Goal: Task Accomplishment & Management: Manage account settings

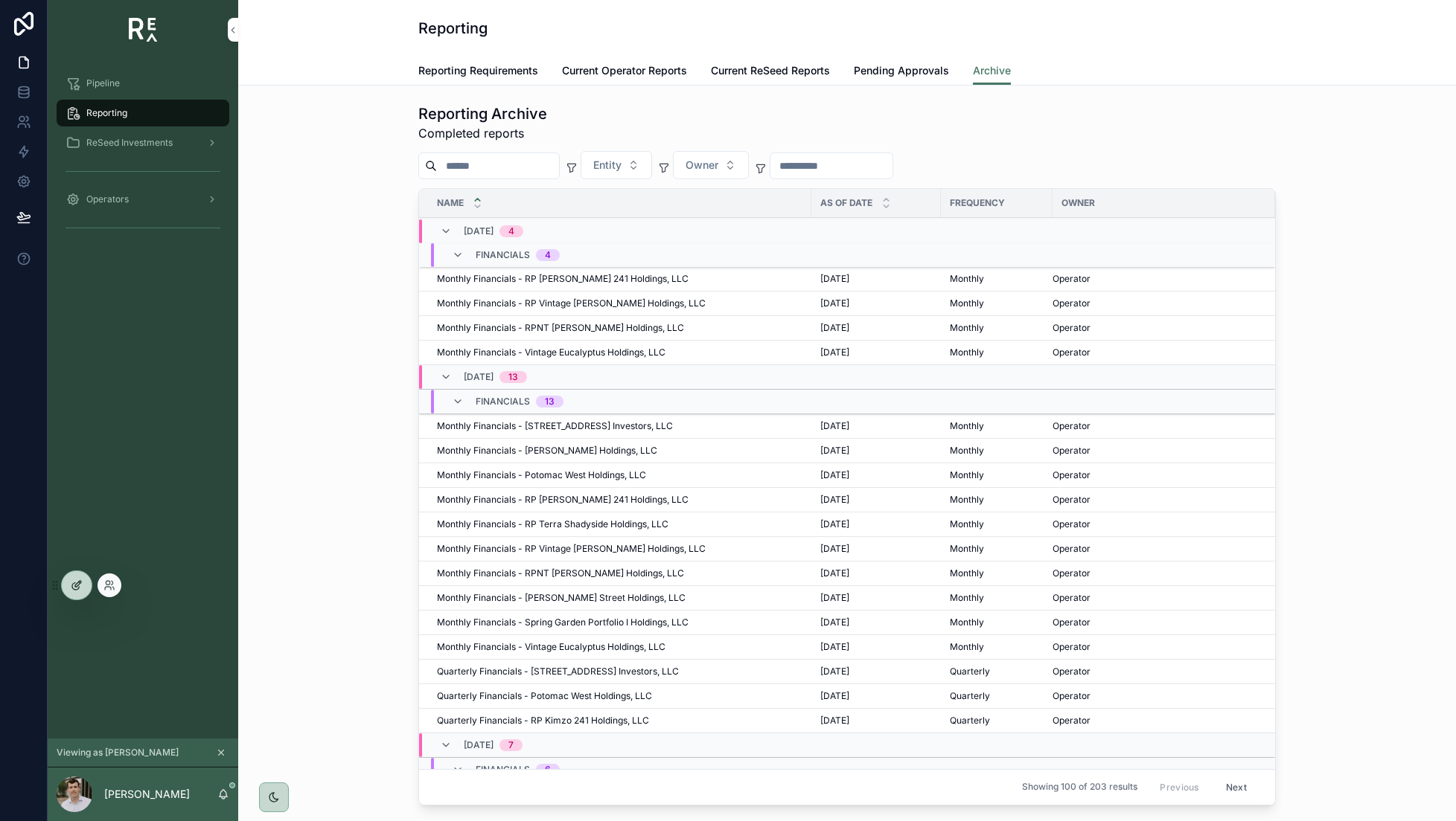
click at [72, 578] on div at bounding box center [77, 585] width 30 height 28
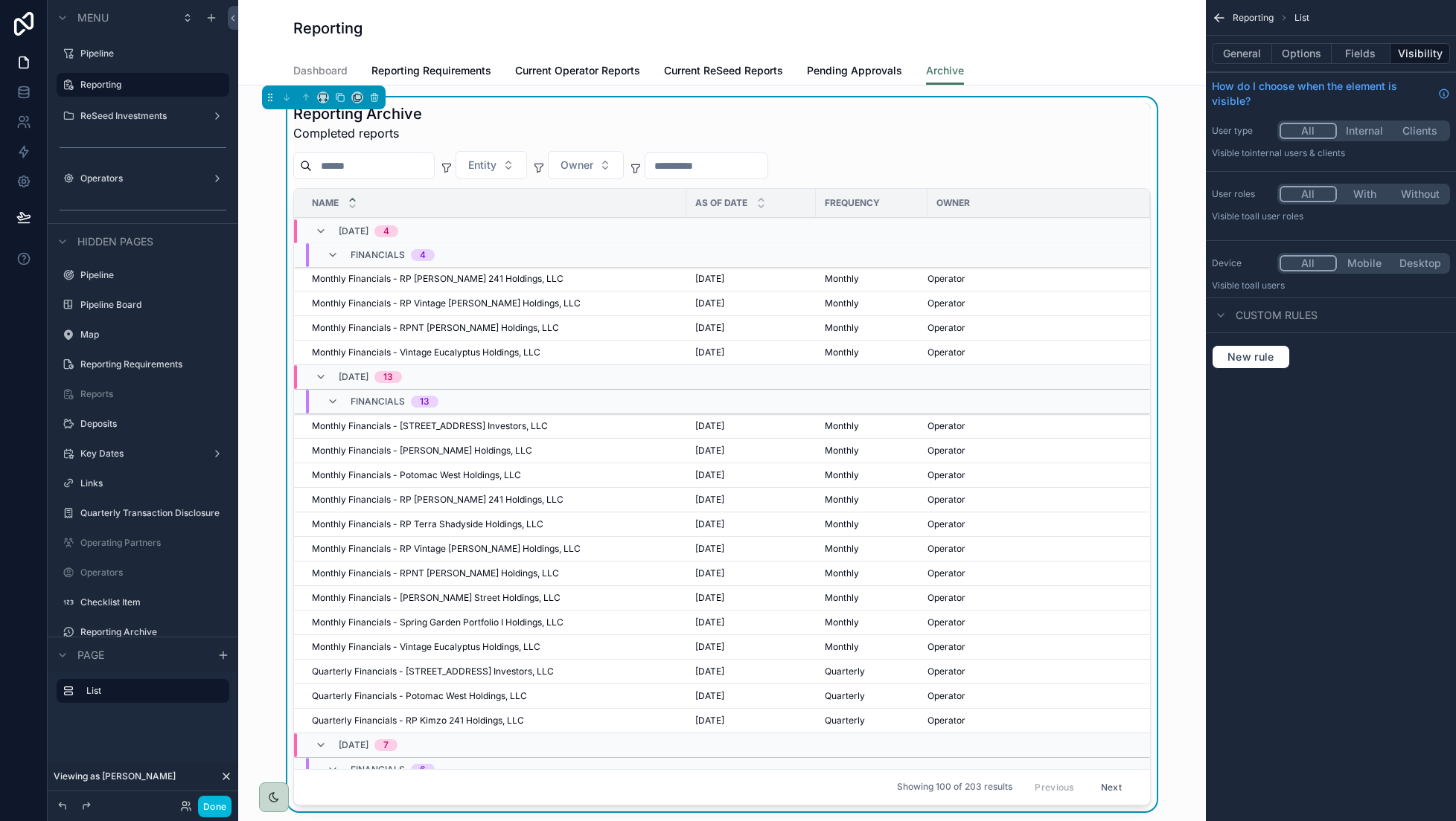
click at [741, 75] on span "Current ReSeed Reports" at bounding box center [724, 70] width 119 height 15
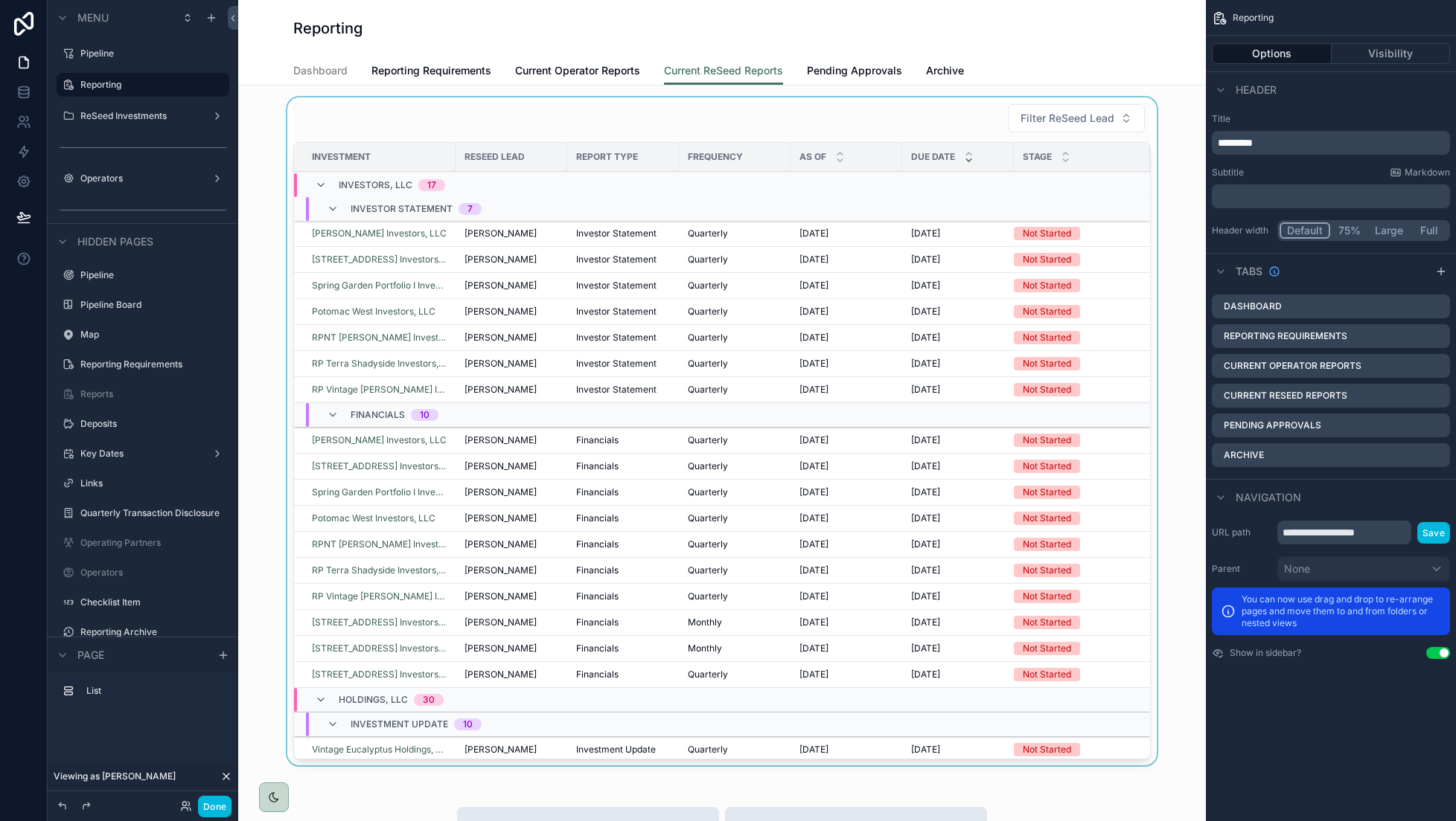
click at [1191, 180] on div "scrollable content" at bounding box center [722, 434] width 944 height 674
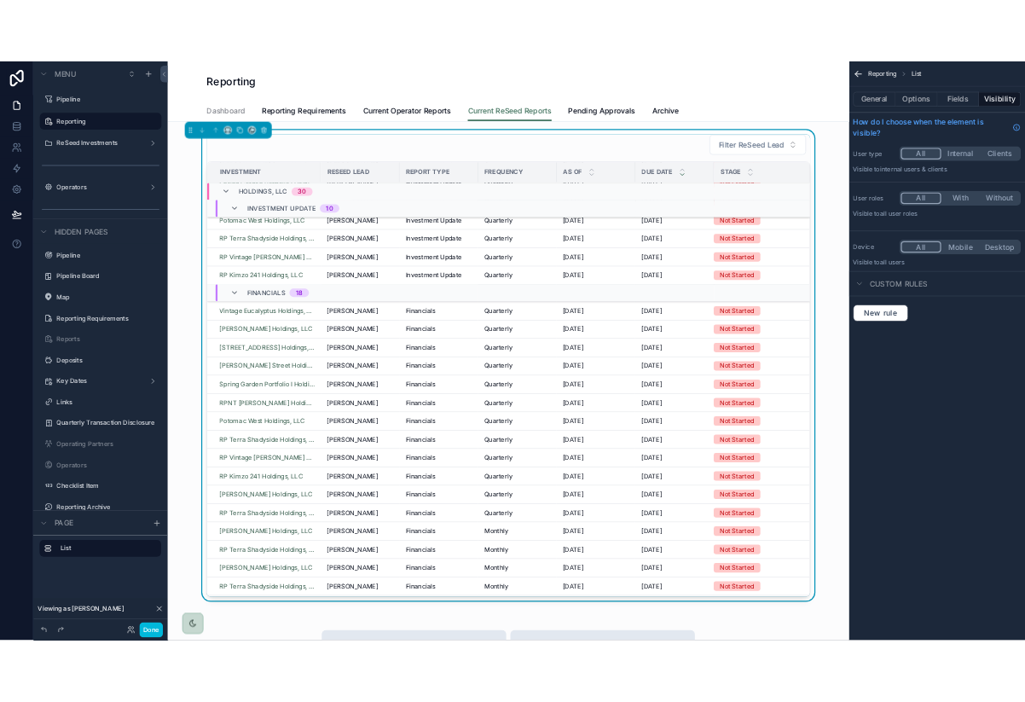
scroll to position [825, 0]
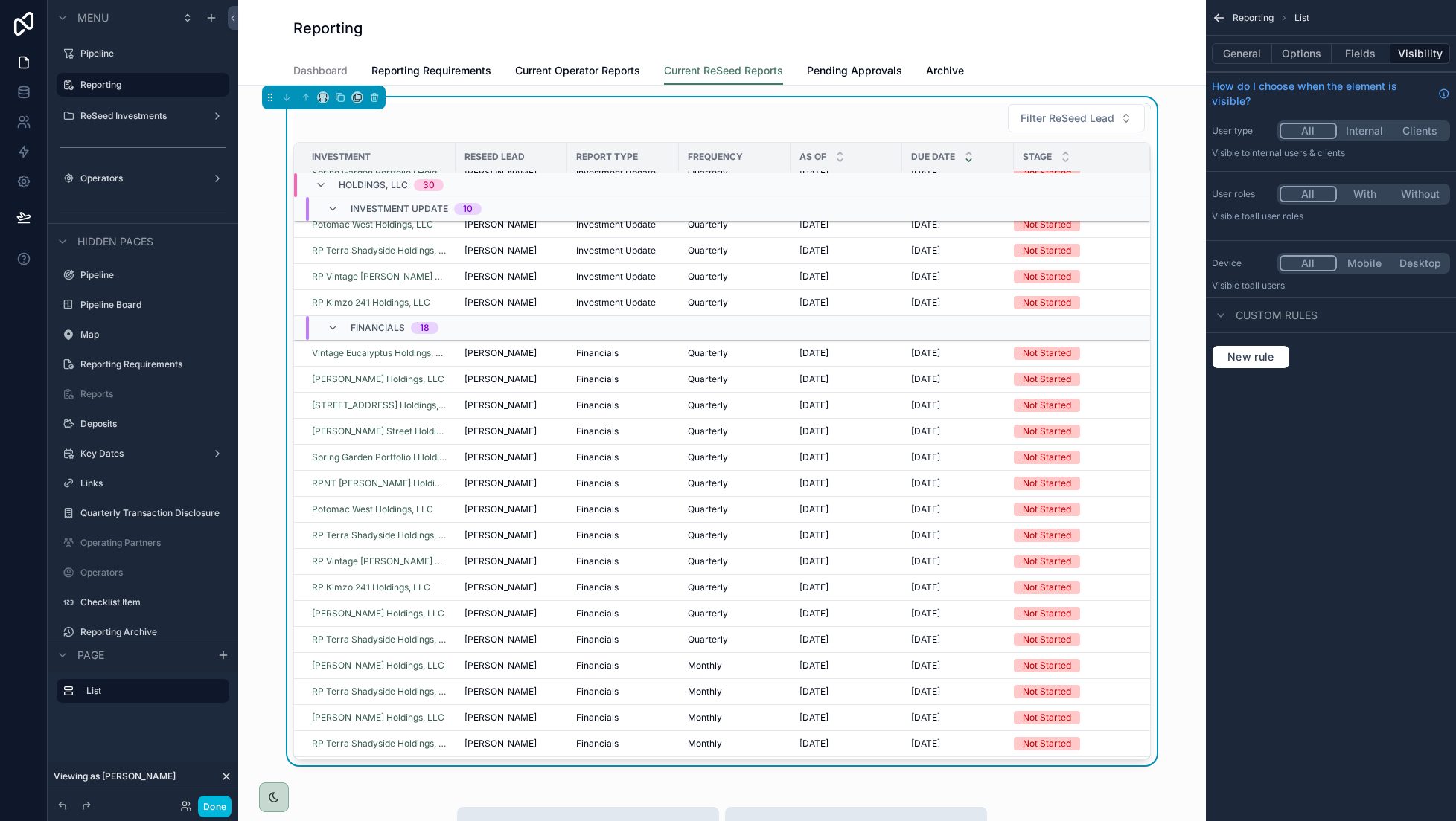
click at [1307, 512] on div "Reporting List General Options Fields Visibility How do I choose when the eleme…" at bounding box center [1330, 410] width 251 height 821
click at [255, 17] on div "Reporting Current ReSeed Reports Dashboard Reporting Requirements Current Opera…" at bounding box center [722, 43] width 968 height 86
click at [322, 33] on h1 "Reporting" at bounding box center [327, 28] width 69 height 21
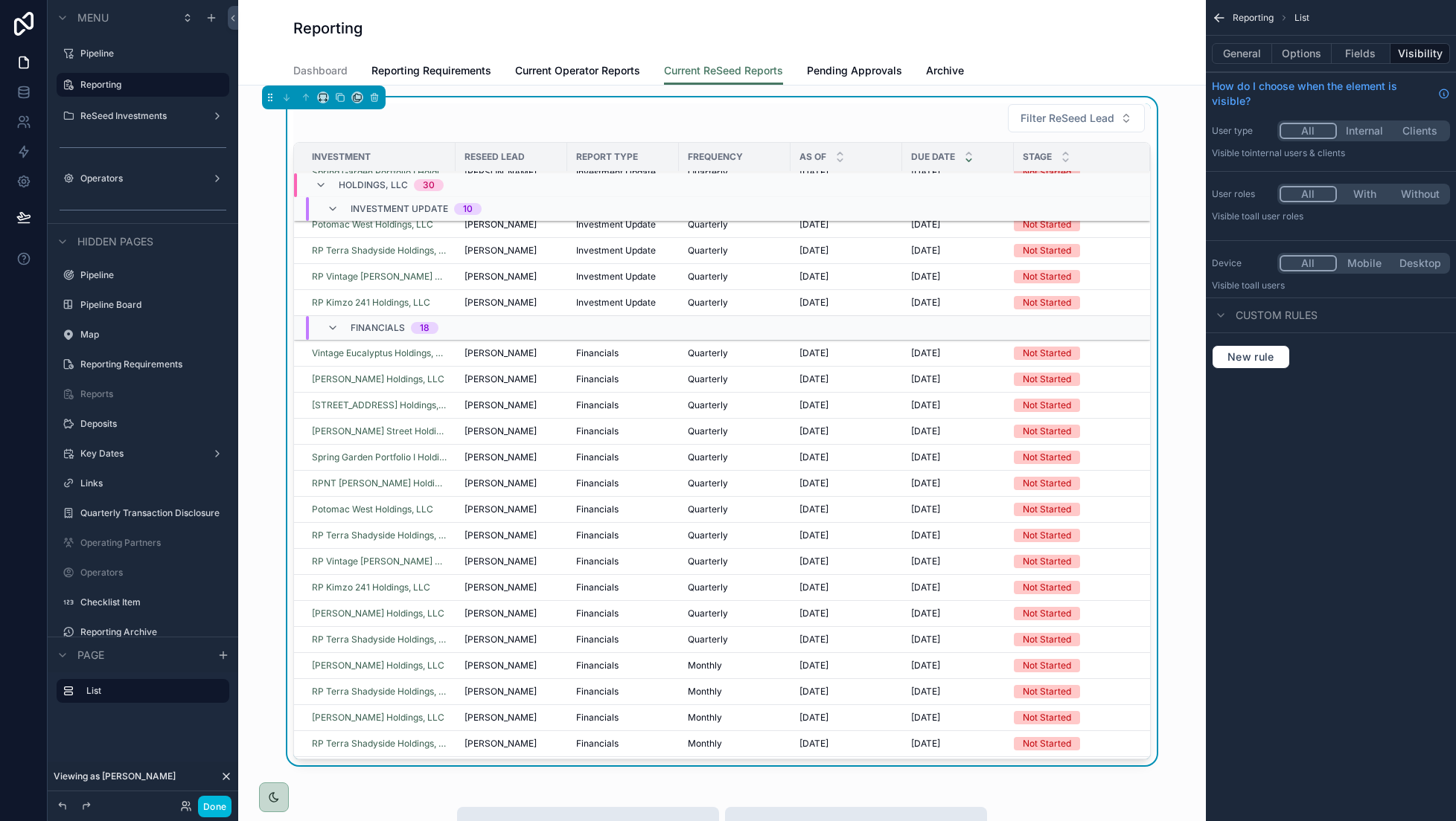
click at [374, 33] on div "Reporting" at bounding box center [722, 28] width 857 height 21
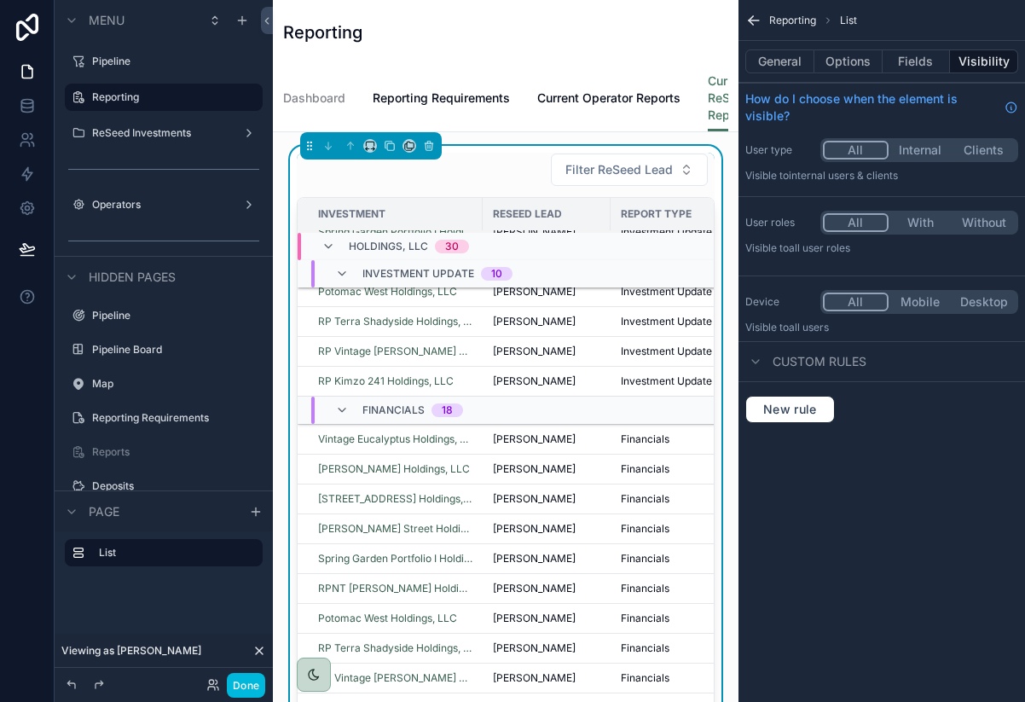
click at [789, 295] on label "Device" at bounding box center [779, 302] width 68 height 14
click at [582, 148] on div "Filter ReSeed Lead Investment ReSeed Lead Report Type Frequency As Of Due Date …" at bounding box center [506, 442] width 438 height 593
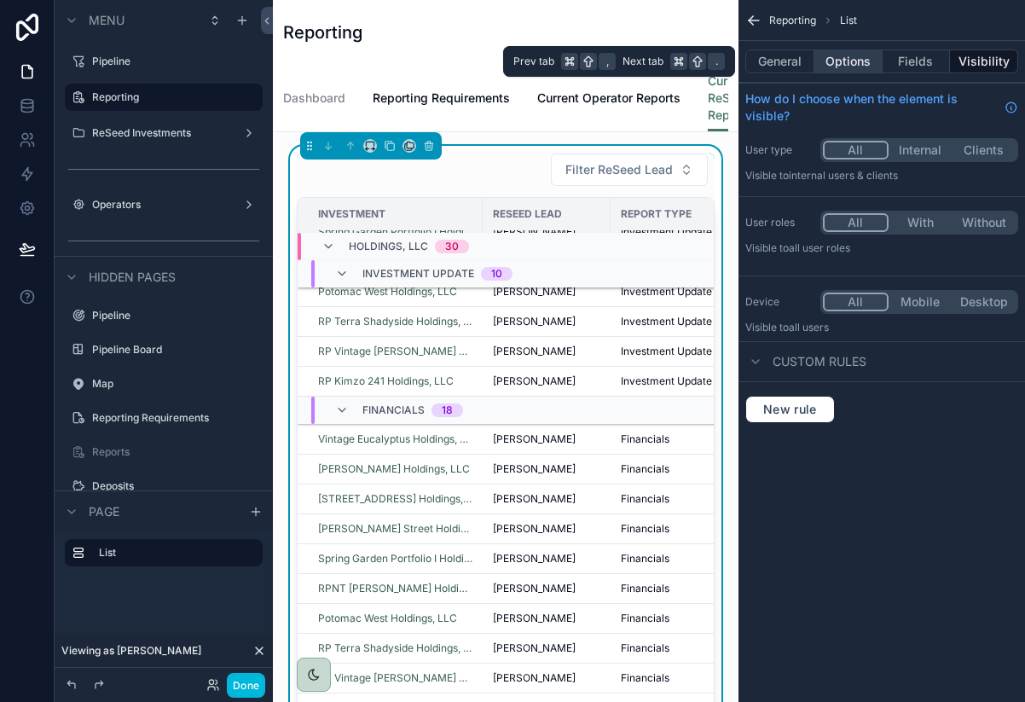
click at [835, 58] on button "Options" at bounding box center [848, 61] width 68 height 24
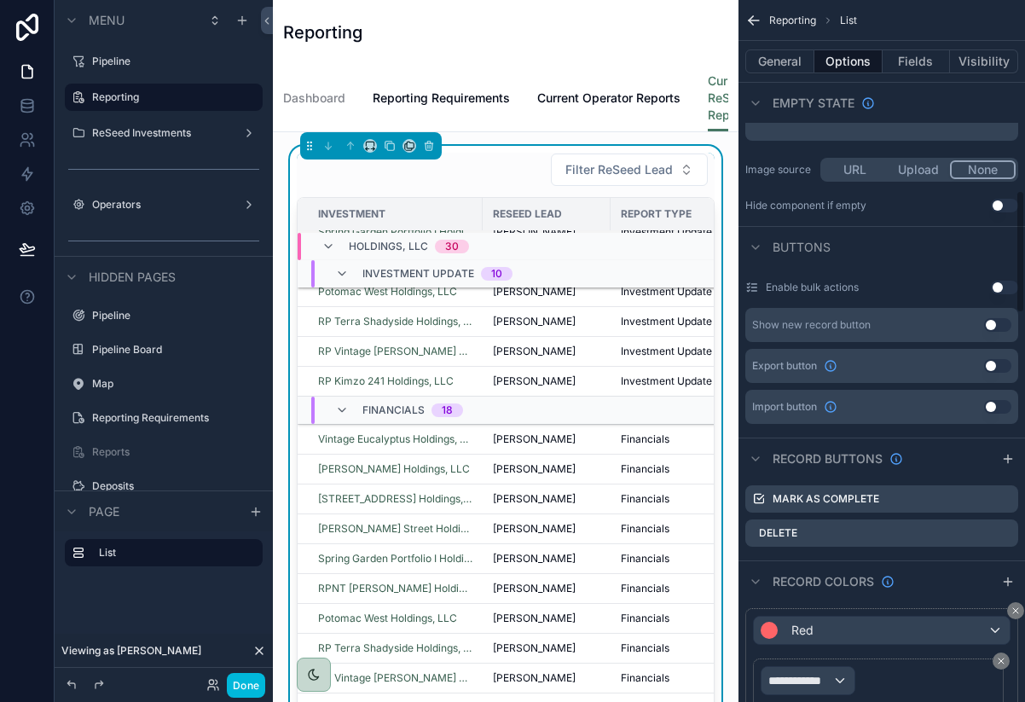
scroll to position [1117, 0]
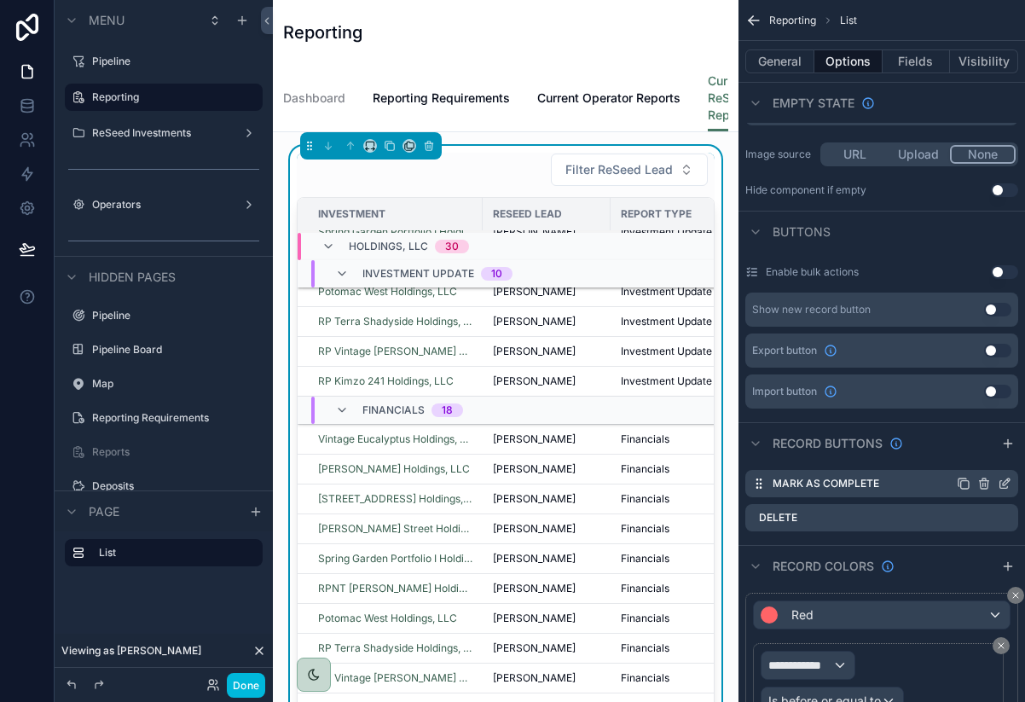
click at [1006, 483] on icon "scrollable content" at bounding box center [1006, 481] width 7 height 7
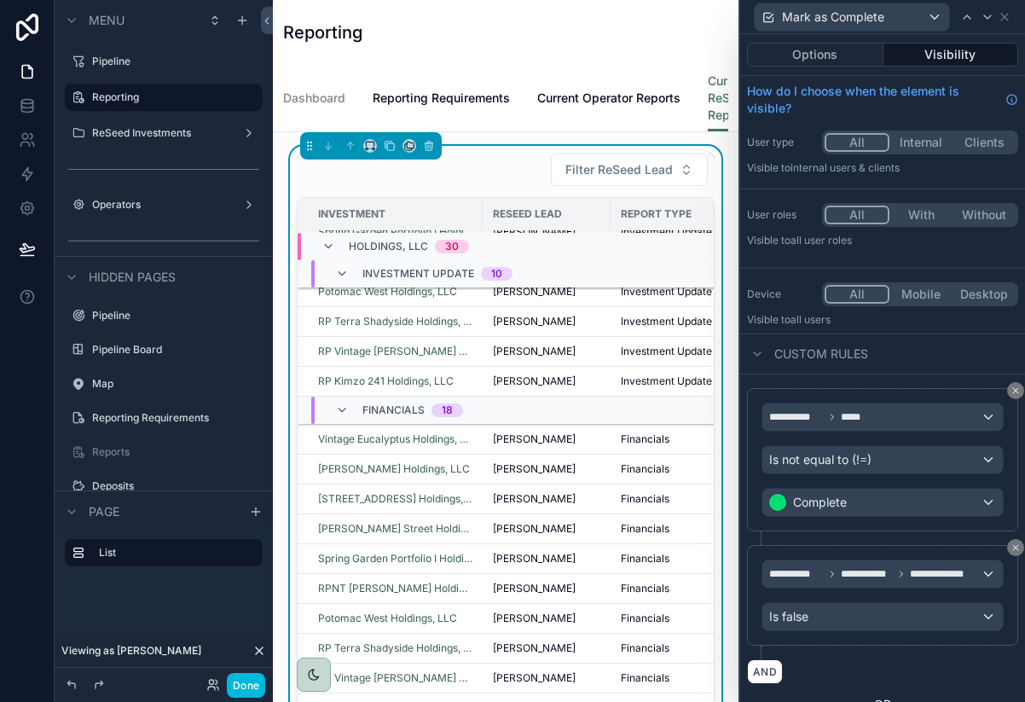
click at [939, 58] on button "Visibility" at bounding box center [951, 55] width 136 height 24
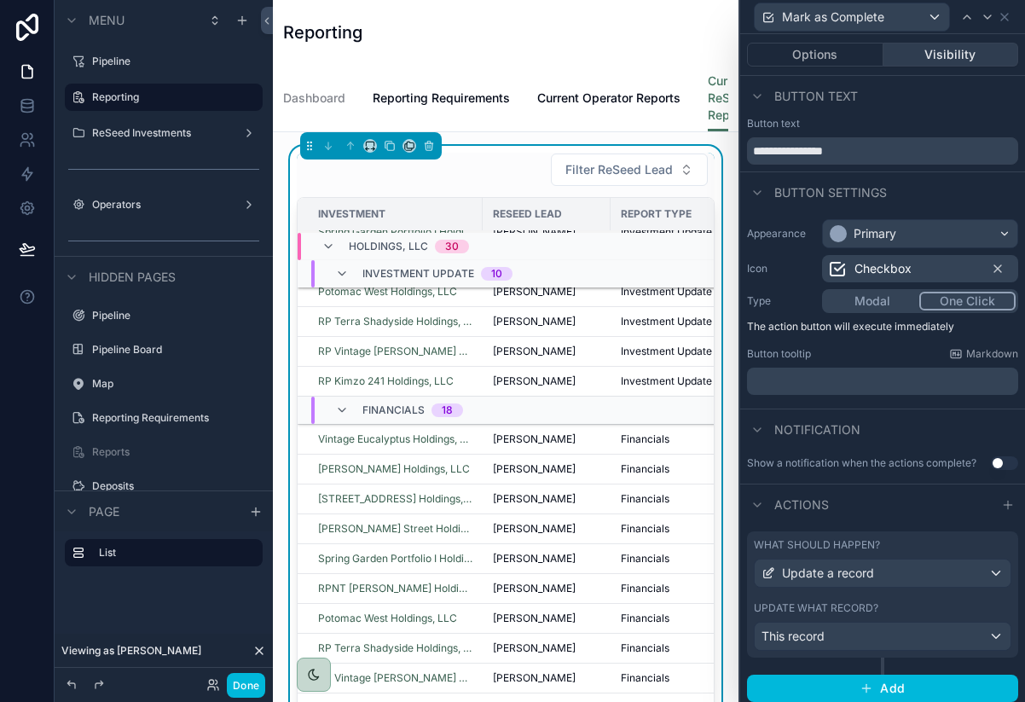
click at [939, 58] on button "Visibility" at bounding box center [951, 55] width 136 height 24
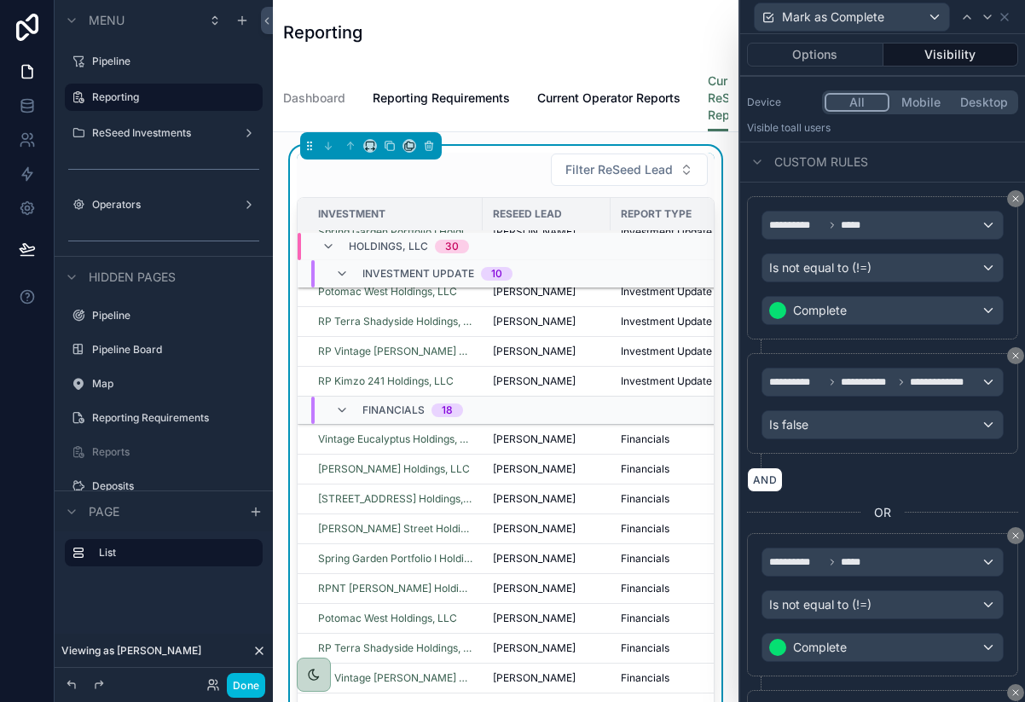
scroll to position [188, 0]
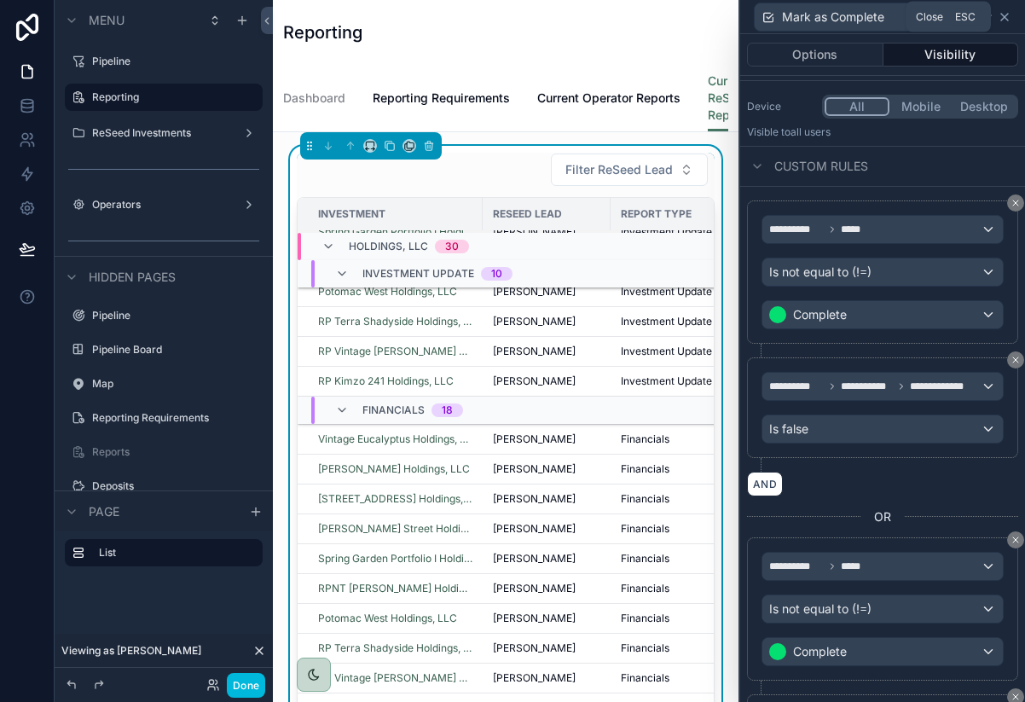
click at [1010, 16] on icon at bounding box center [1005, 17] width 14 height 14
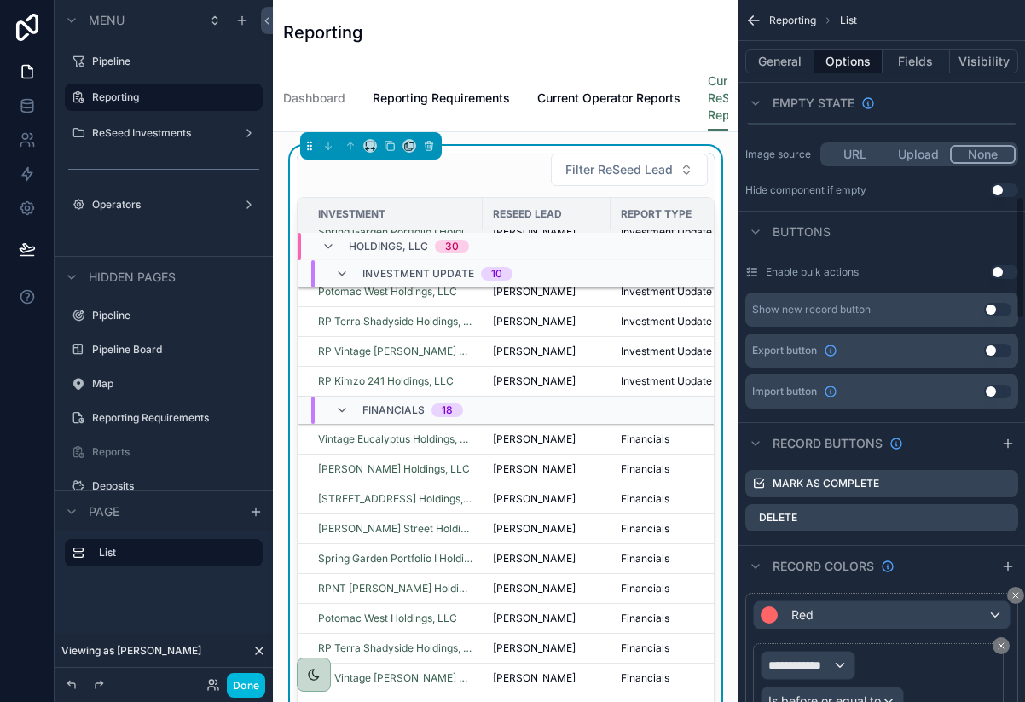
click at [749, 21] on icon "scrollable content" at bounding box center [753, 20] width 17 height 17
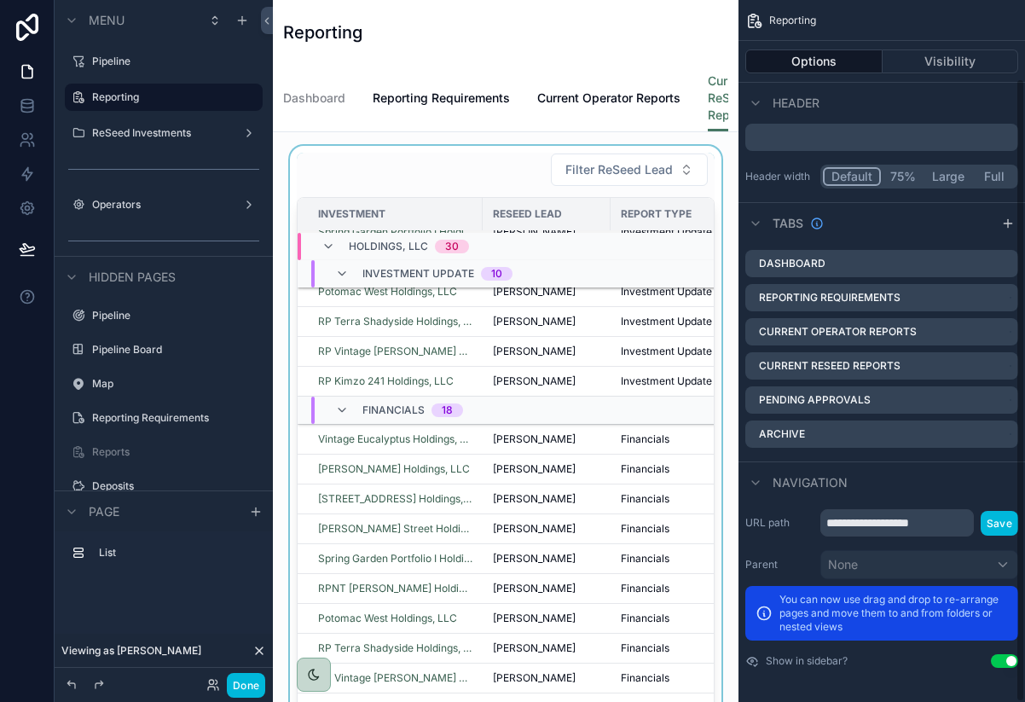
scroll to position [88, 0]
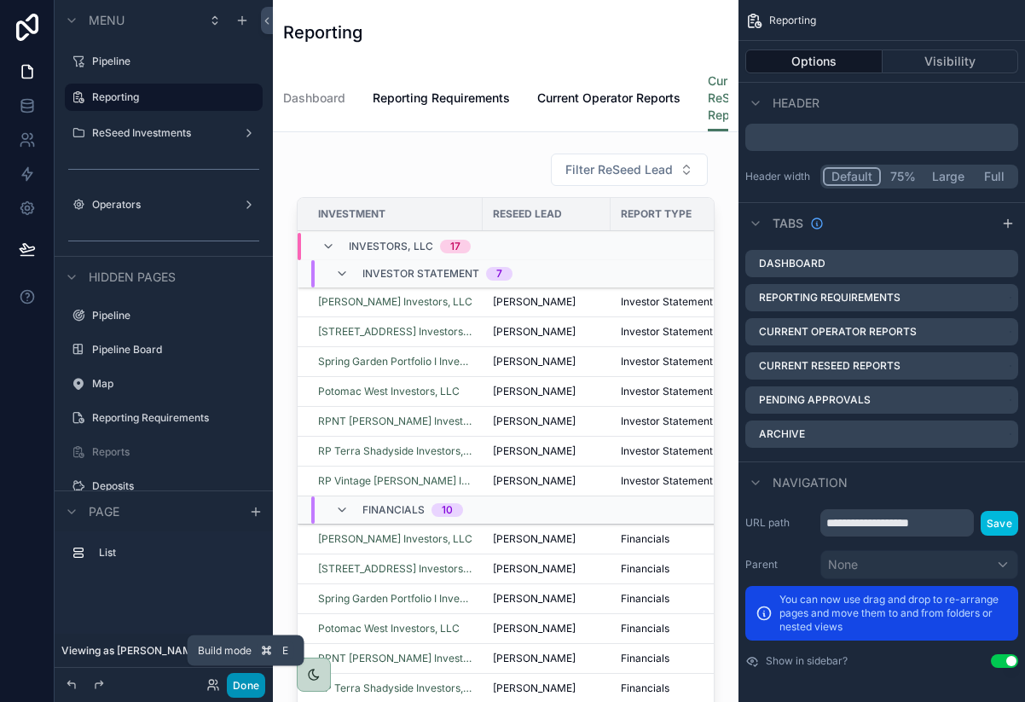
click at [251, 681] on button "Done" at bounding box center [246, 685] width 38 height 25
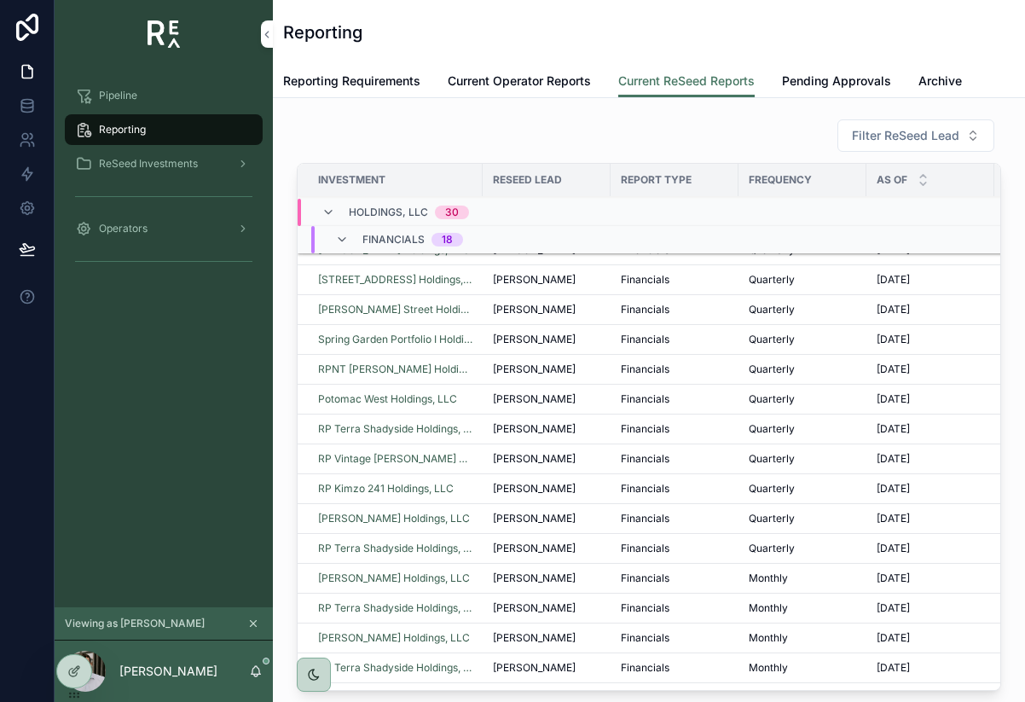
scroll to position [981, 0]
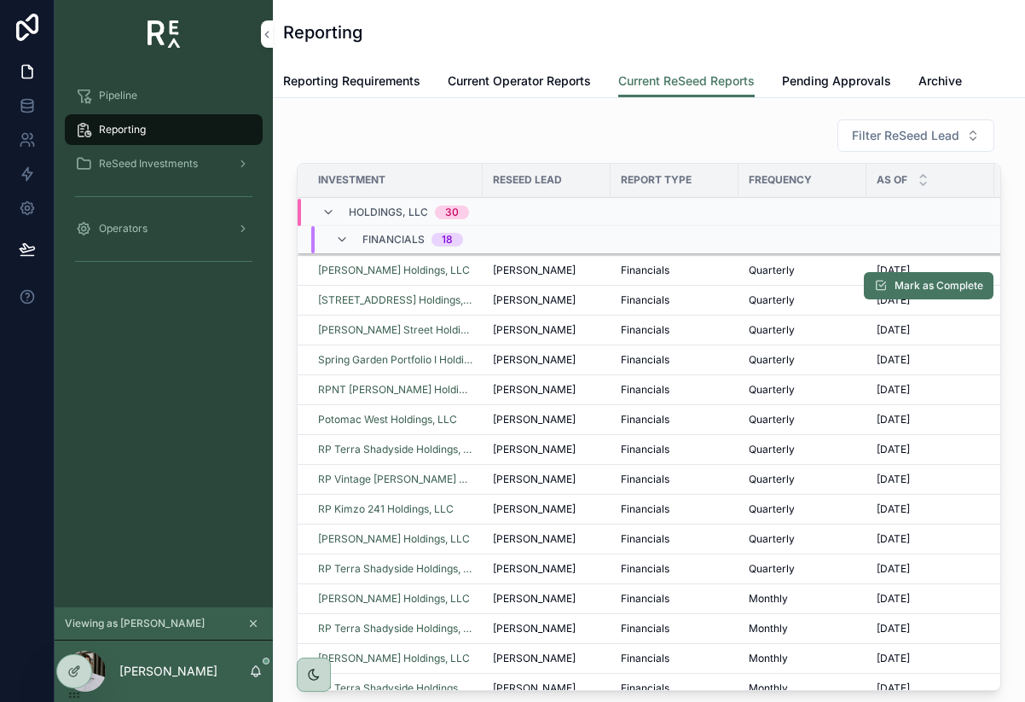
click at [544, 298] on span "[PERSON_NAME]" at bounding box center [534, 300] width 83 height 14
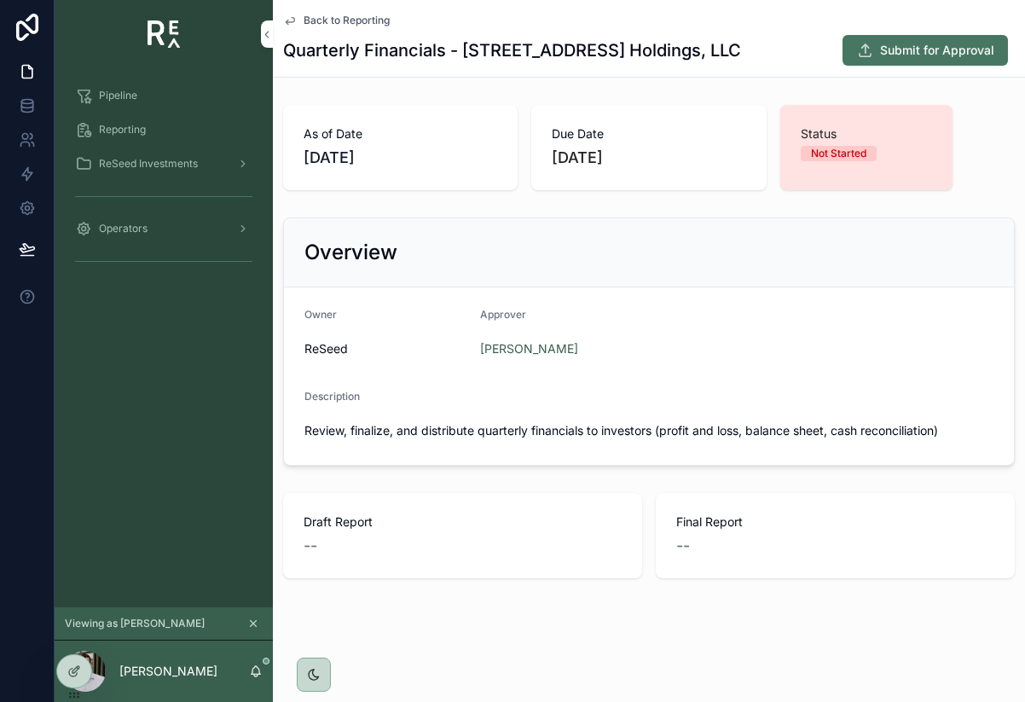
click at [552, 267] on div "Overview" at bounding box center [649, 252] width 730 height 69
click at [857, 56] on icon "scrollable content" at bounding box center [865, 50] width 16 height 17
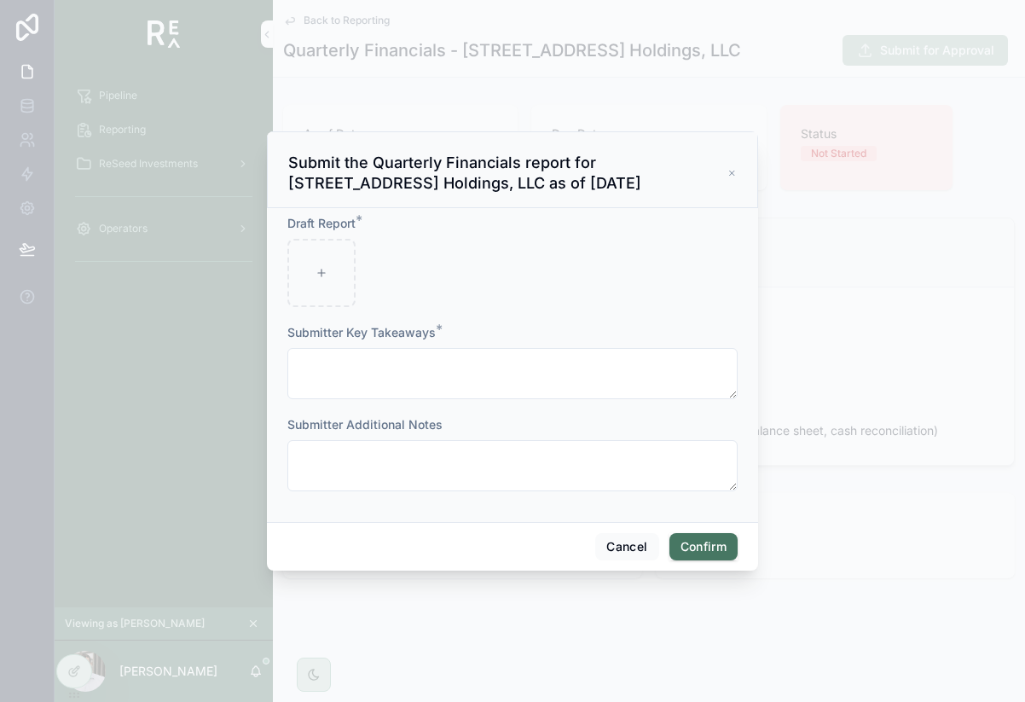
click at [733, 174] on icon at bounding box center [731, 173] width 9 height 14
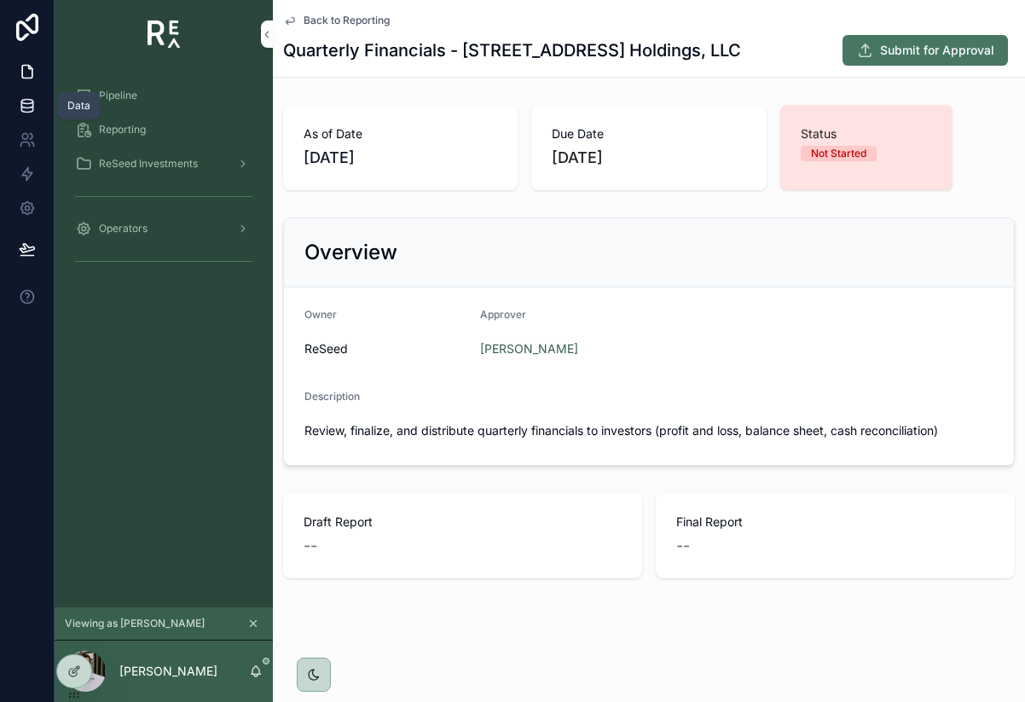
click at [26, 104] on icon at bounding box center [27, 105] width 17 height 17
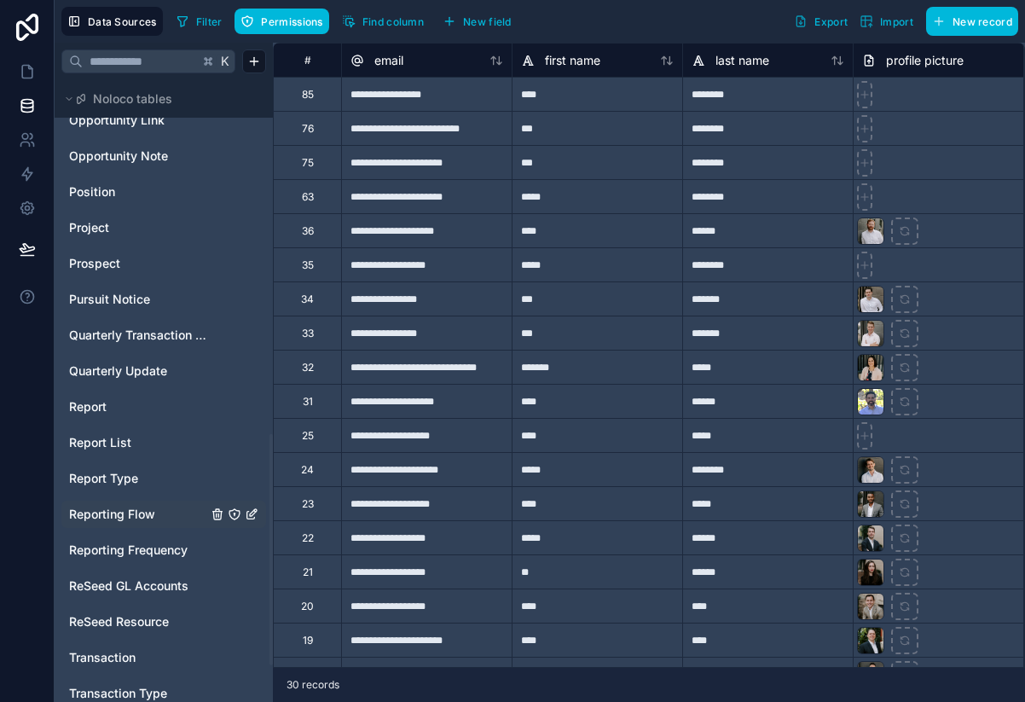
scroll to position [1052, 0]
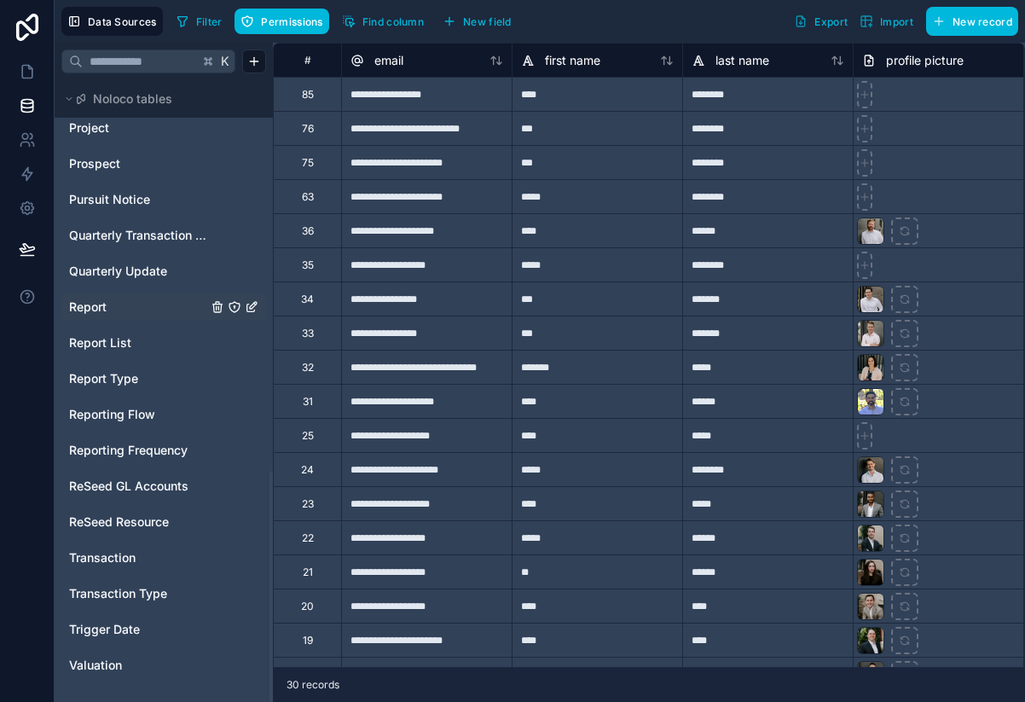
click at [92, 309] on span "Report" at bounding box center [88, 306] width 38 height 17
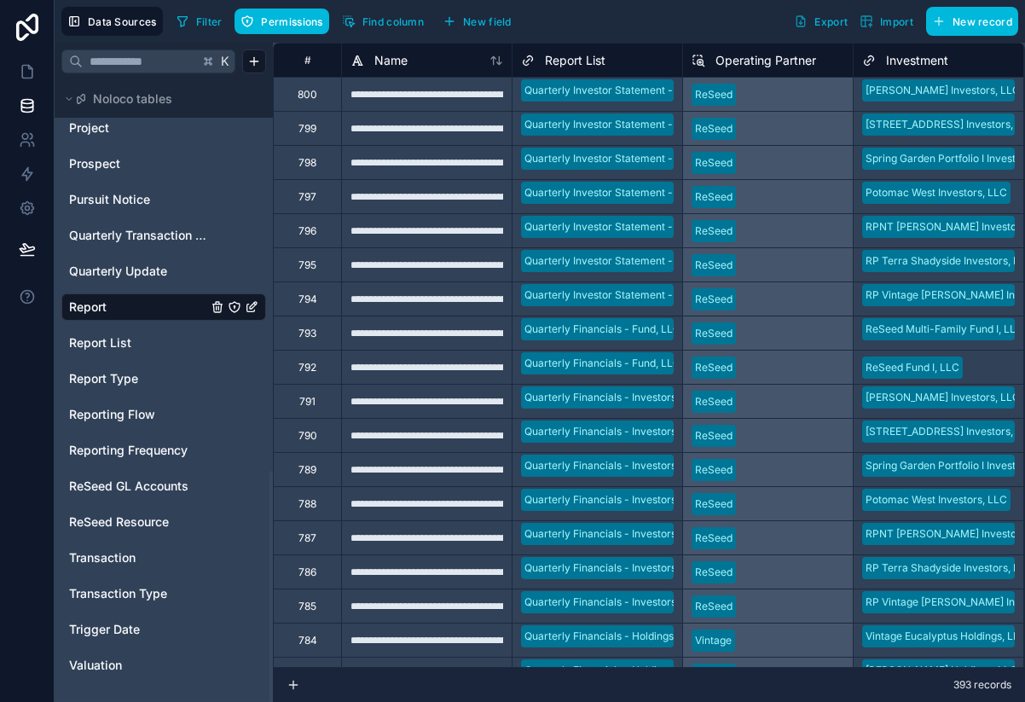
click at [493, 20] on span "New field" at bounding box center [487, 21] width 49 height 13
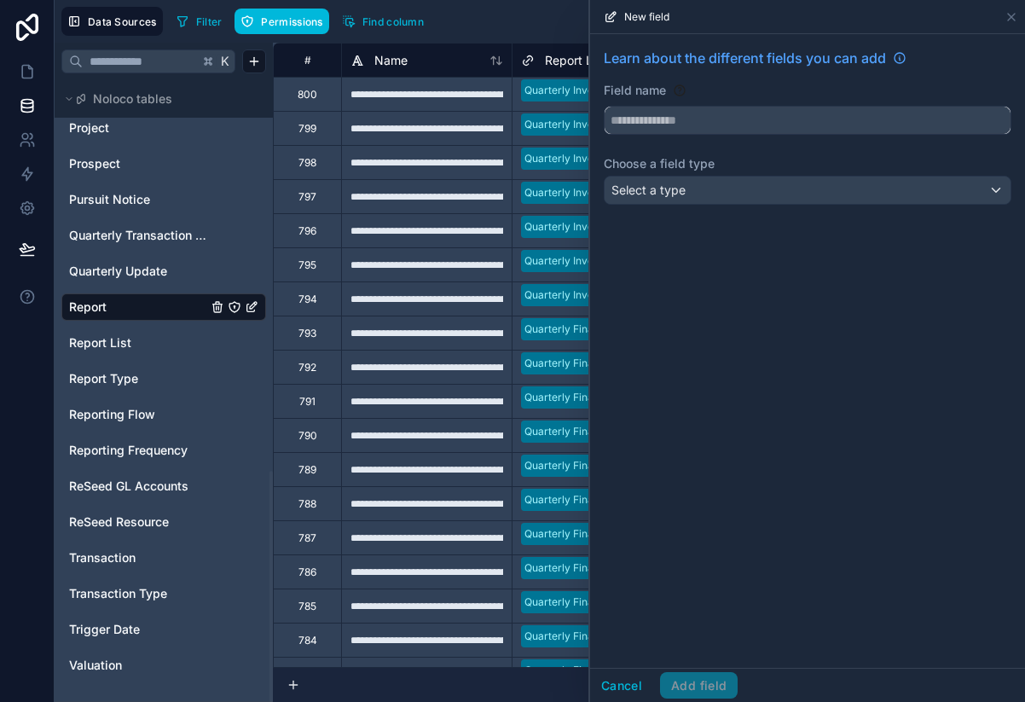
click at [666, 117] on input "text" at bounding box center [808, 120] width 406 height 27
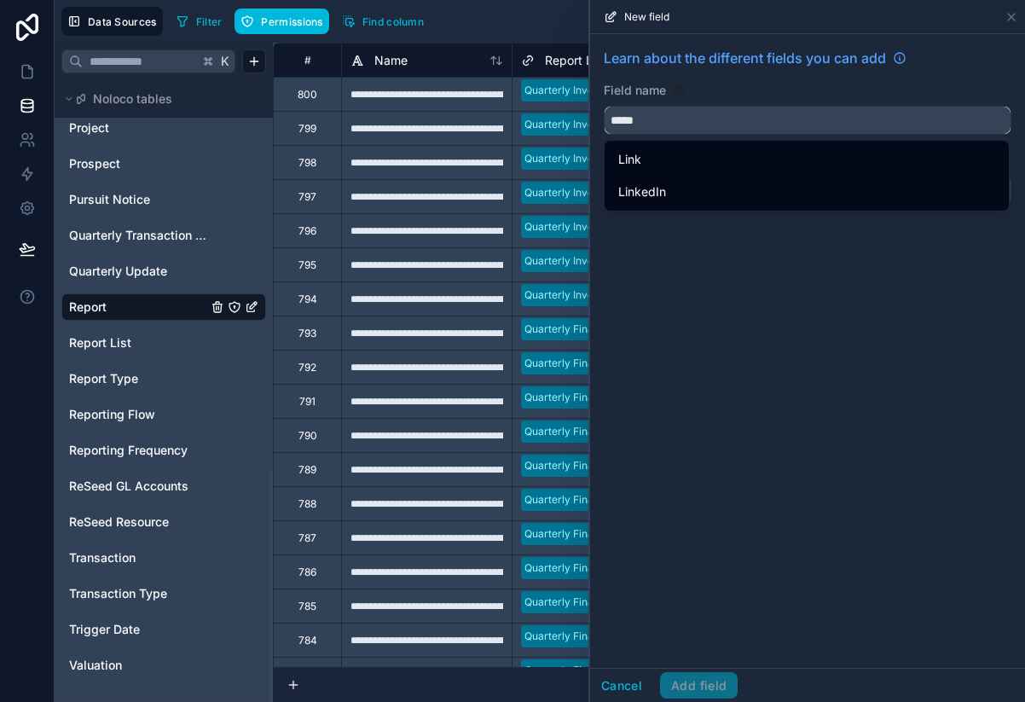
click at [604, 106] on button "****" at bounding box center [808, 120] width 408 height 29
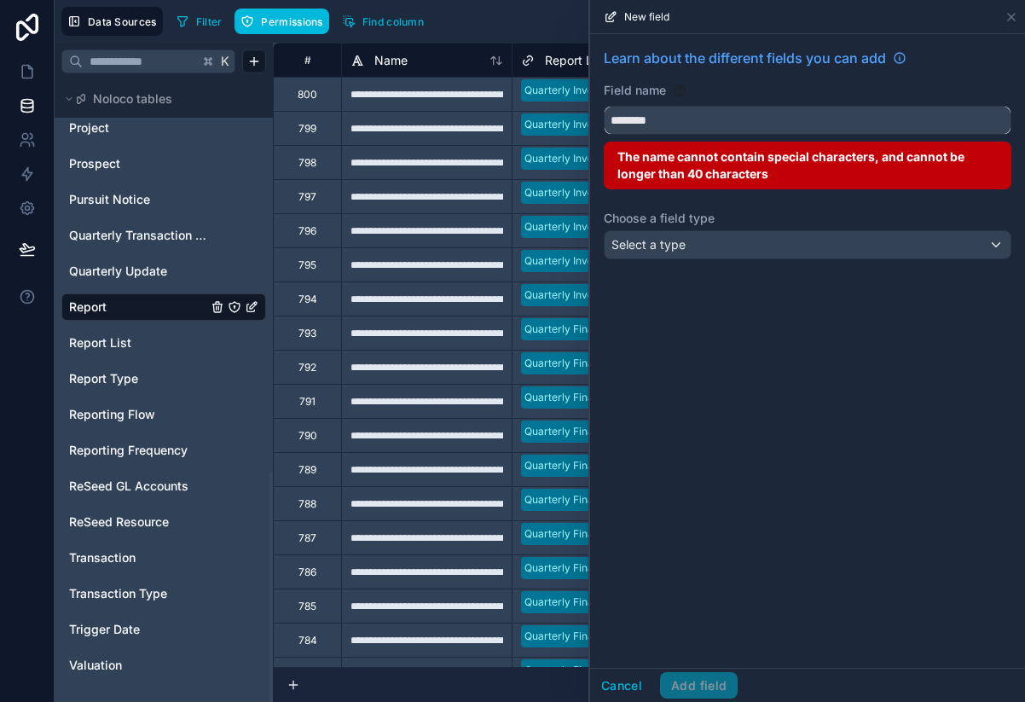
click at [604, 106] on button "*******" at bounding box center [808, 120] width 408 height 29
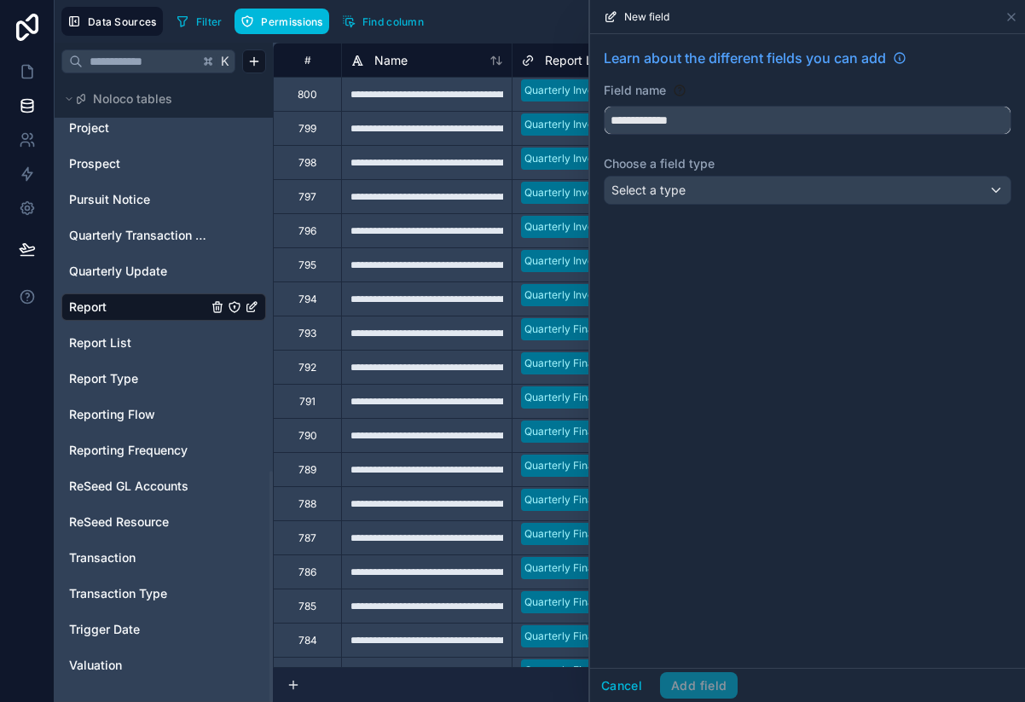
type input "**********"
click at [700, 196] on div "Select a type" at bounding box center [808, 190] width 406 height 27
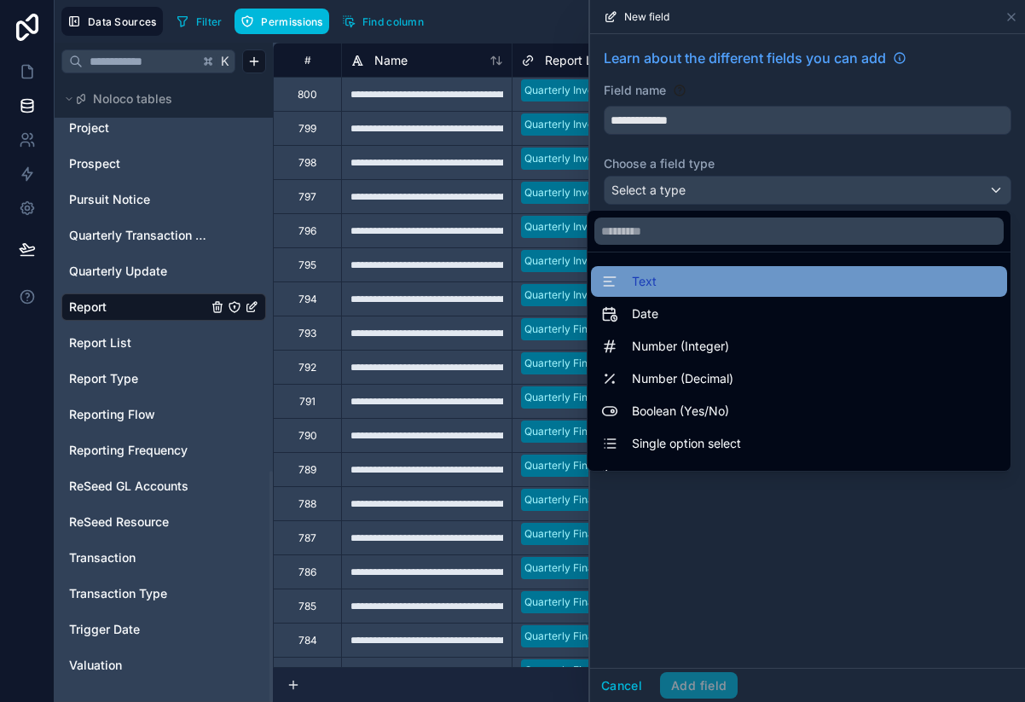
click at [686, 284] on div "Text" at bounding box center [799, 281] width 396 height 20
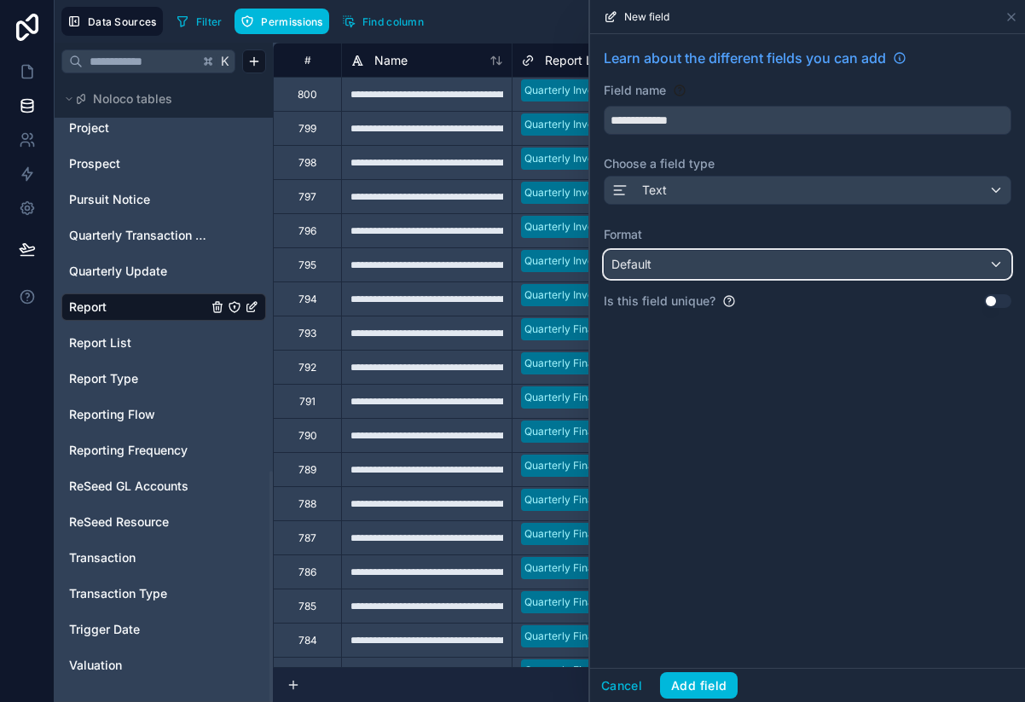
click at [688, 271] on div "Default" at bounding box center [808, 264] width 406 height 27
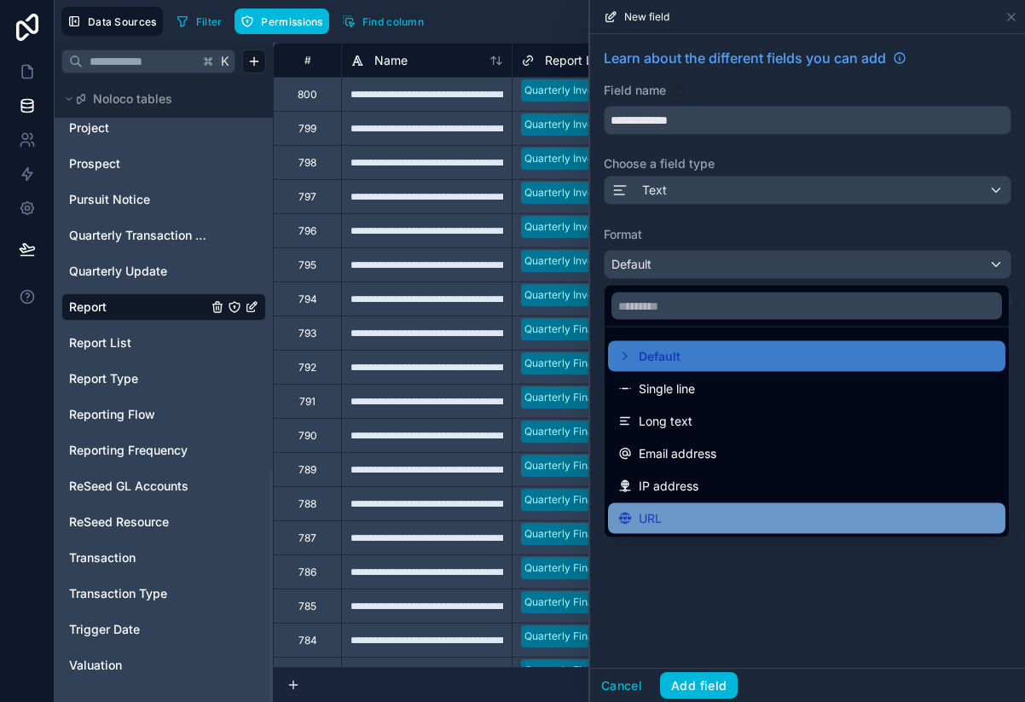
click at [674, 518] on div "URL" at bounding box center [806, 518] width 377 height 20
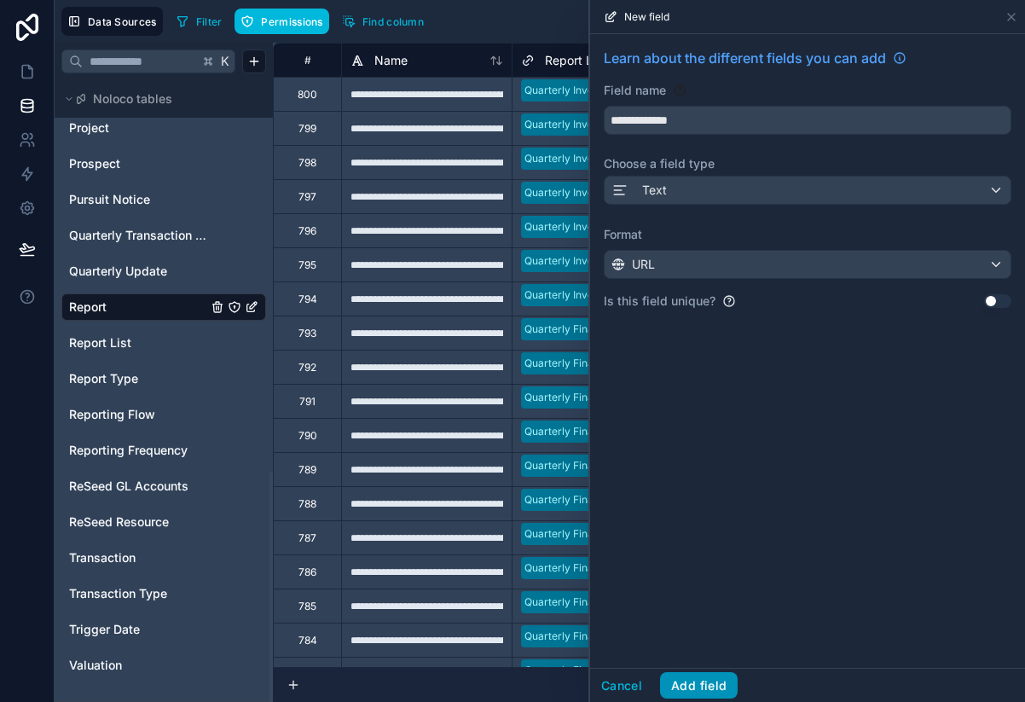
click at [702, 681] on button "Add field" at bounding box center [699, 685] width 78 height 27
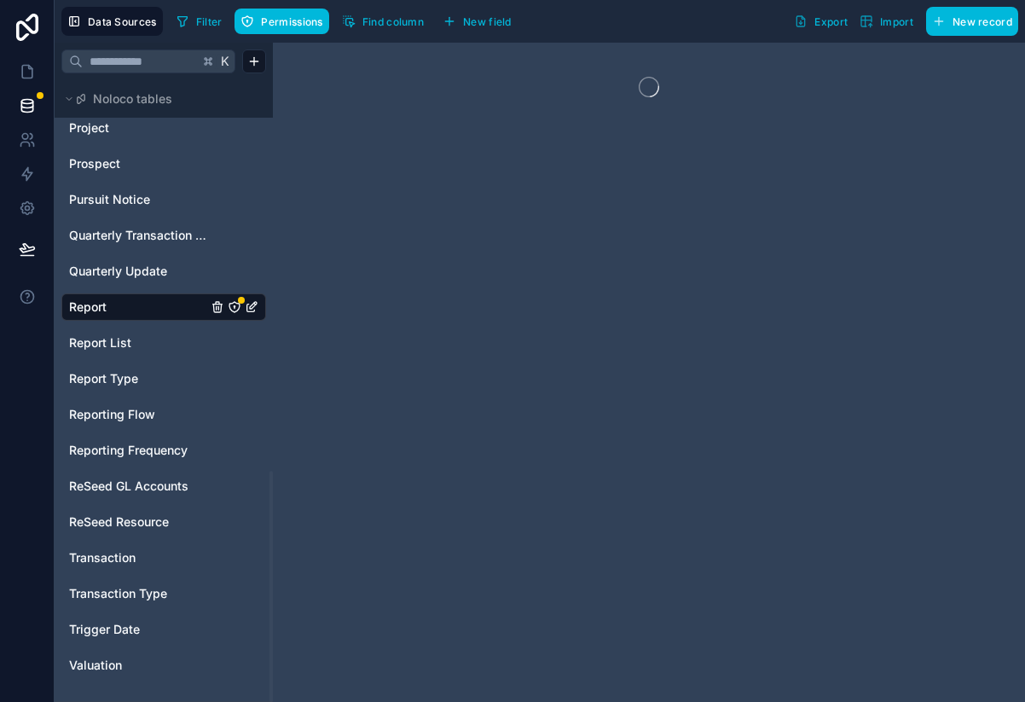
click at [237, 307] on icon "Report" at bounding box center [235, 307] width 14 height 14
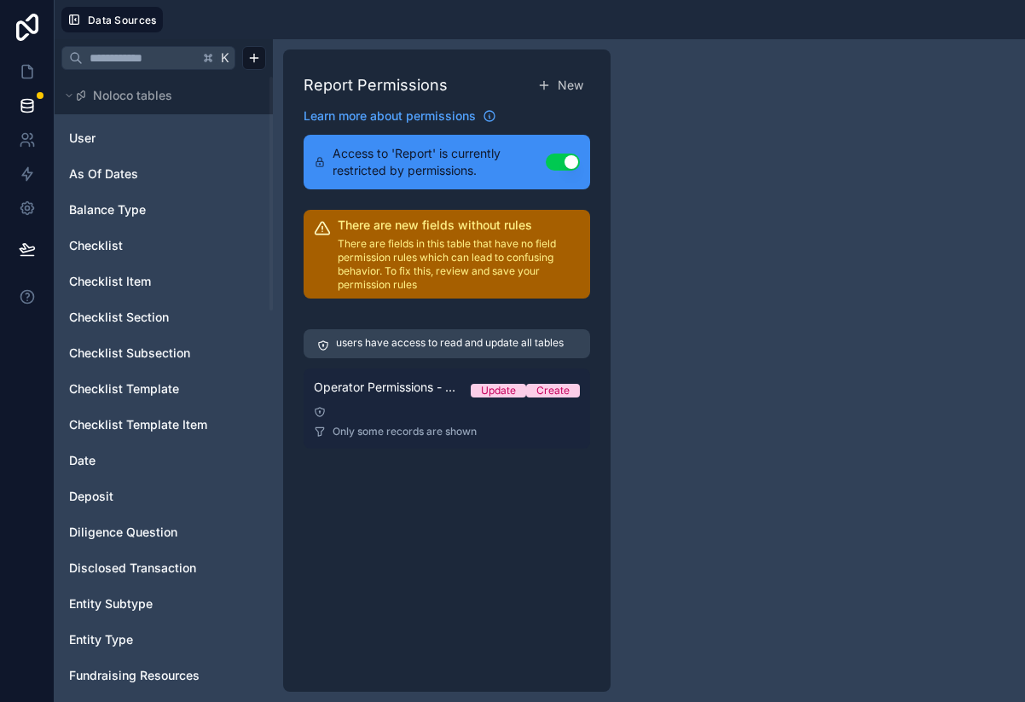
click at [412, 389] on span "Operator Permissions - Reports" at bounding box center [385, 387] width 143 height 17
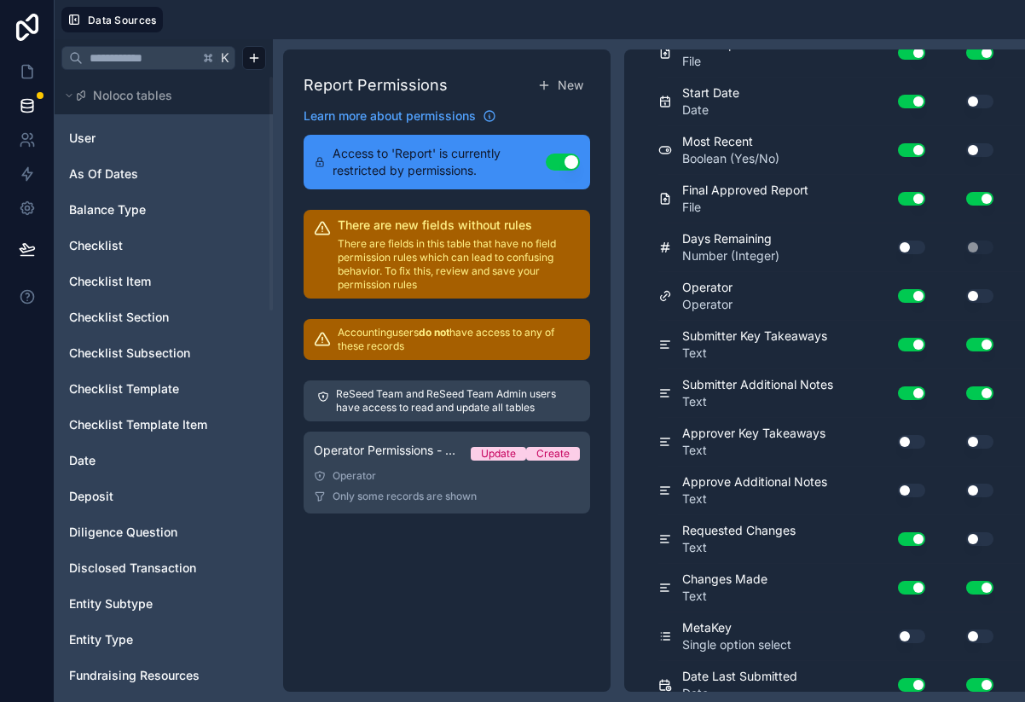
scroll to position [1541, 0]
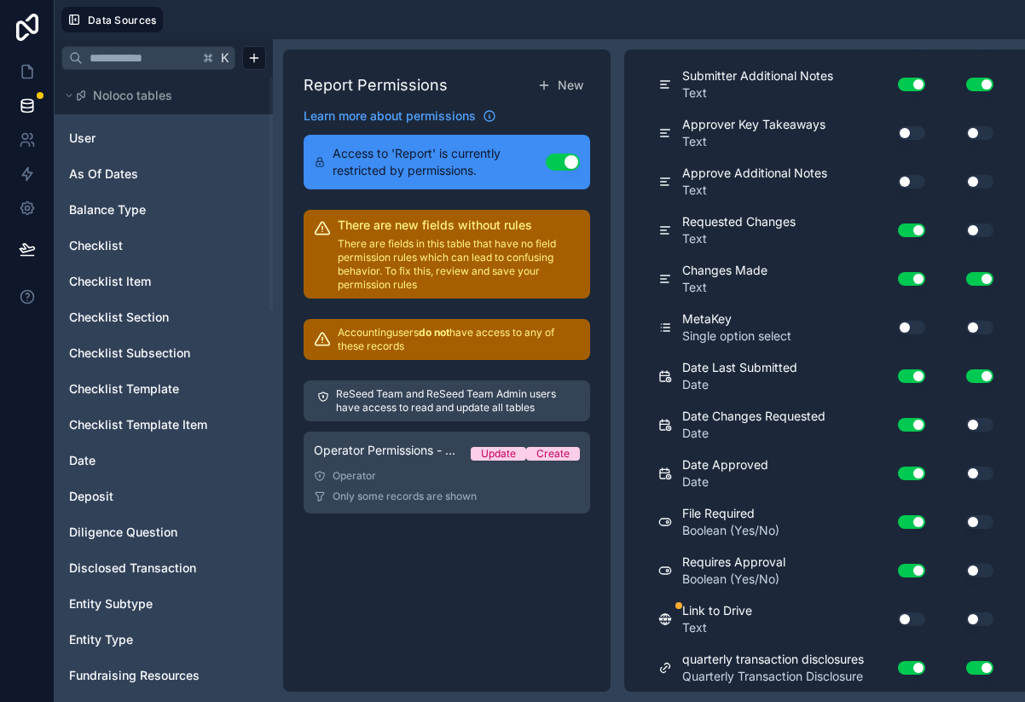
click at [911, 618] on button "Use setting" at bounding box center [911, 619] width 27 height 14
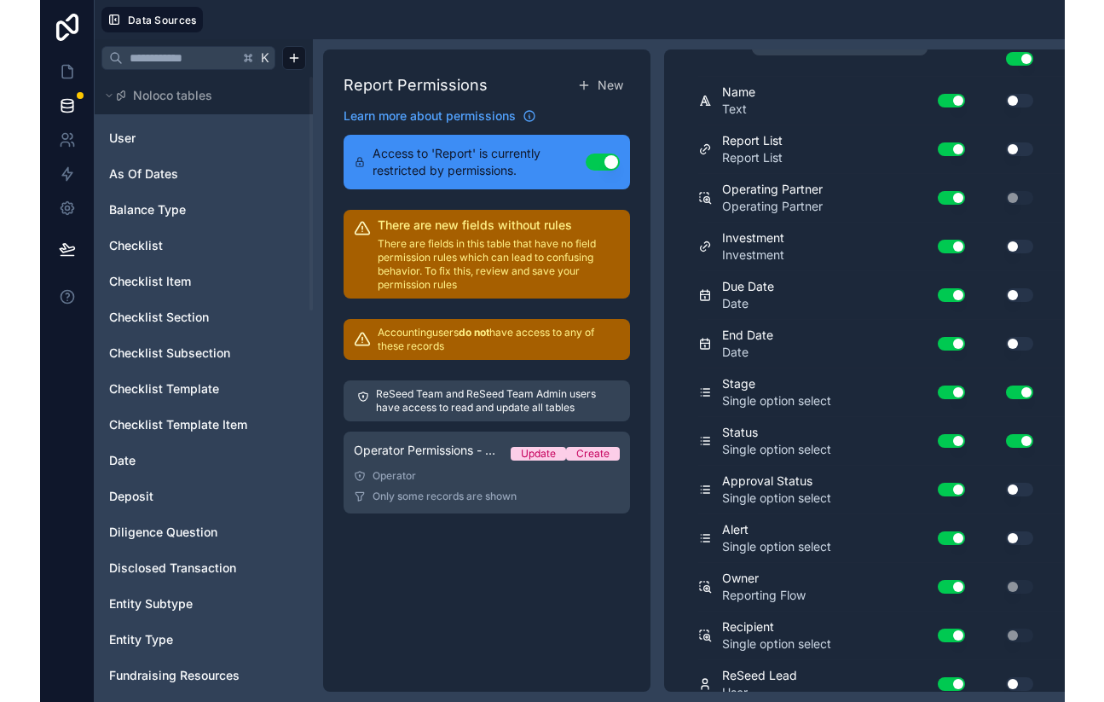
scroll to position [0, 0]
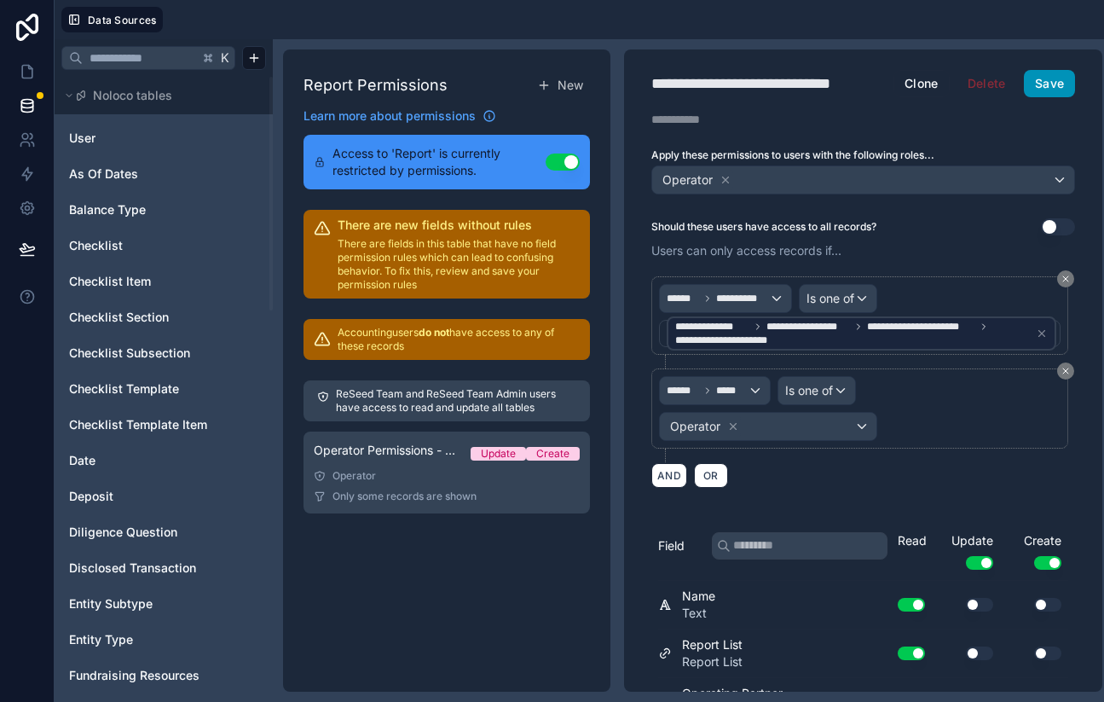
click at [1053, 89] on button "Save" at bounding box center [1049, 83] width 51 height 27
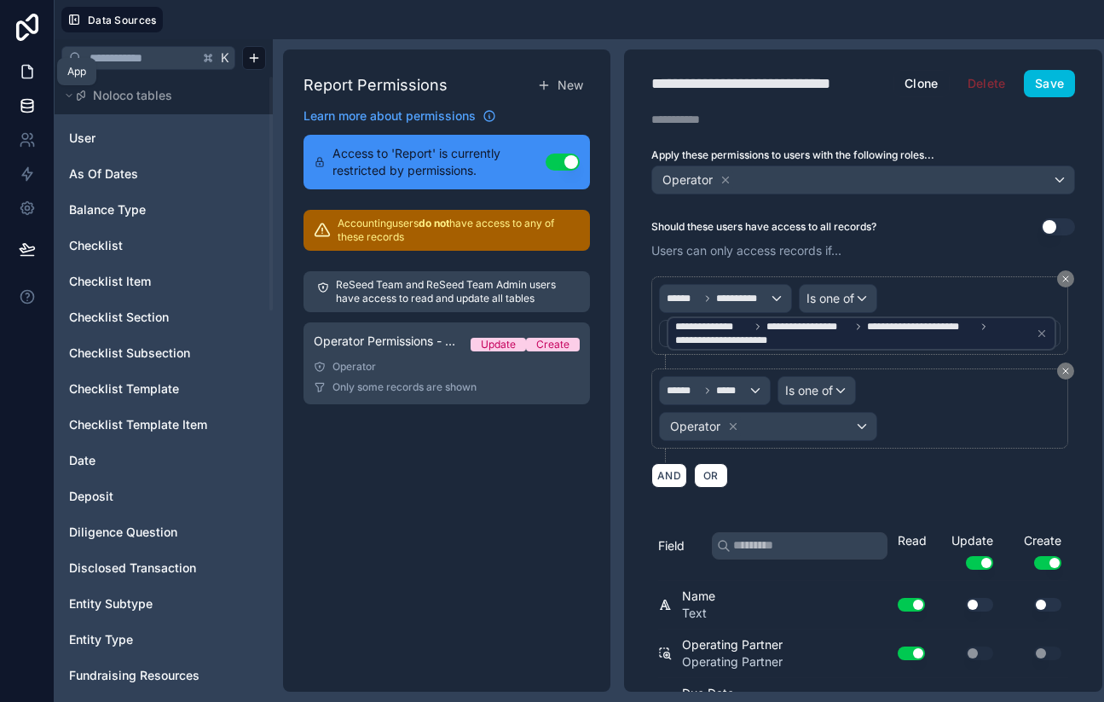
click at [26, 72] on icon at bounding box center [27, 71] width 17 height 17
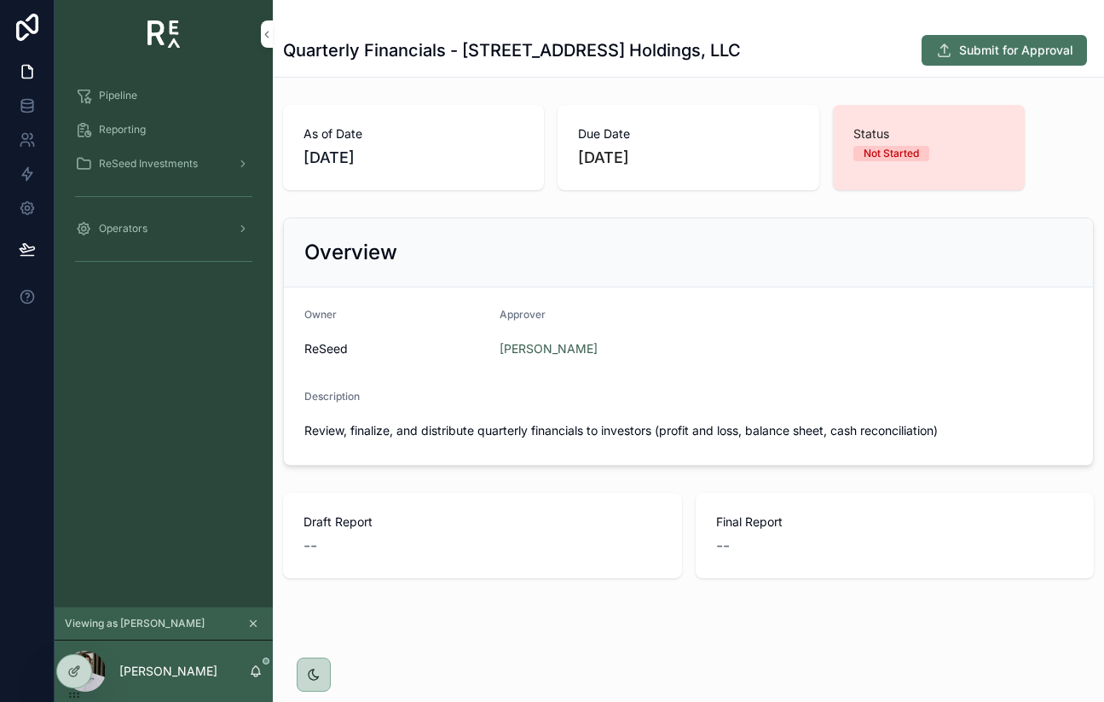
click at [132, 126] on span "Reporting" at bounding box center [122, 130] width 47 height 14
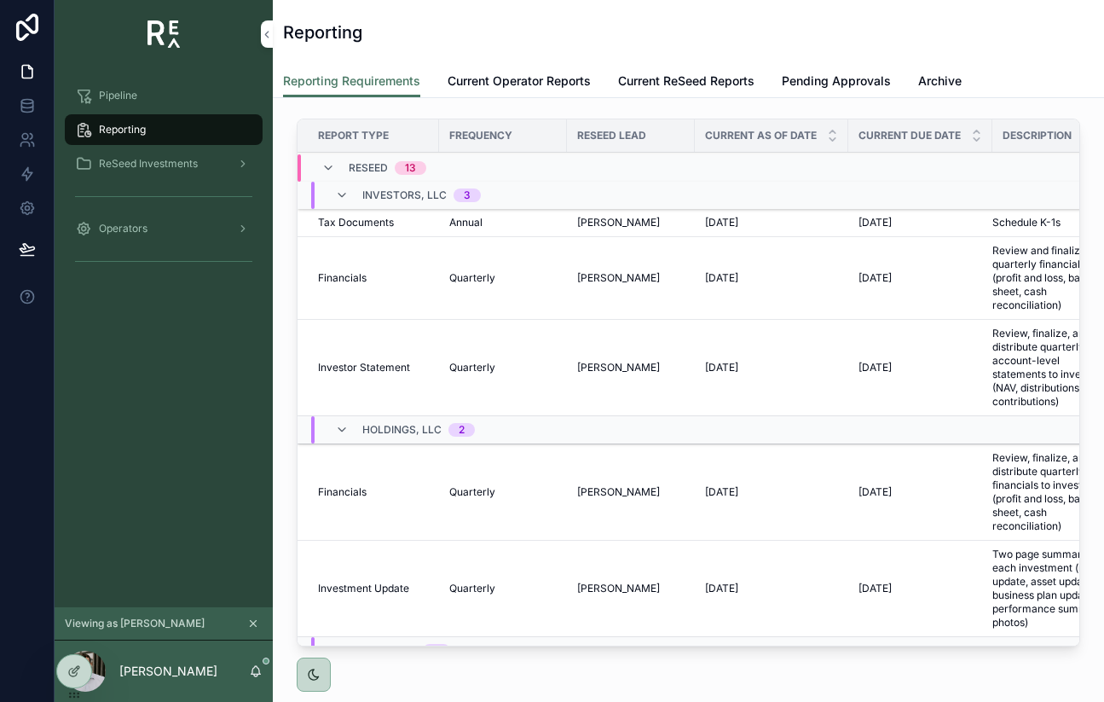
click at [728, 73] on span "Current ReSeed Reports" at bounding box center [686, 80] width 136 height 17
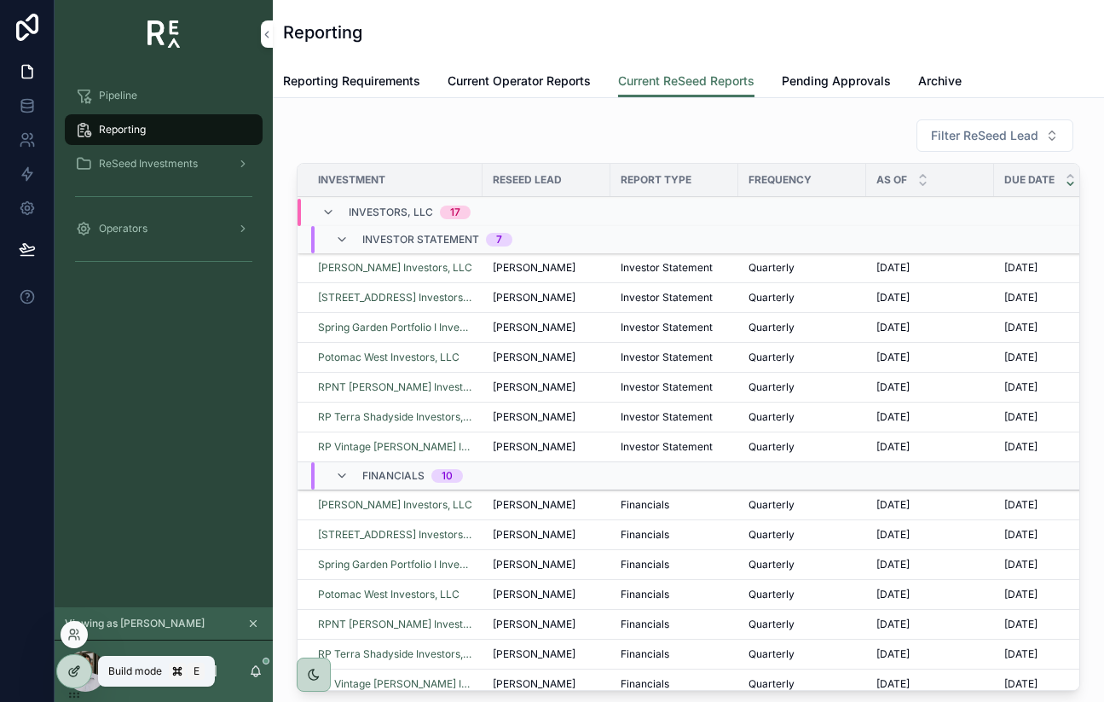
click at [77, 669] on icon at bounding box center [75, 669] width 7 height 7
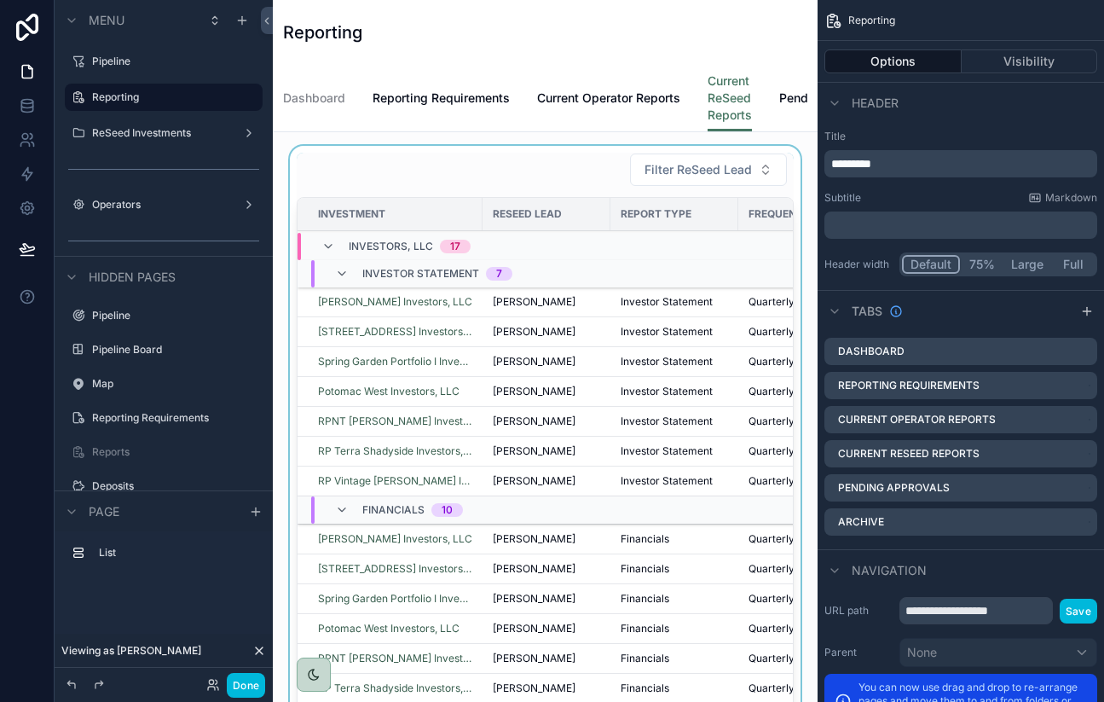
click at [523, 301] on div "scrollable content" at bounding box center [546, 442] width 518 height 593
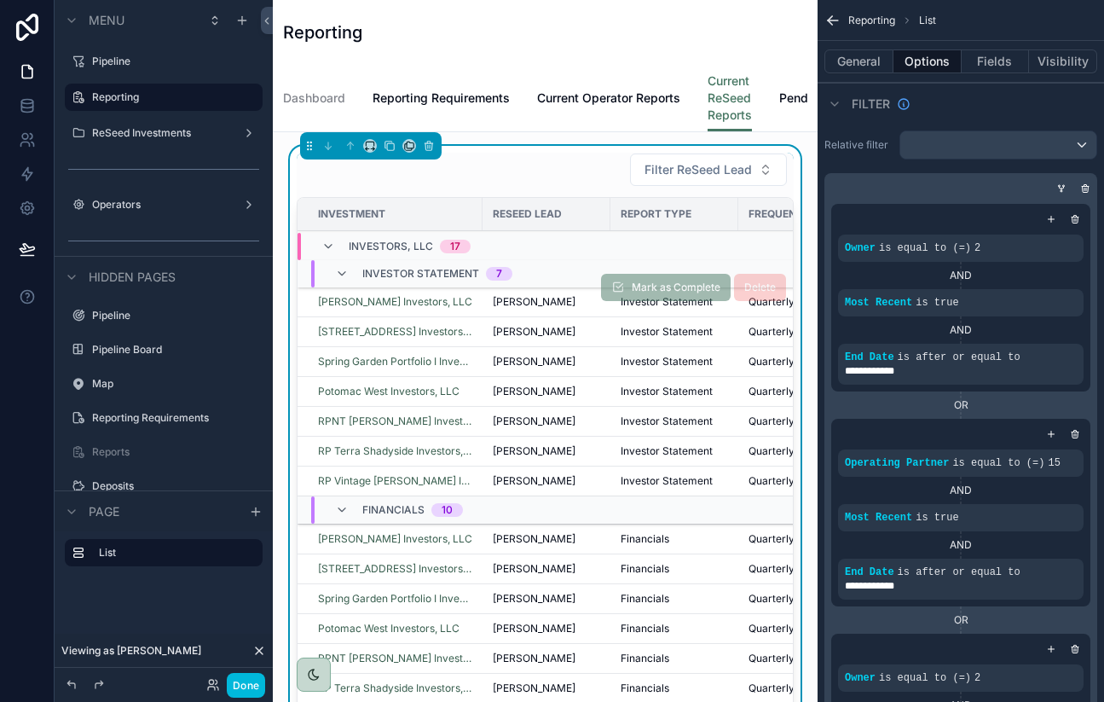
click at [527, 303] on span "[PERSON_NAME]" at bounding box center [534, 302] width 83 height 14
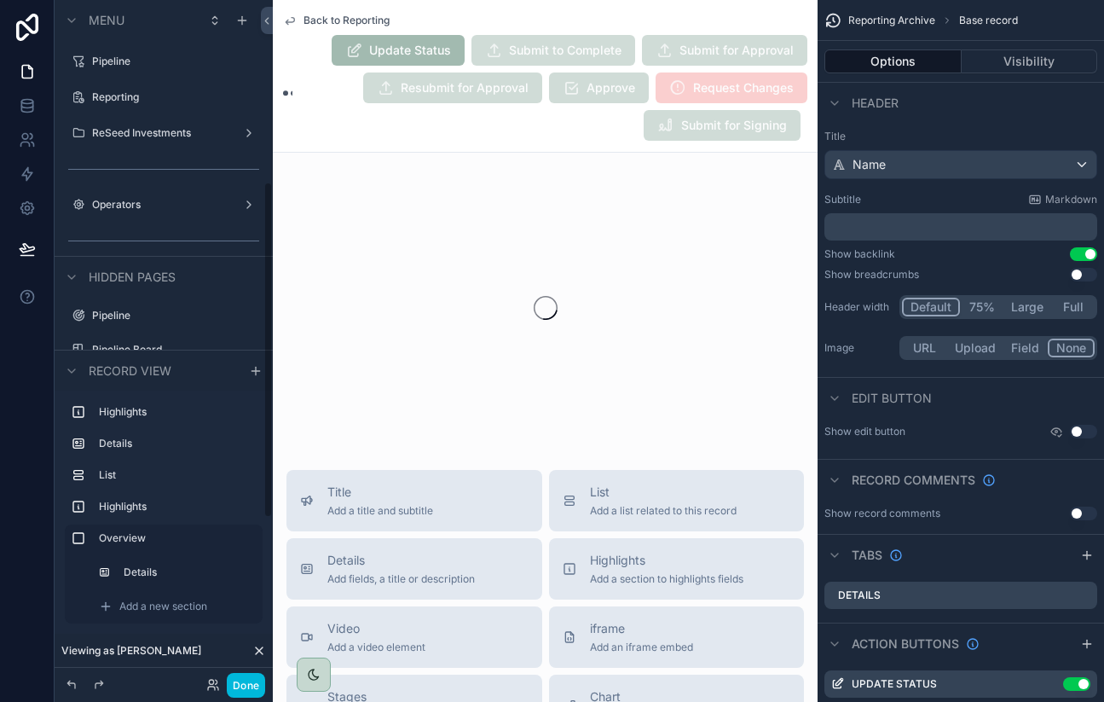
scroll to position [367, 0]
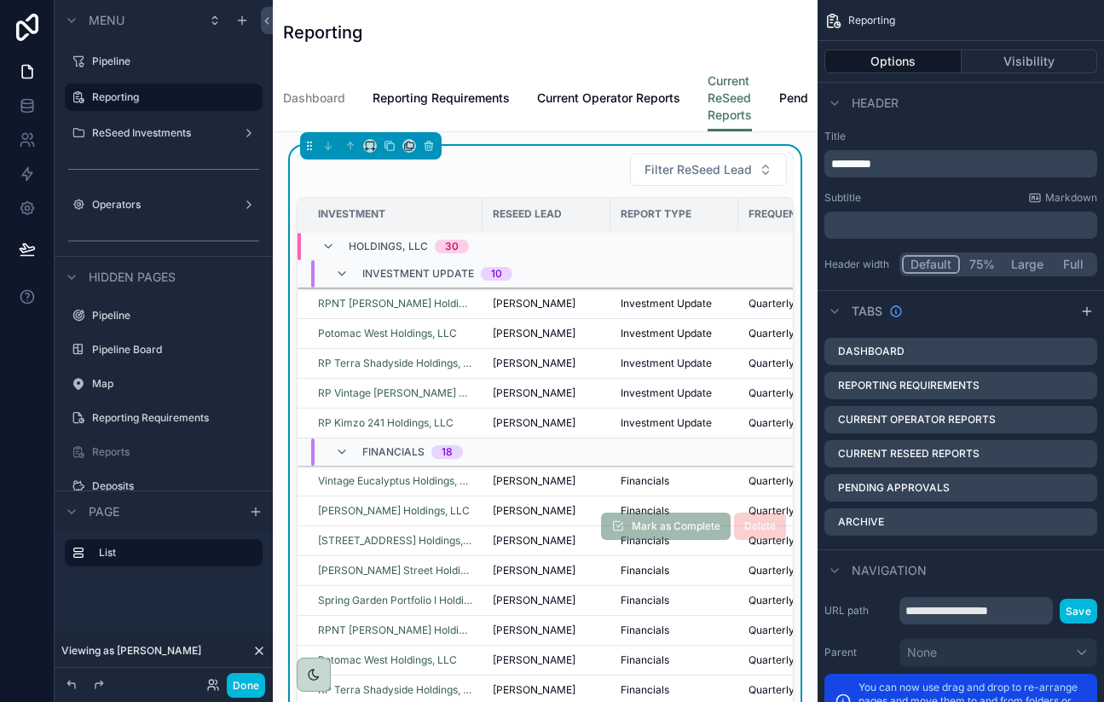
scroll to position [781, 0]
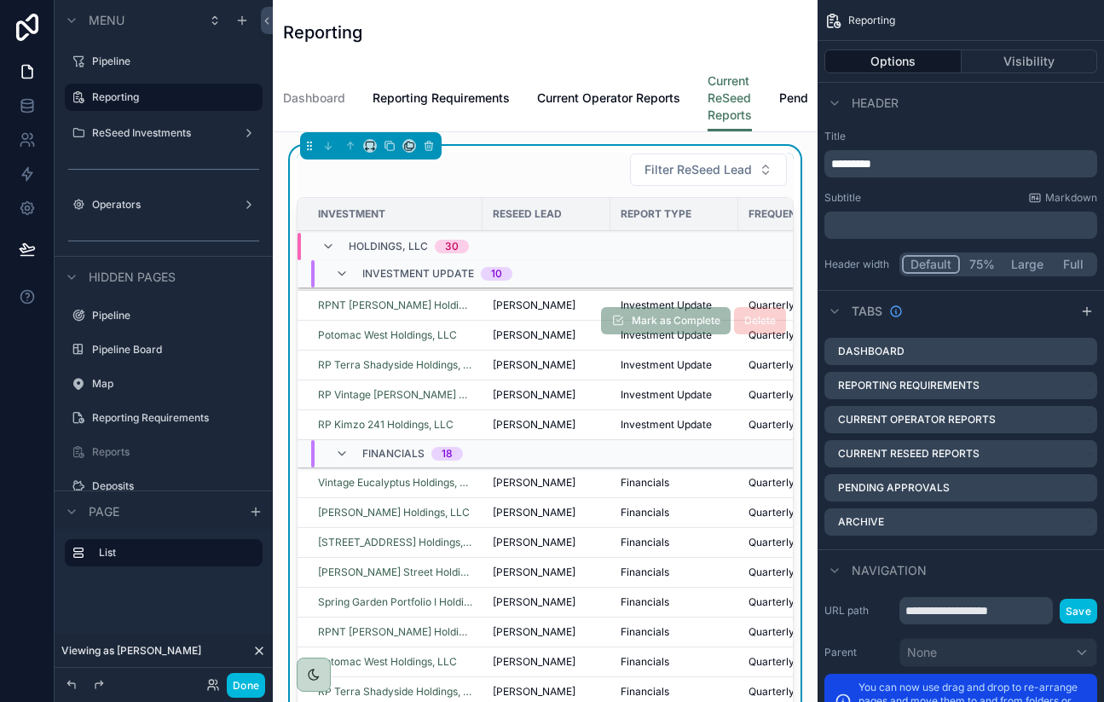
click at [510, 334] on span "[PERSON_NAME]" at bounding box center [534, 335] width 83 height 14
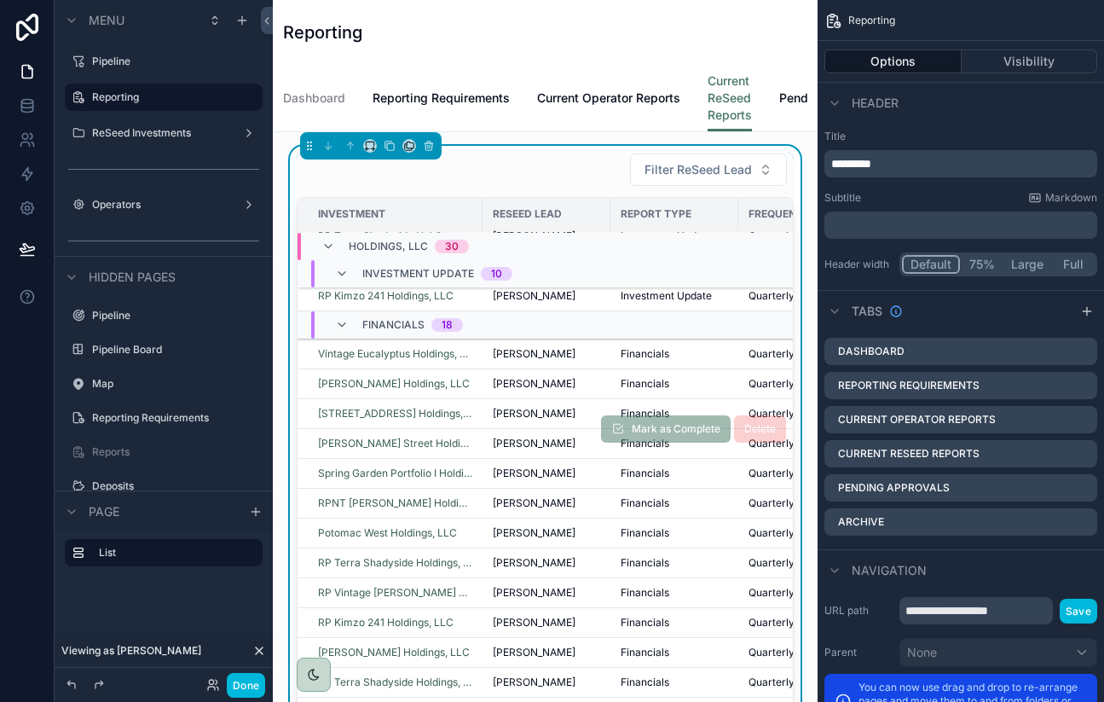
scroll to position [854, 0]
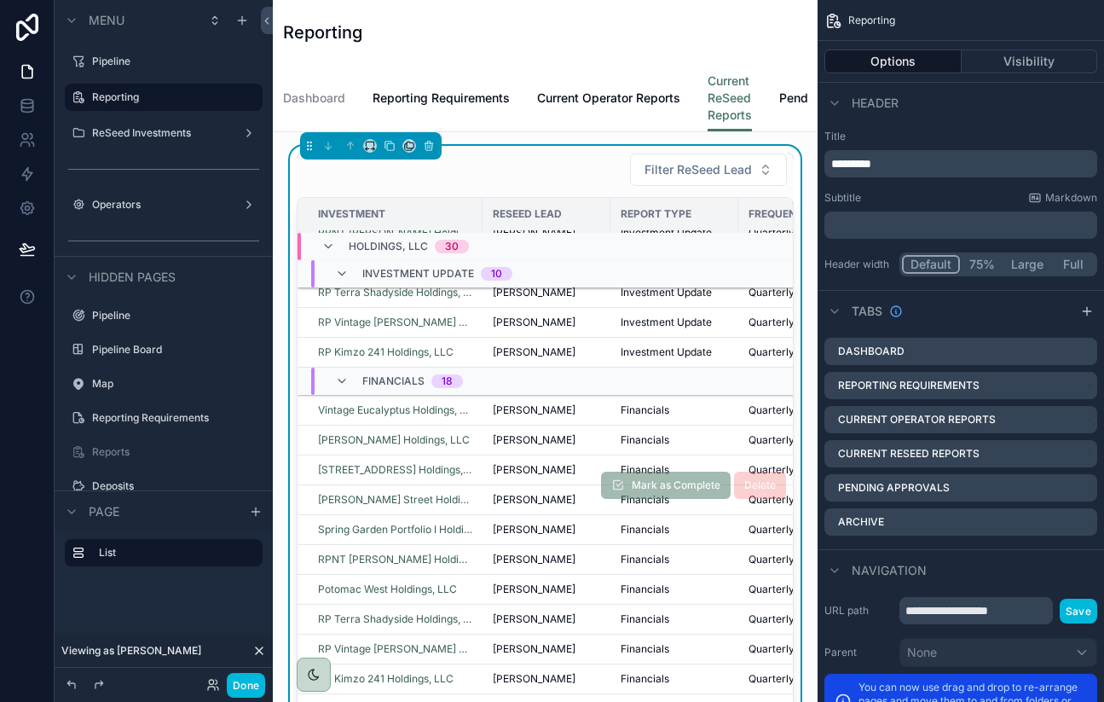
click at [444, 493] on div "[PERSON_NAME] Street Holdings, LLC" at bounding box center [395, 500] width 154 height 14
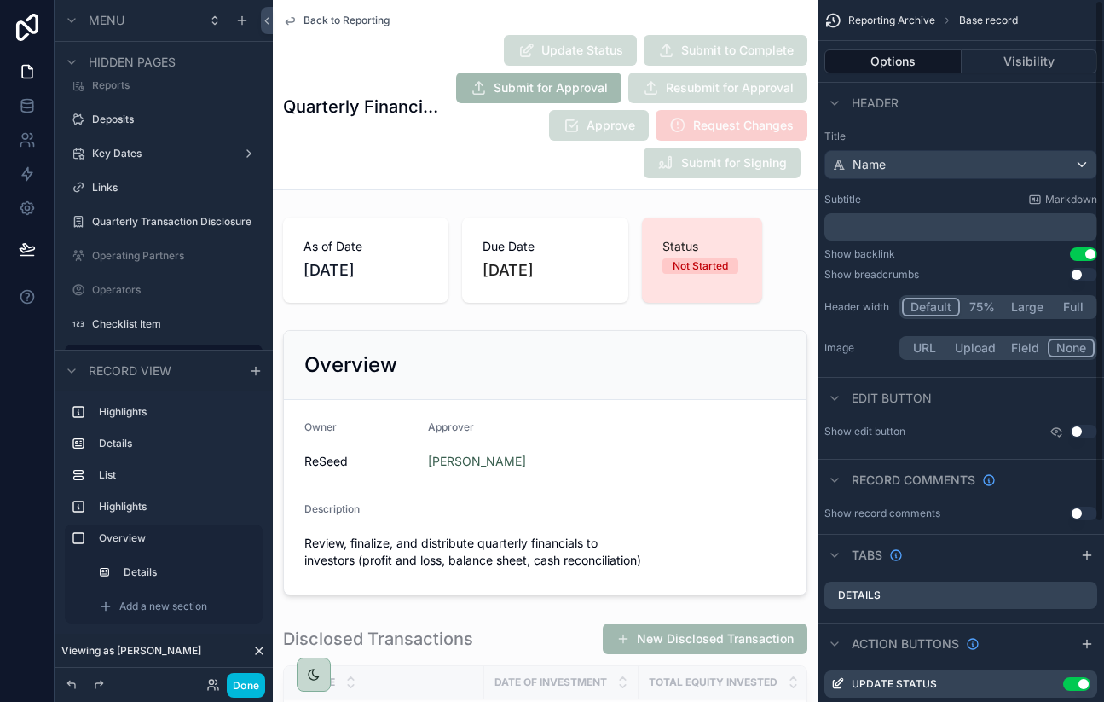
scroll to position [241, 0]
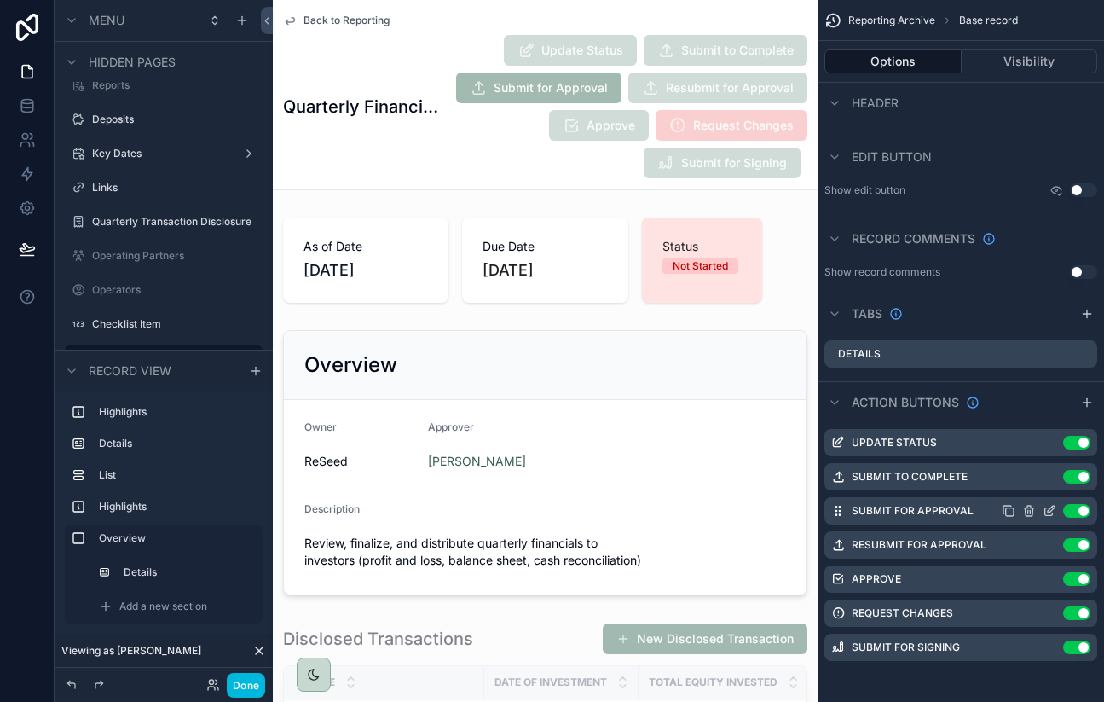
click at [1051, 510] on icon "scrollable content" at bounding box center [1051, 509] width 7 height 7
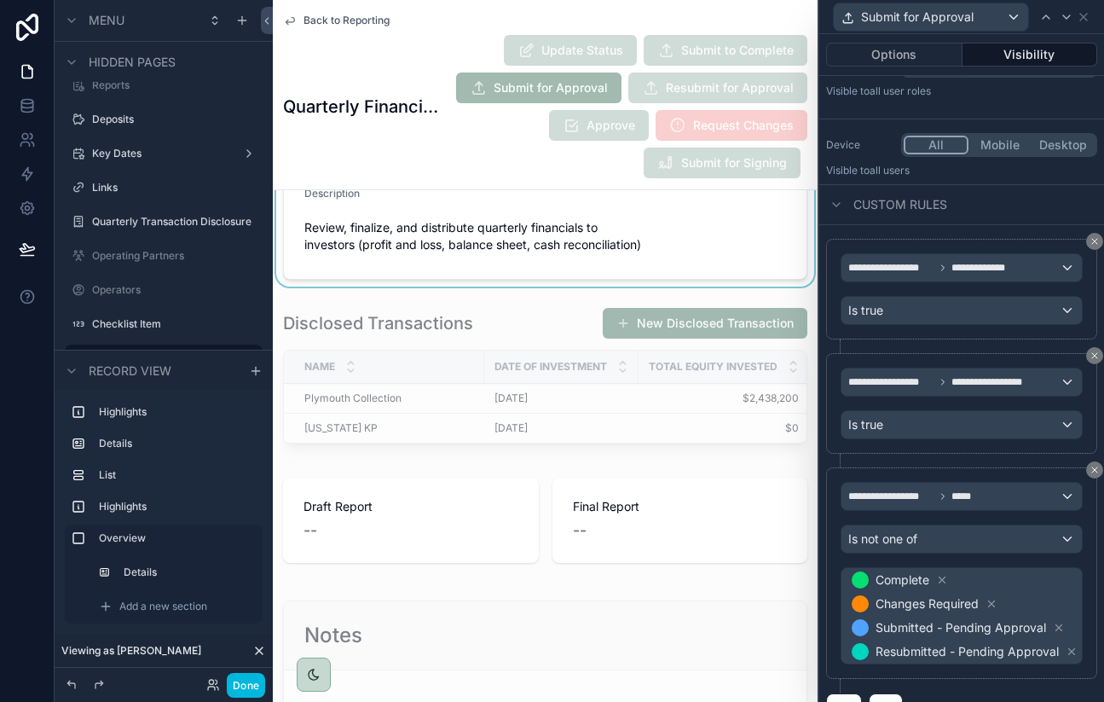
scroll to position [264, 0]
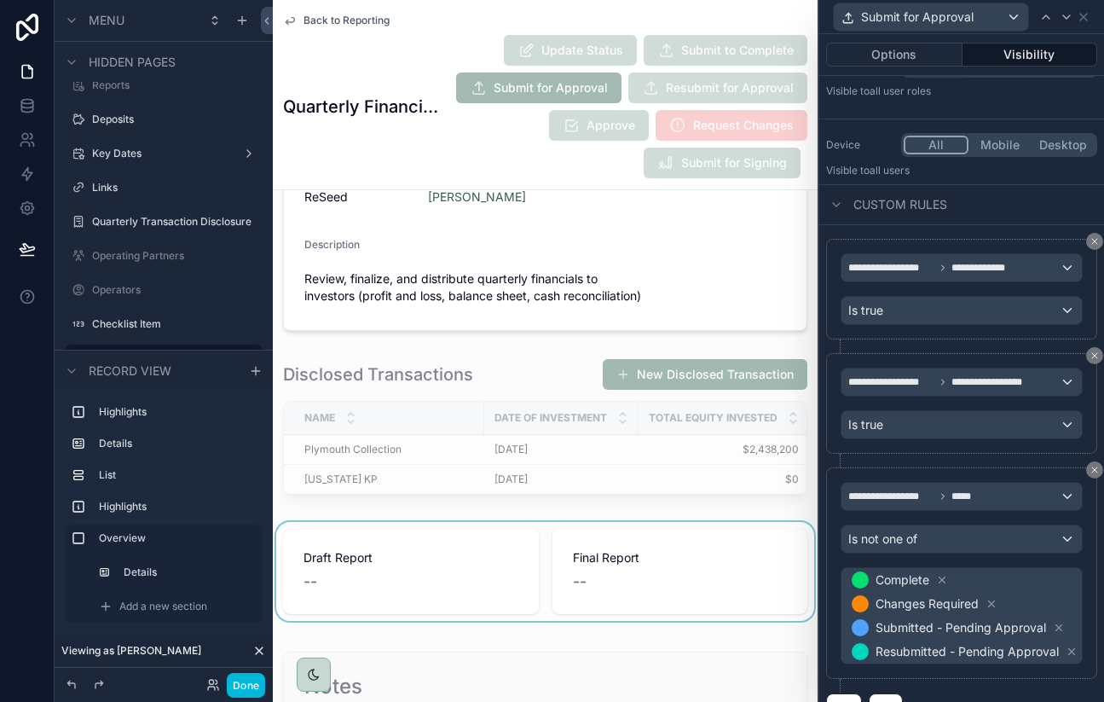
click at [481, 522] on div "scrollable content" at bounding box center [545, 571] width 545 height 99
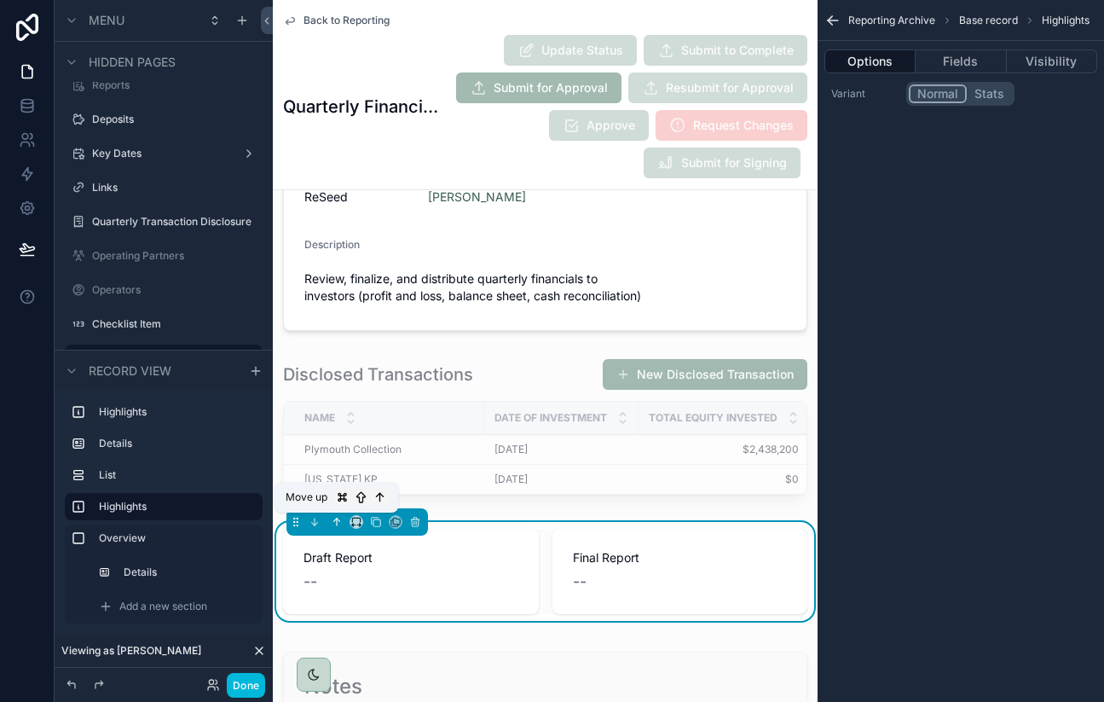
click at [335, 523] on icon "scrollable content" at bounding box center [337, 522] width 12 height 12
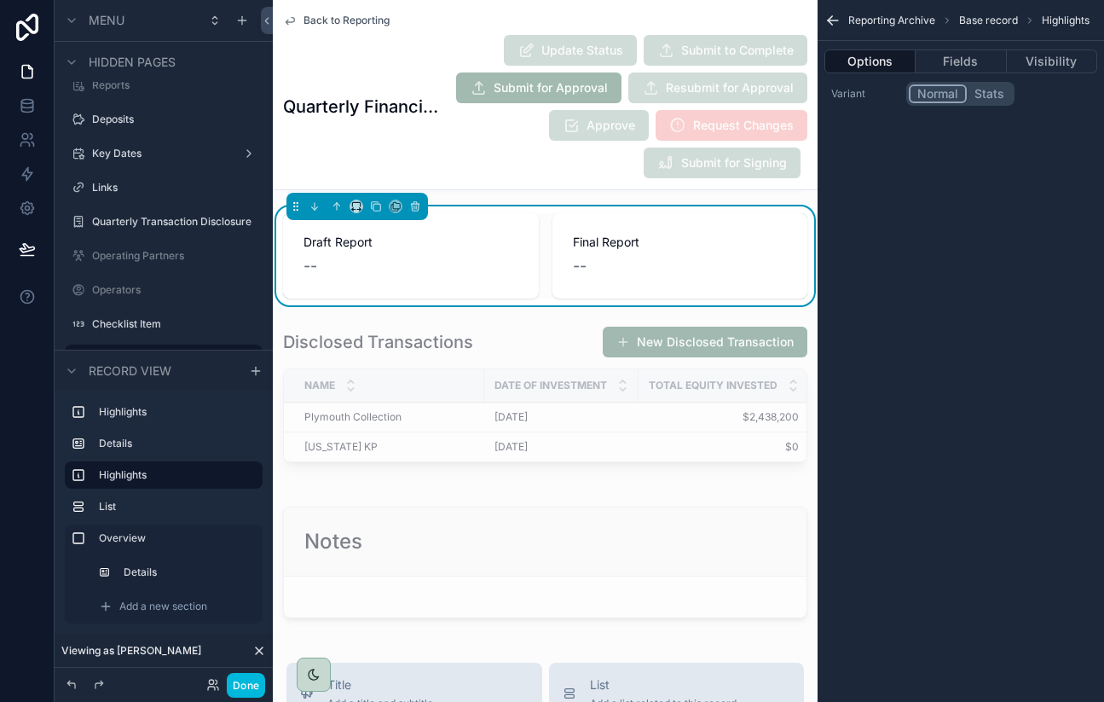
scroll to position [415, 0]
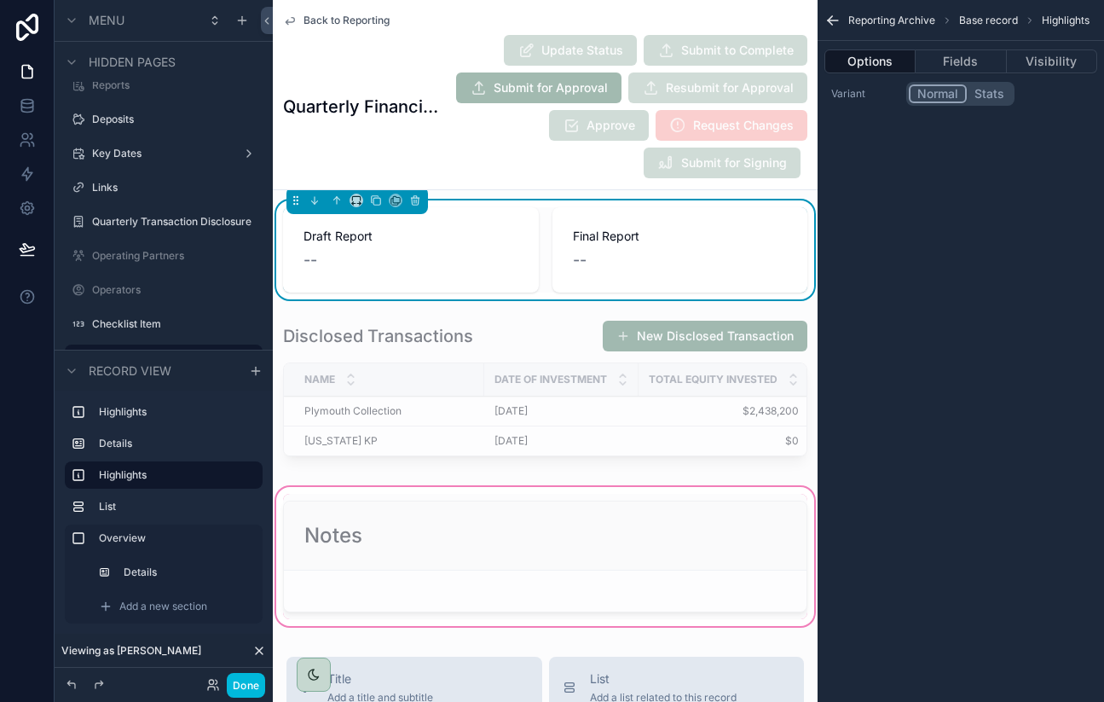
click at [362, 487] on div "scrollable content" at bounding box center [545, 557] width 545 height 146
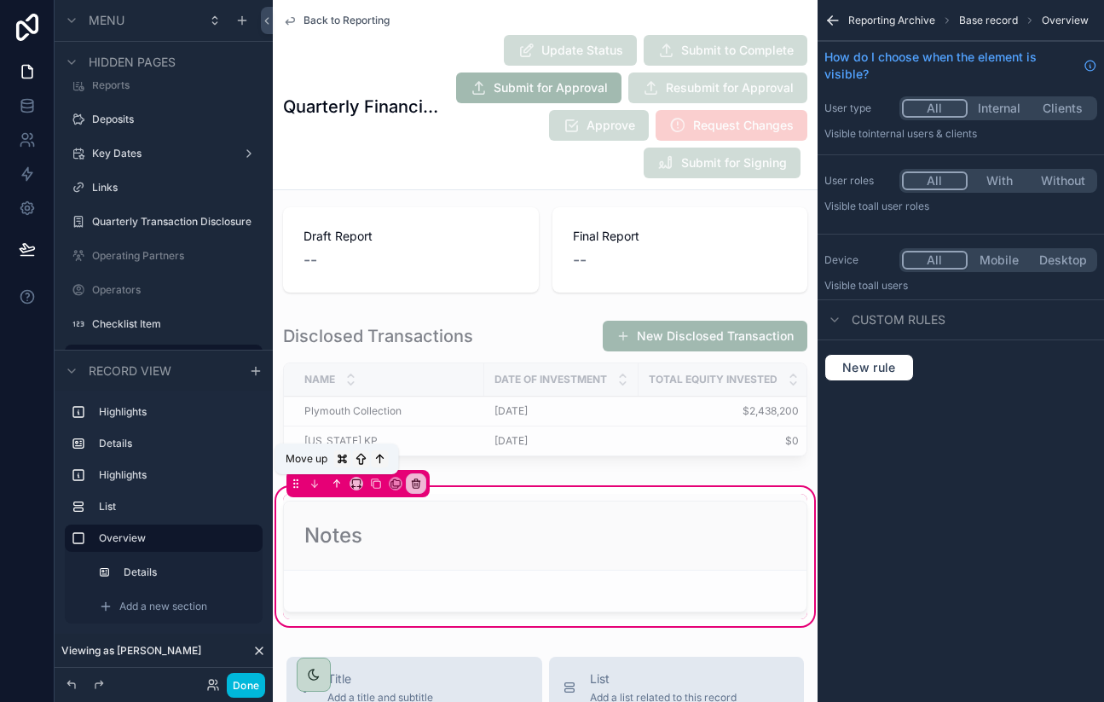
click at [338, 487] on icon "scrollable content" at bounding box center [337, 484] width 12 height 12
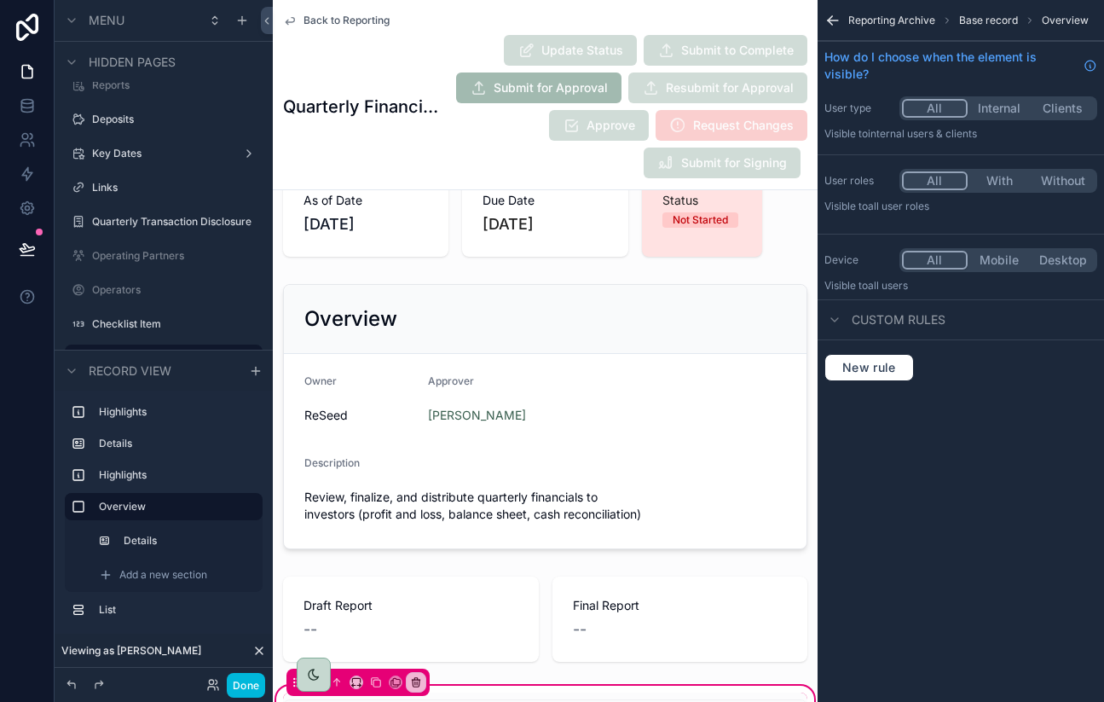
scroll to position [0, 0]
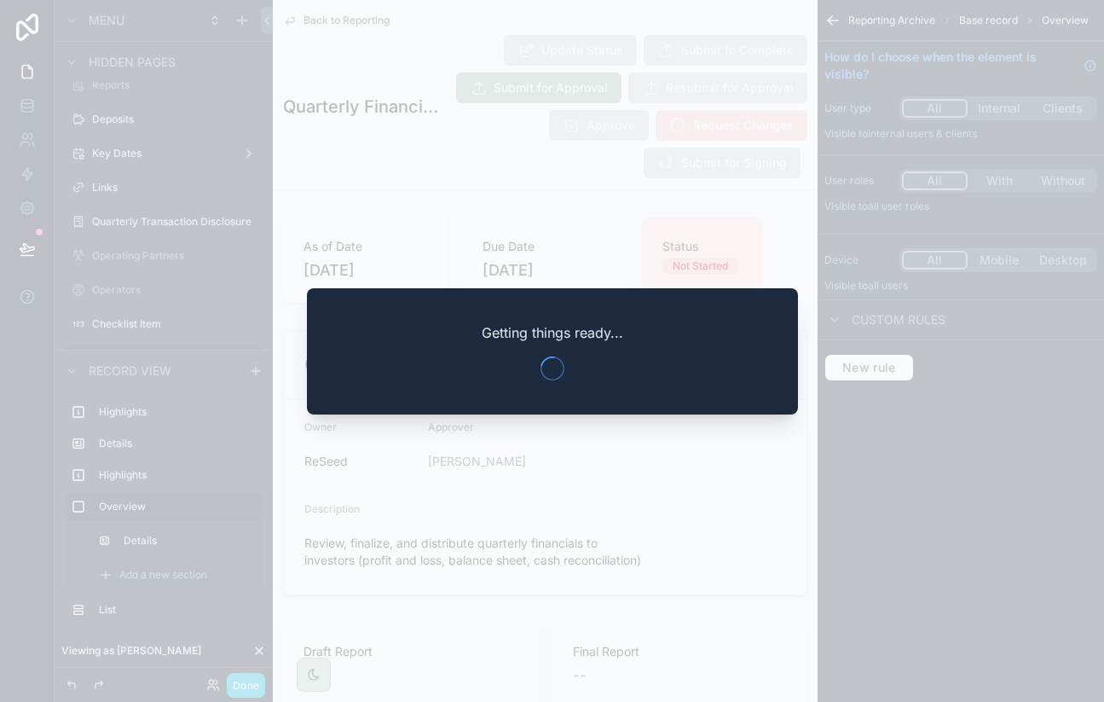
click at [832, 20] on div at bounding box center [552, 351] width 1104 height 702
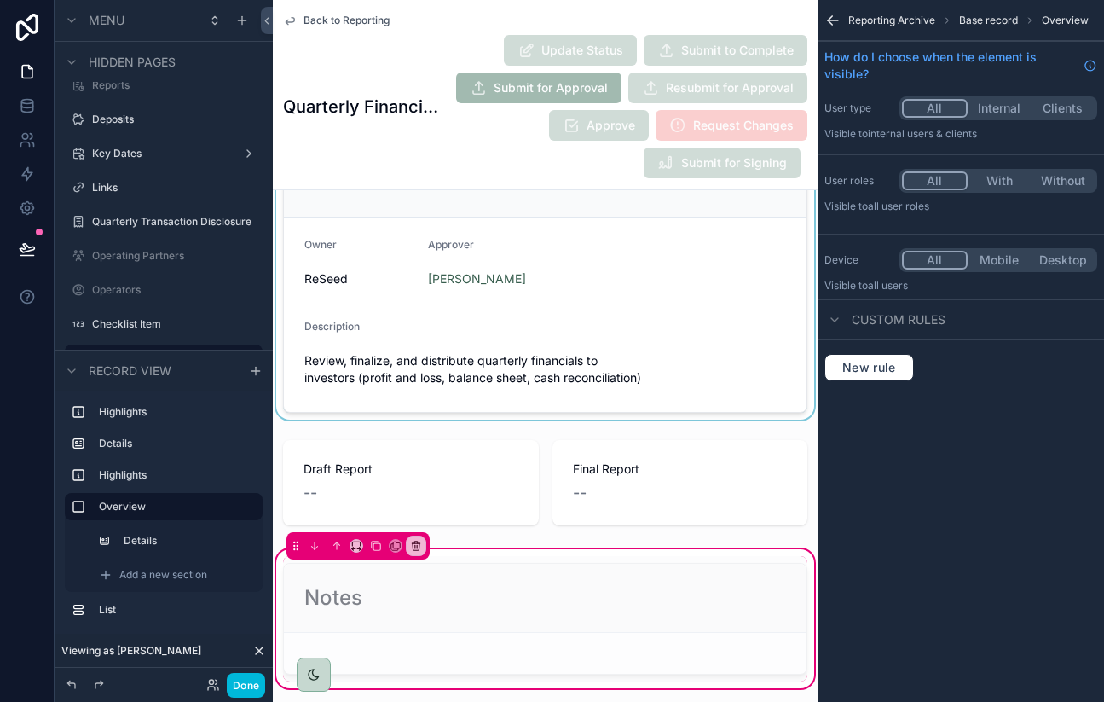
scroll to position [165, 0]
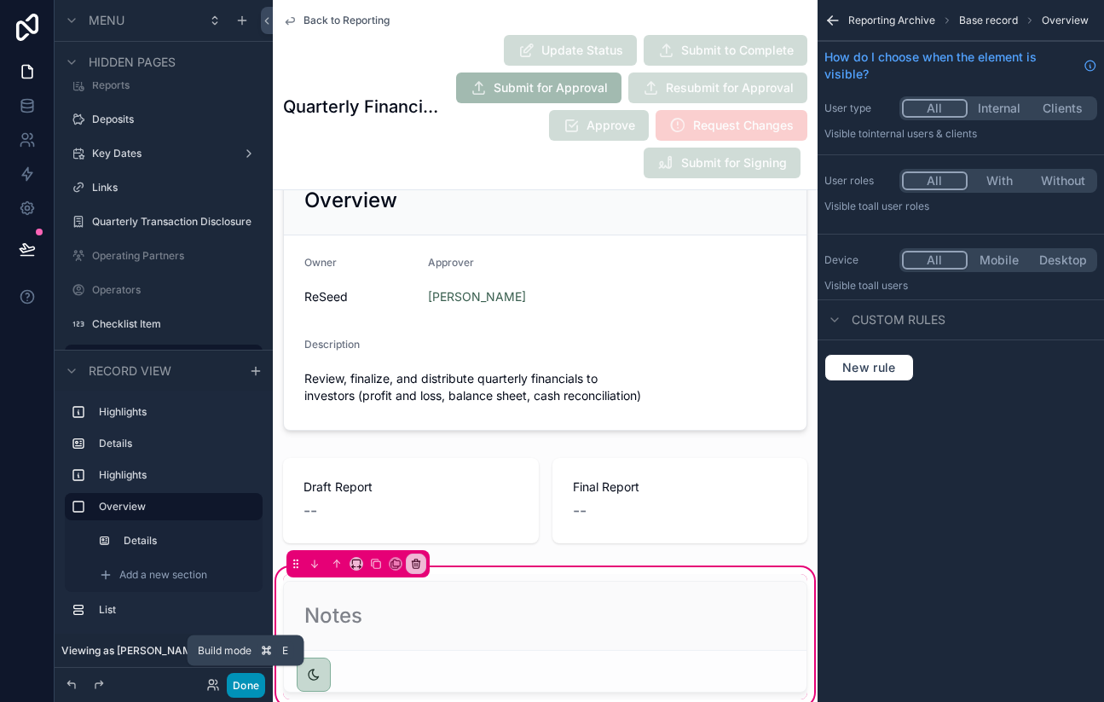
click at [251, 687] on button "Done" at bounding box center [246, 685] width 38 height 25
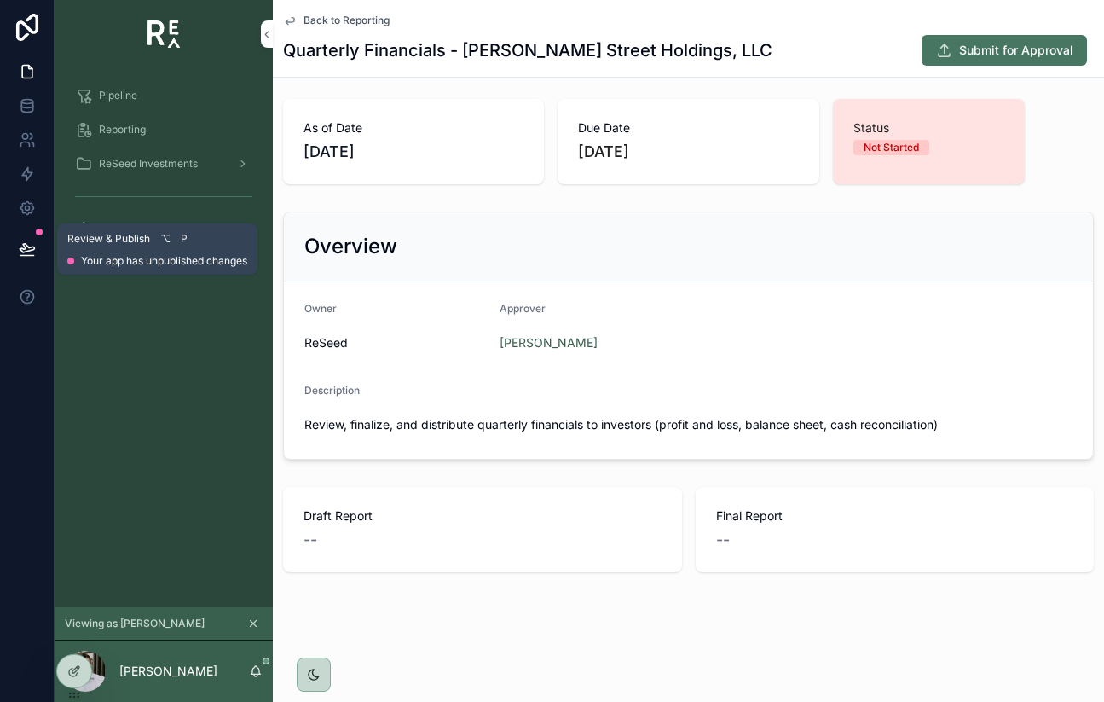
click at [32, 246] on icon at bounding box center [27, 248] width 14 height 9
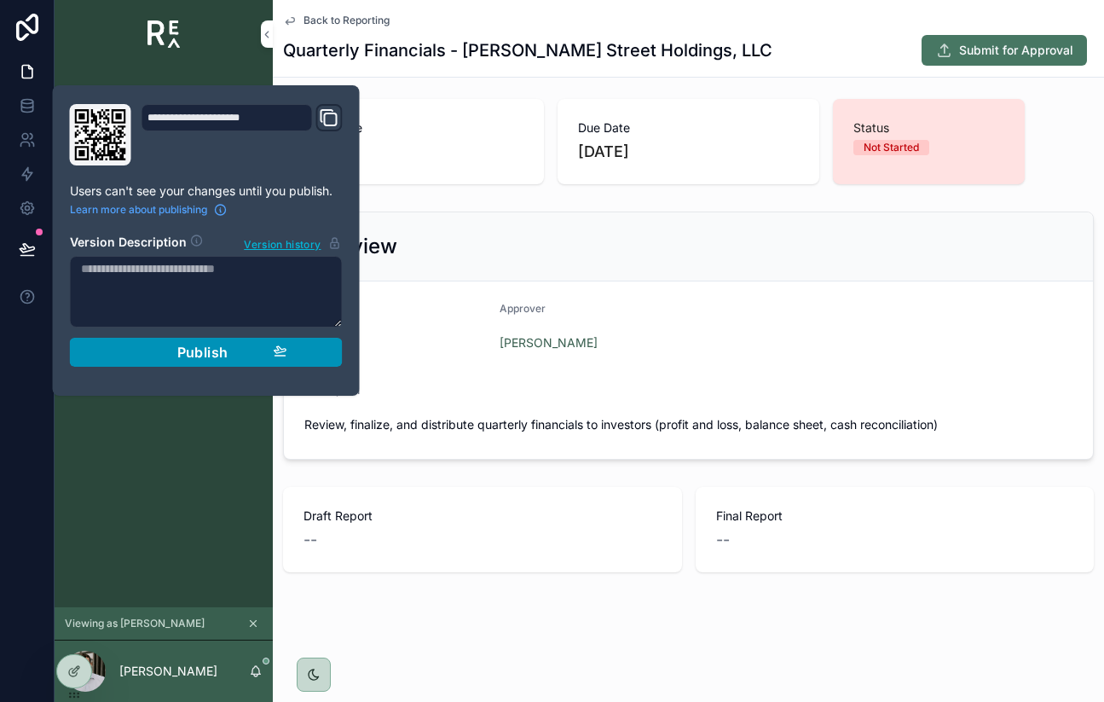
click at [131, 349] on div "Publish" at bounding box center [206, 352] width 162 height 17
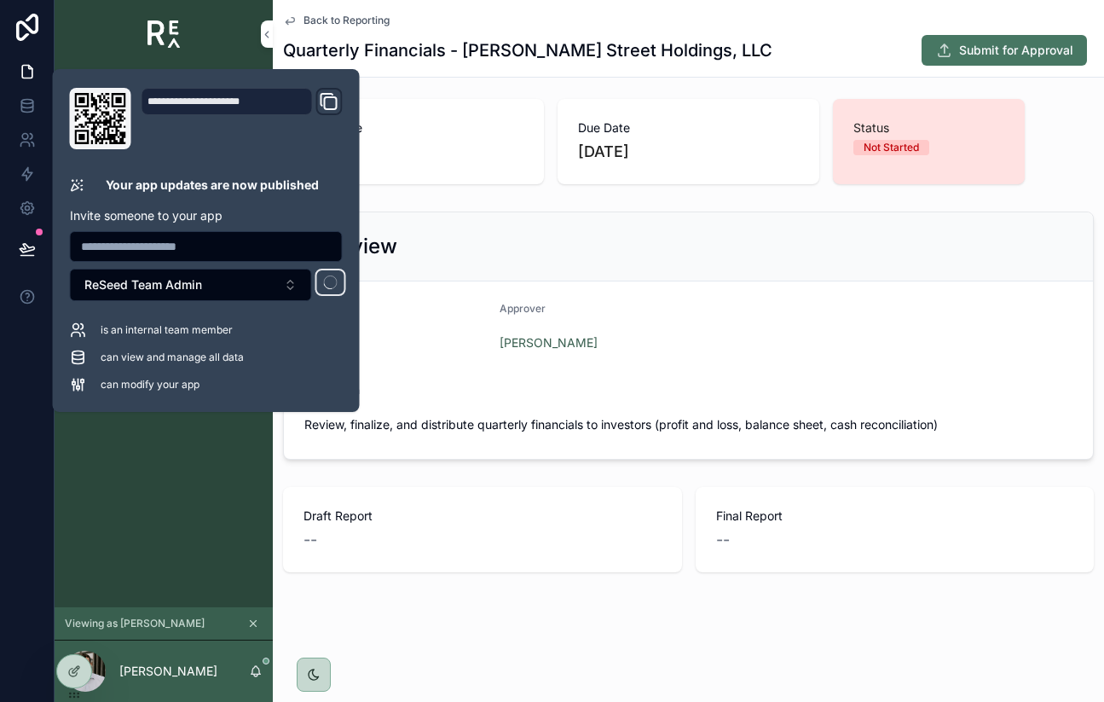
click at [231, 516] on div "Pipeline Reporting ReSeed Investments Operators" at bounding box center [164, 337] width 218 height 539
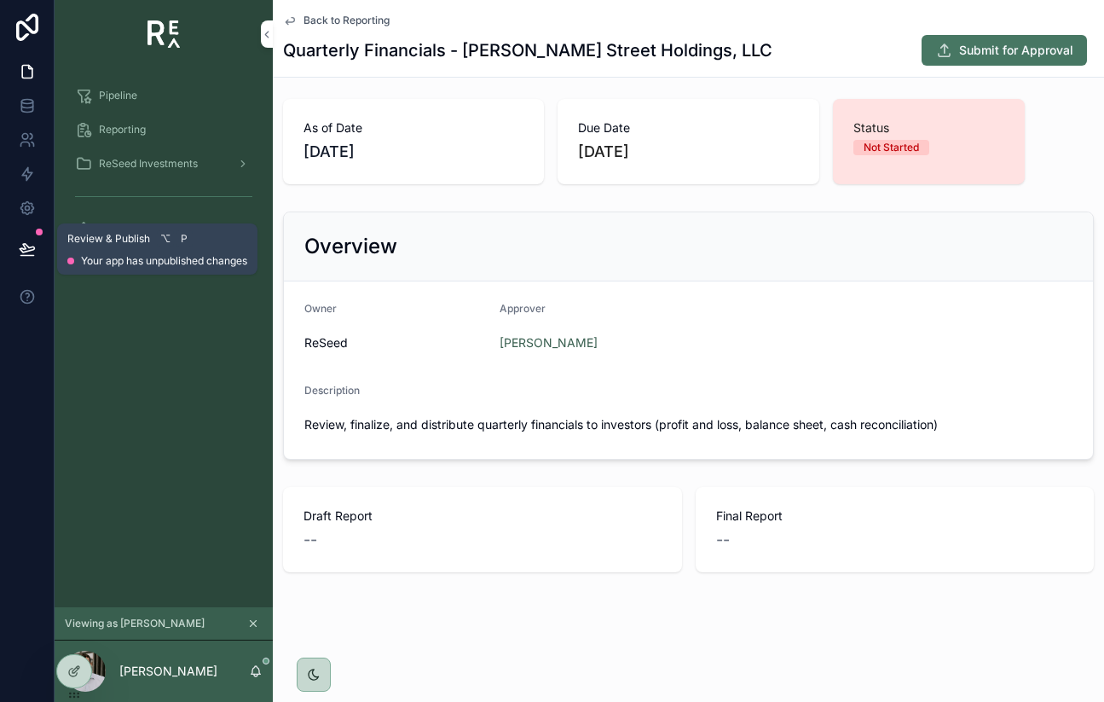
click at [34, 246] on icon at bounding box center [27, 248] width 17 height 17
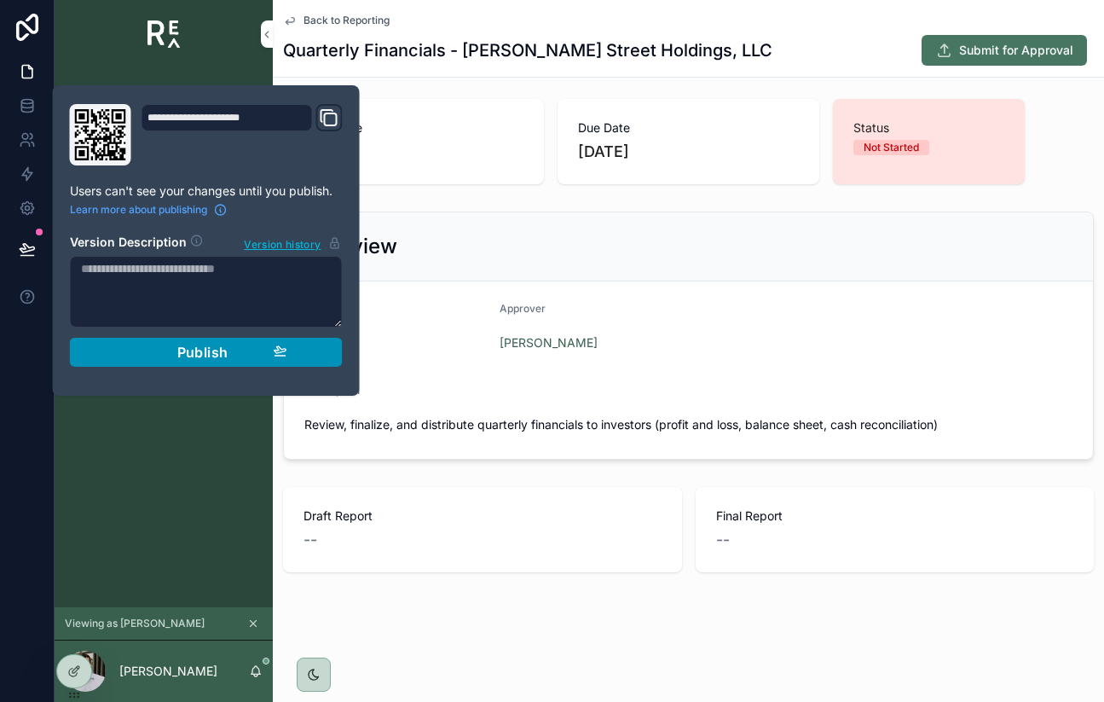
click at [130, 355] on div "Publish" at bounding box center [206, 352] width 162 height 17
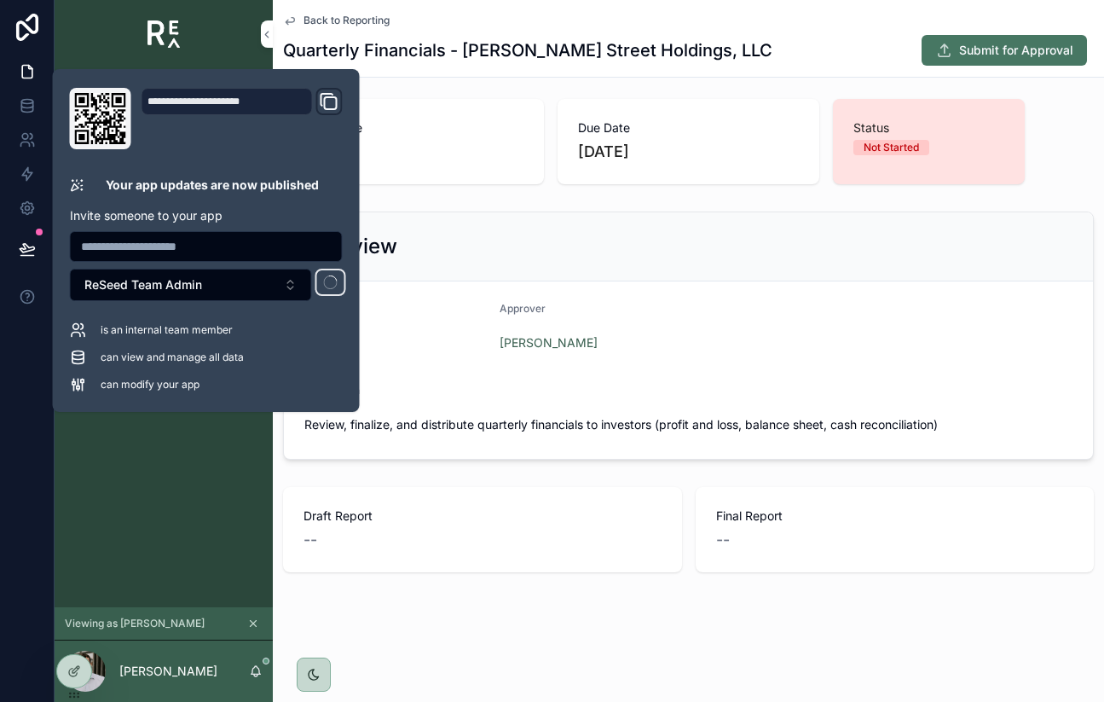
click at [550, 190] on div "As of Date [DATE] Due Date [DATE] Status Not Started" at bounding box center [688, 141] width 831 height 99
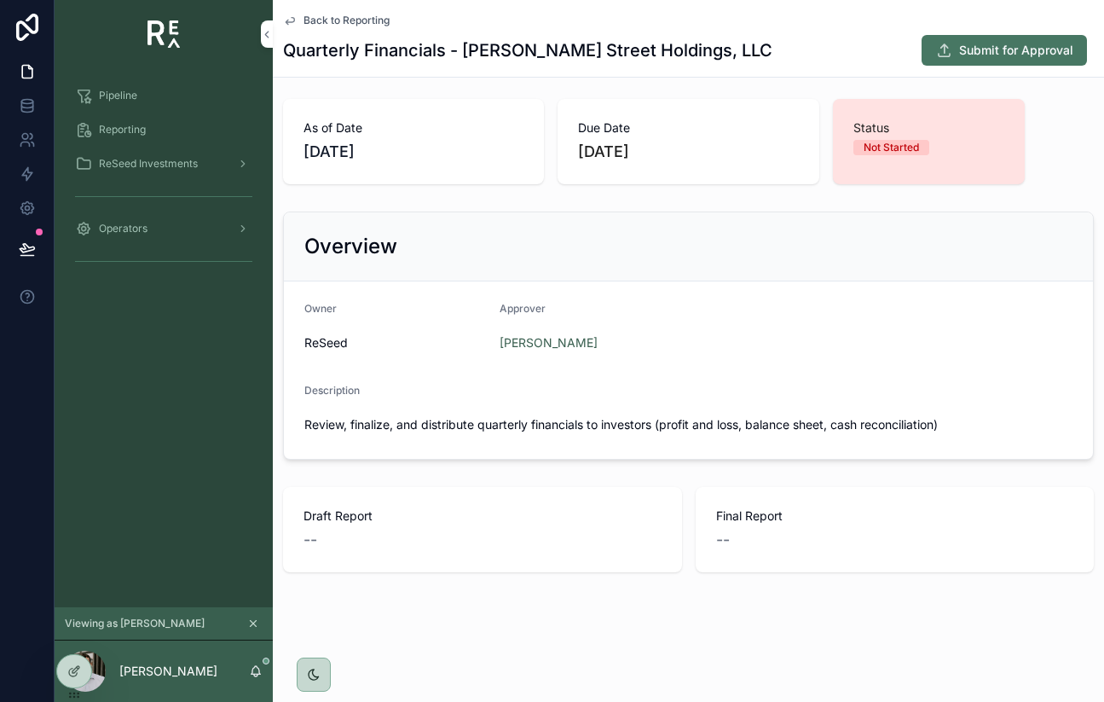
click at [305, 16] on span "Back to Reporting" at bounding box center [347, 21] width 86 height 14
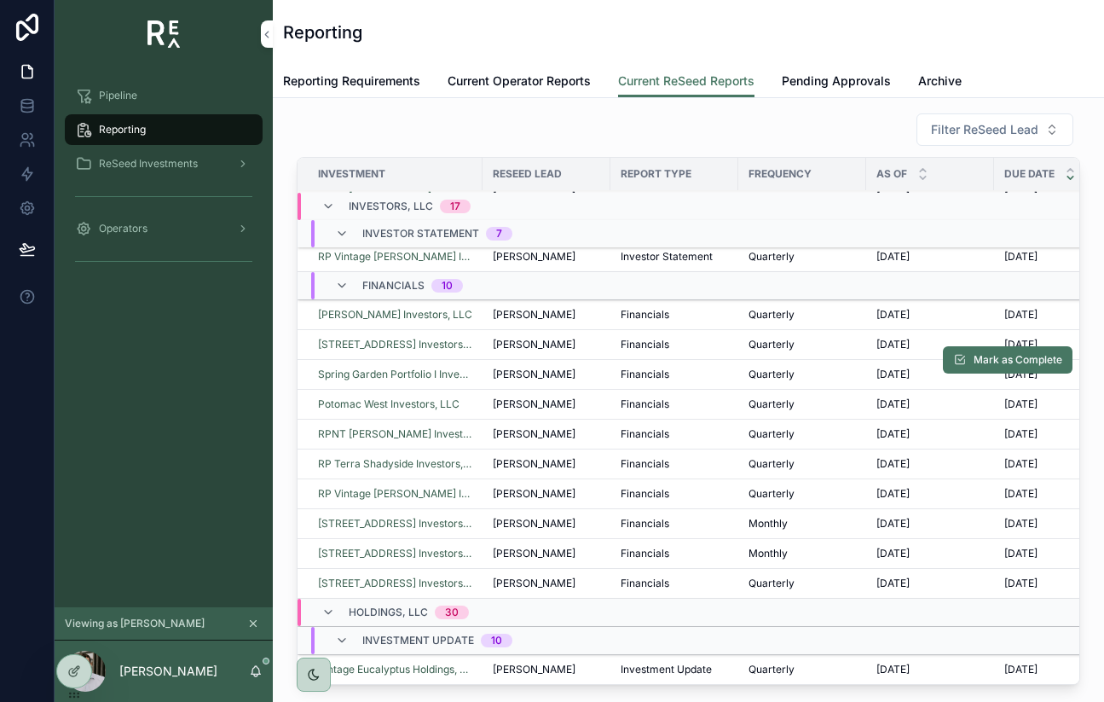
scroll to position [185, 0]
click at [70, 671] on icon at bounding box center [74, 671] width 14 height 14
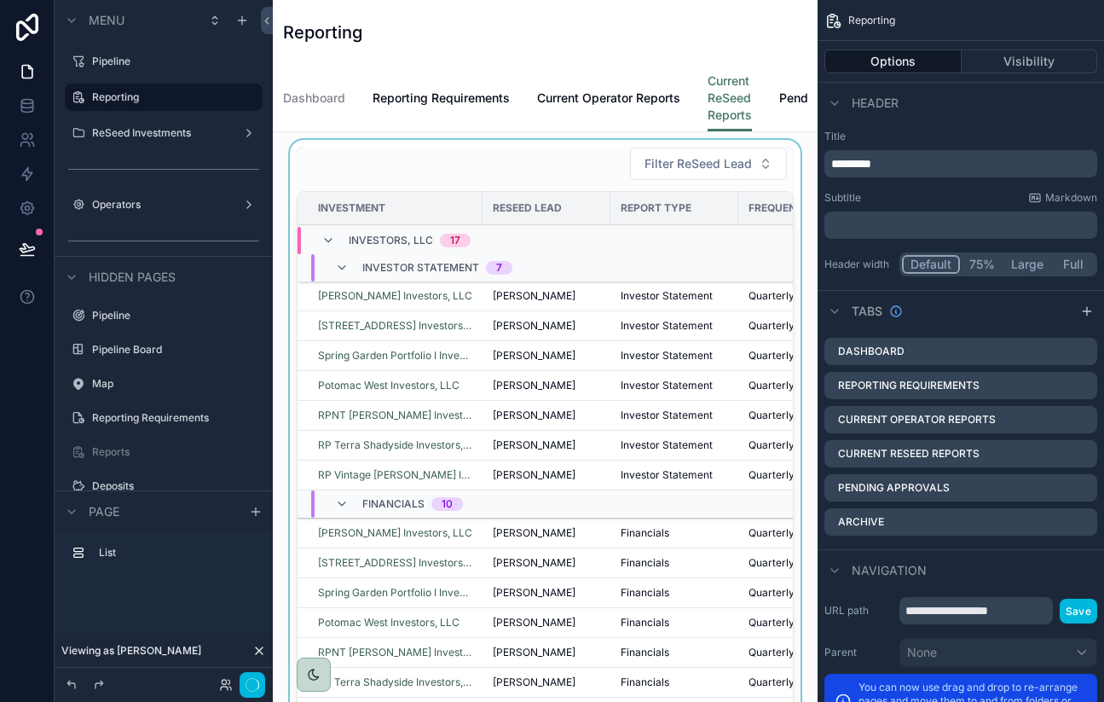
click at [537, 154] on div "scrollable content" at bounding box center [546, 436] width 518 height 593
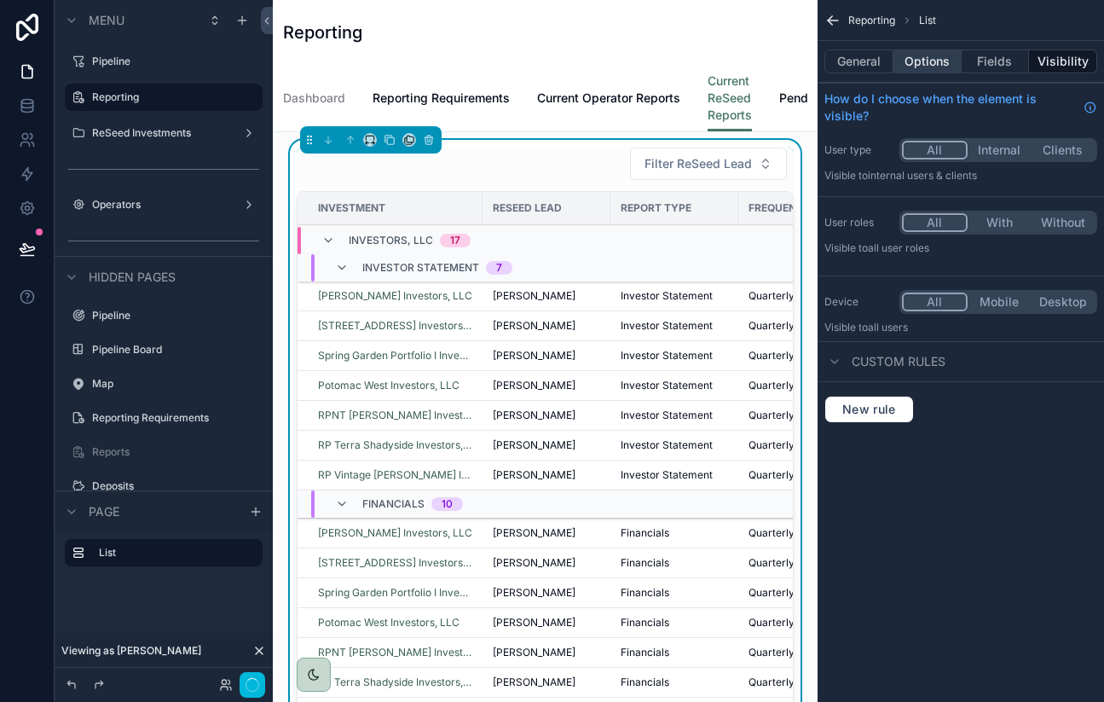
click at [935, 64] on button "Options" at bounding box center [928, 61] width 68 height 24
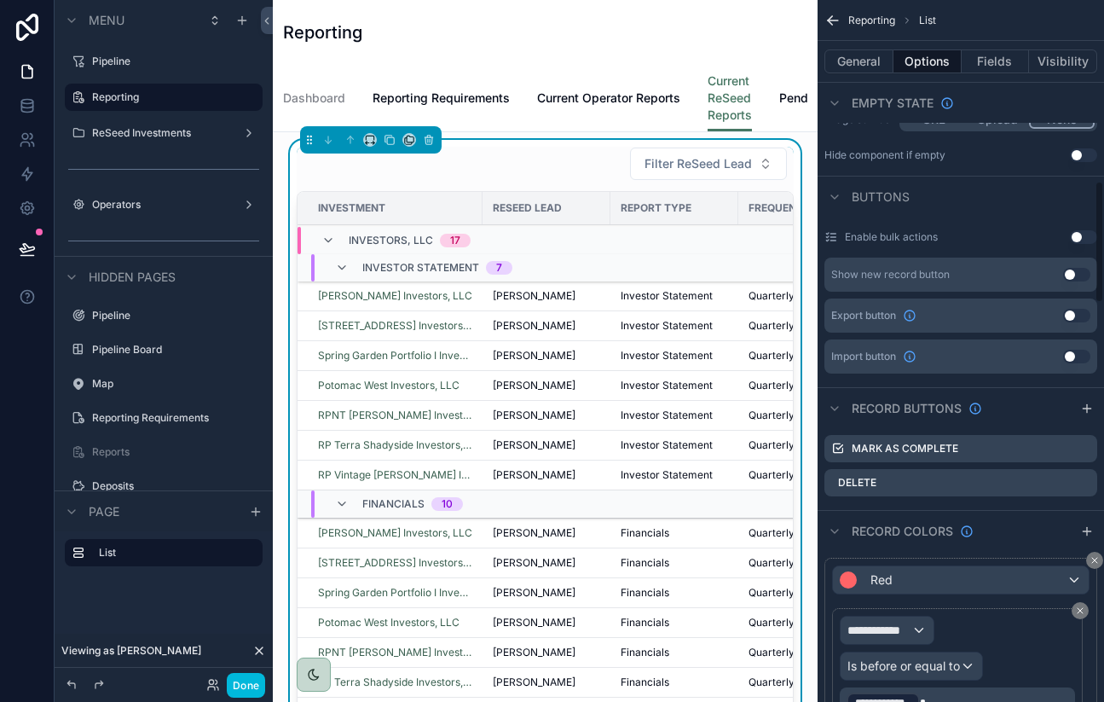
scroll to position [1184, 0]
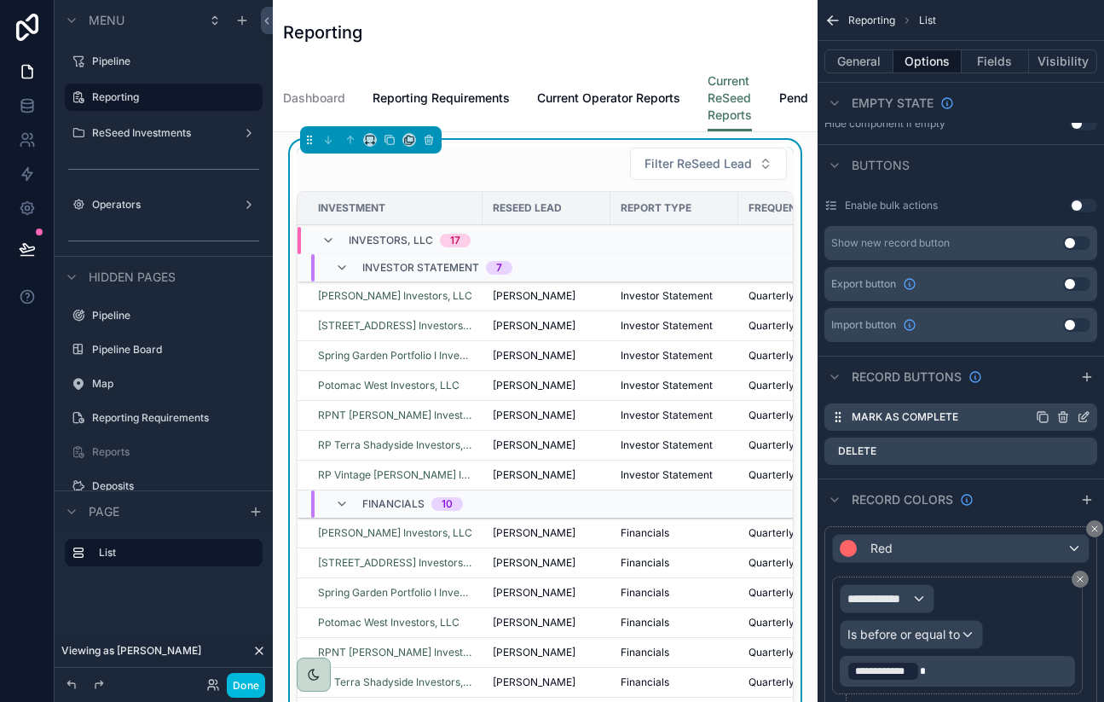
click at [1083, 419] on icon "scrollable content" at bounding box center [1084, 417] width 14 height 14
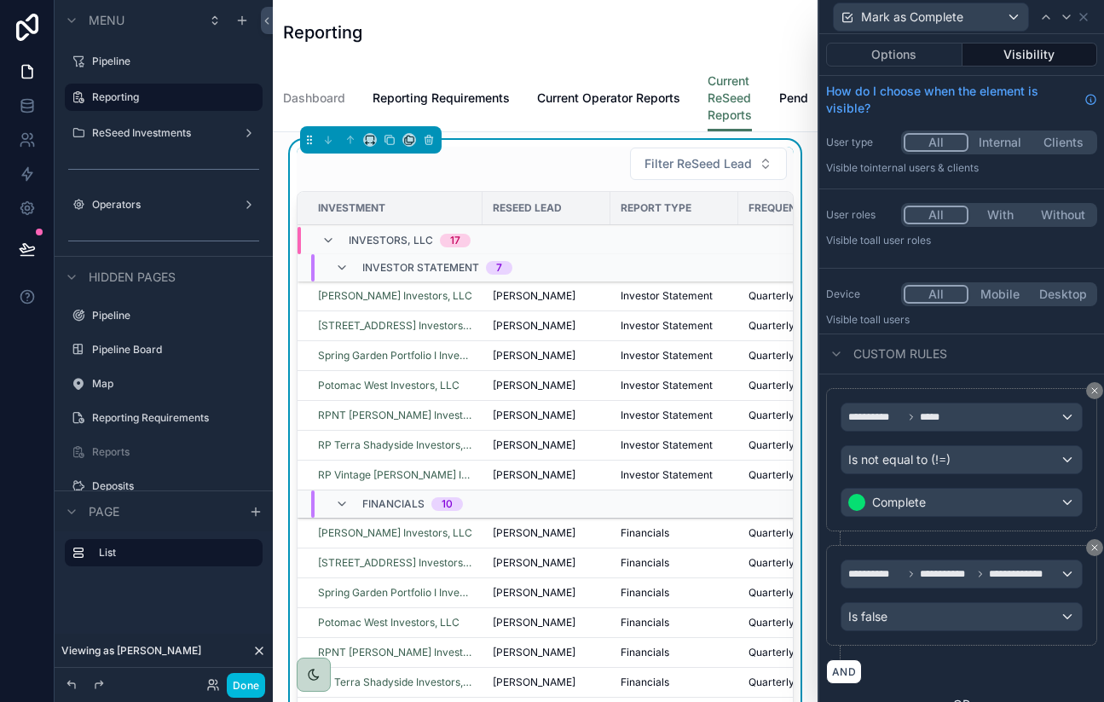
click at [1004, 55] on button "Visibility" at bounding box center [1031, 55] width 136 height 24
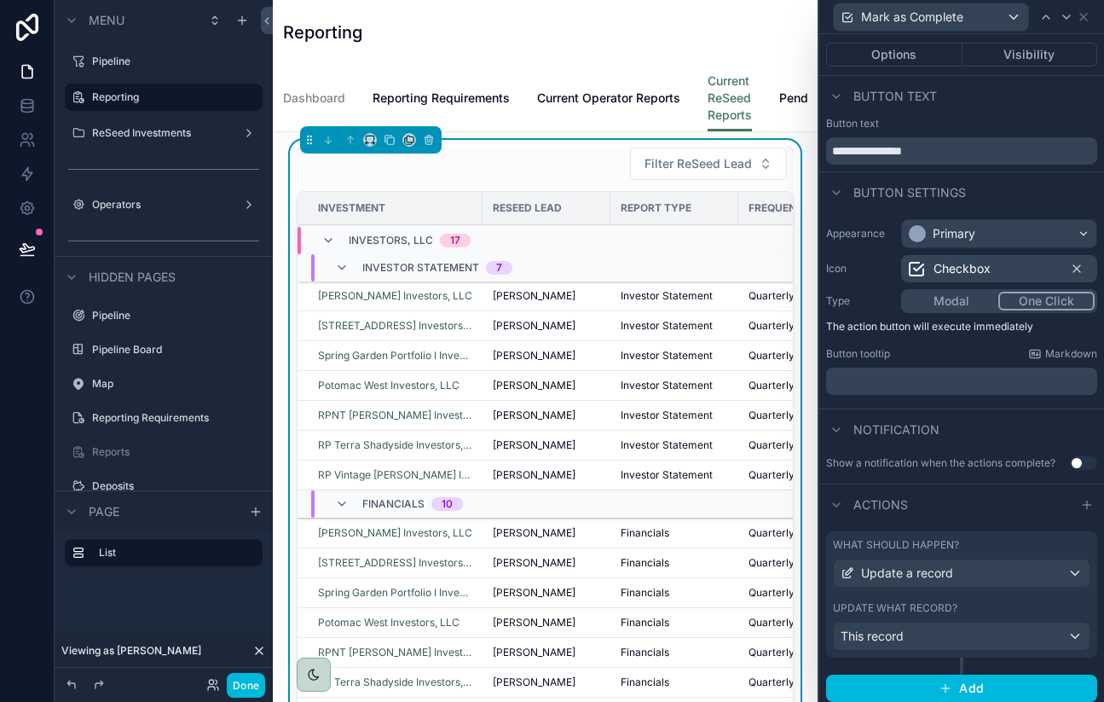
scroll to position [6, 0]
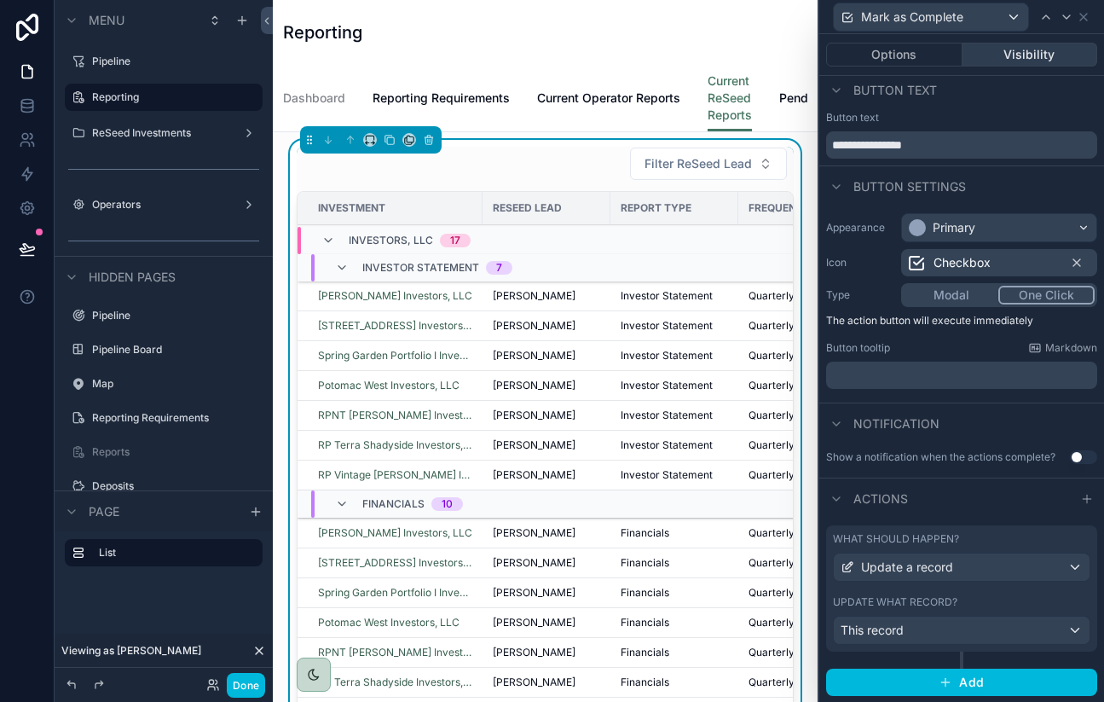
click at [1037, 55] on button "Visibility" at bounding box center [1031, 55] width 136 height 24
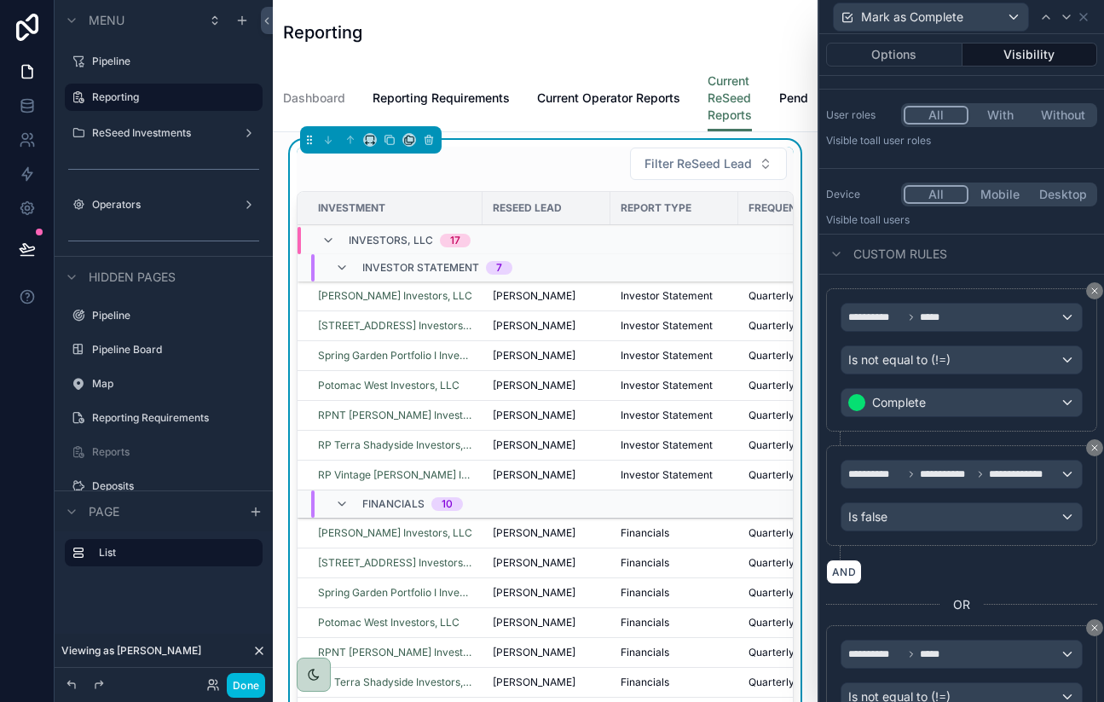
scroll to position [104, 0]
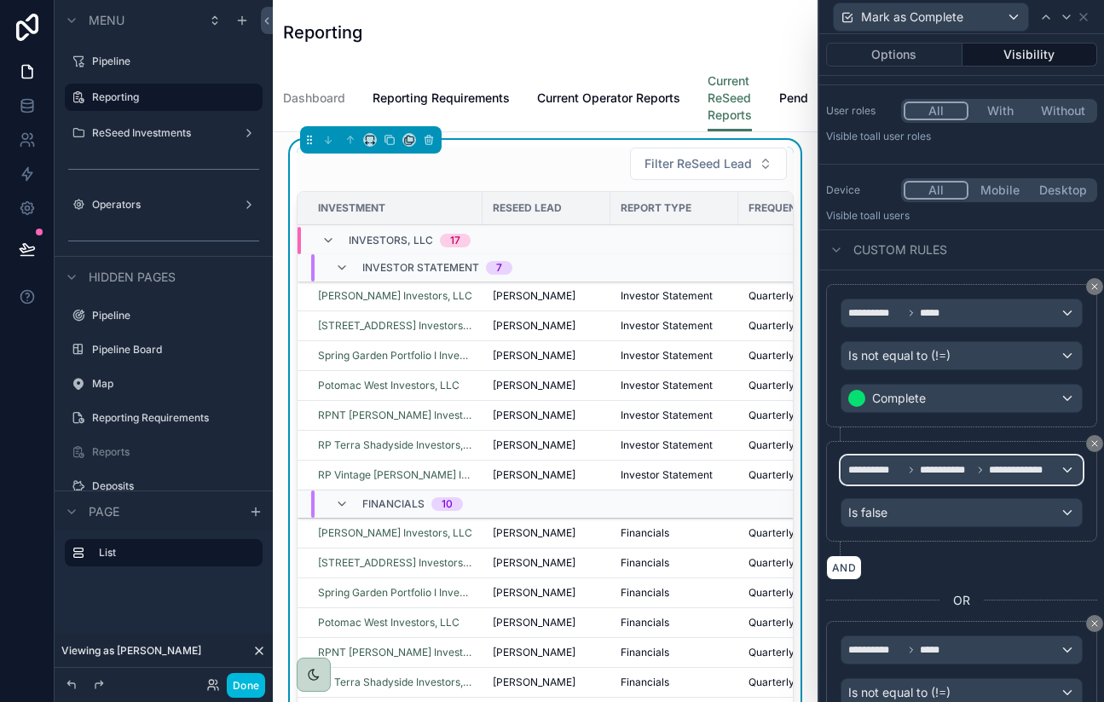
click at [915, 467] on icon at bounding box center [911, 470] width 10 height 10
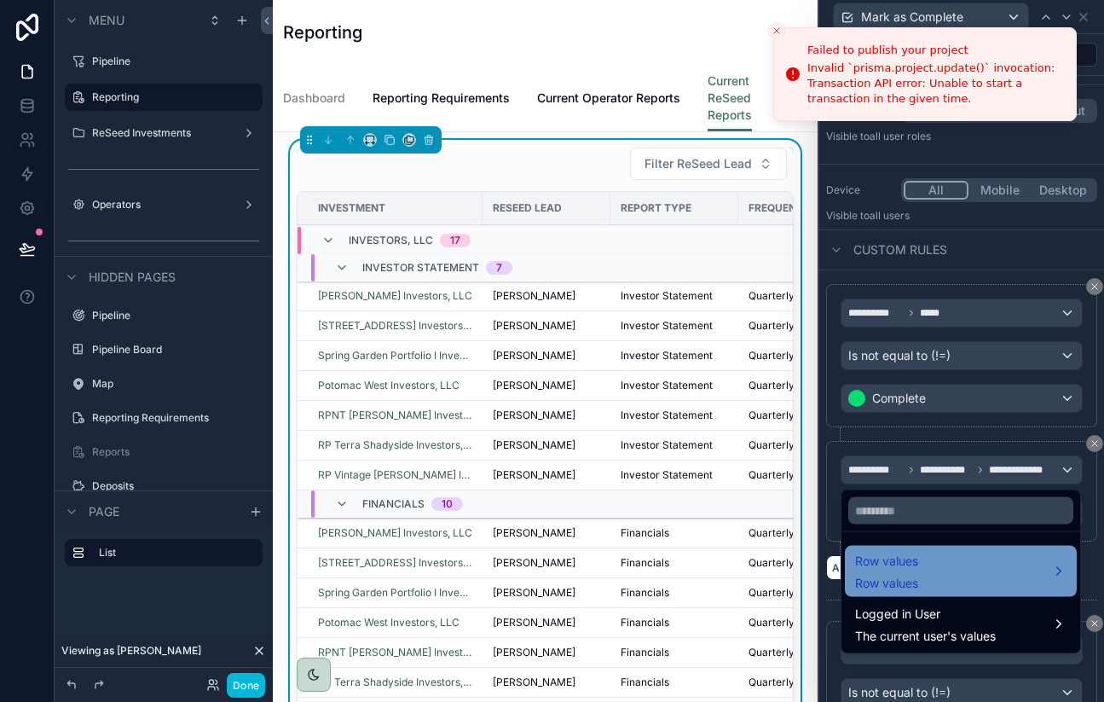
click at [924, 561] on div "Row values Row values" at bounding box center [960, 571] width 211 height 41
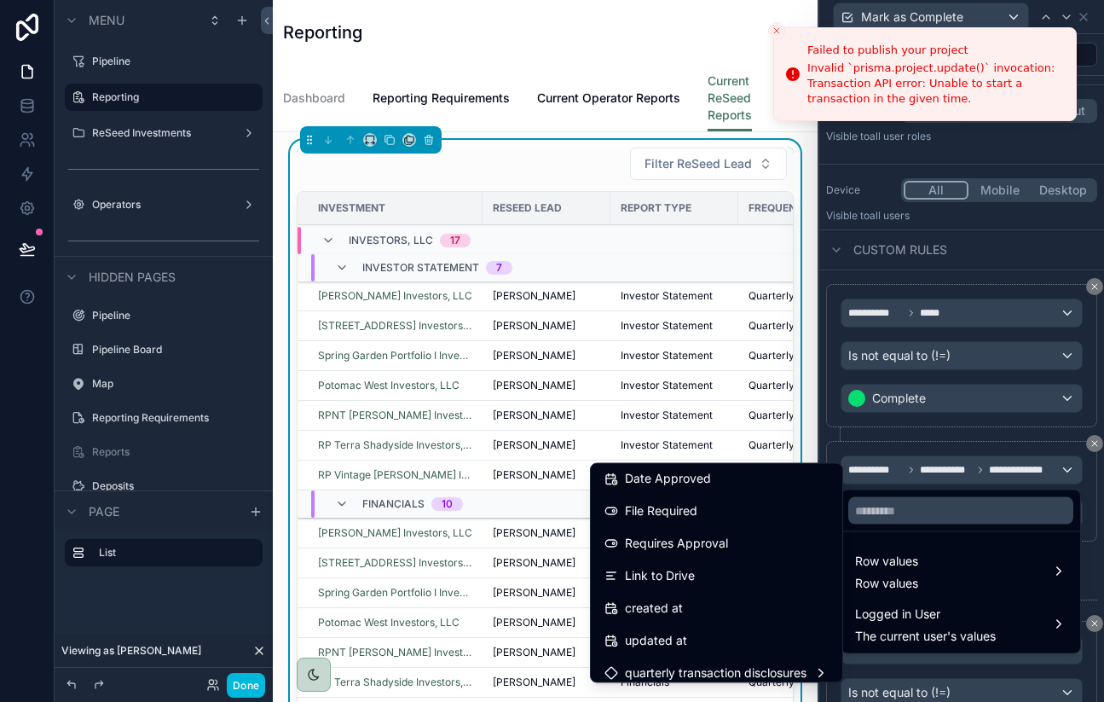
scroll to position [960, 0]
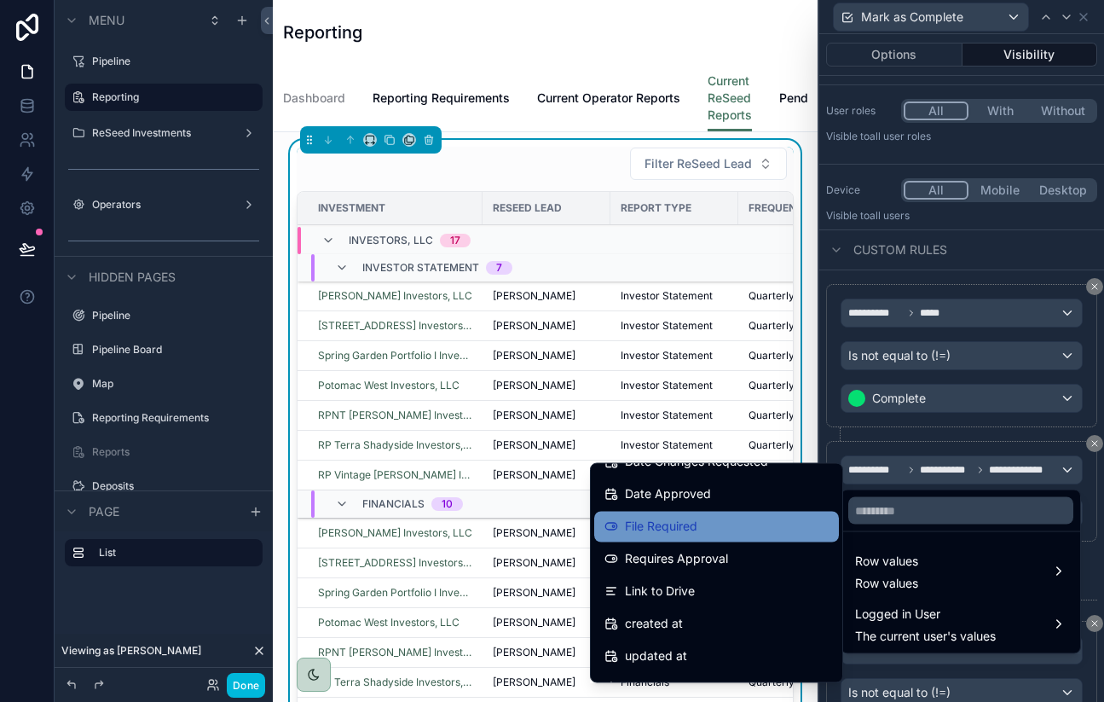
click at [701, 519] on div "File Required" at bounding box center [717, 527] width 224 height 20
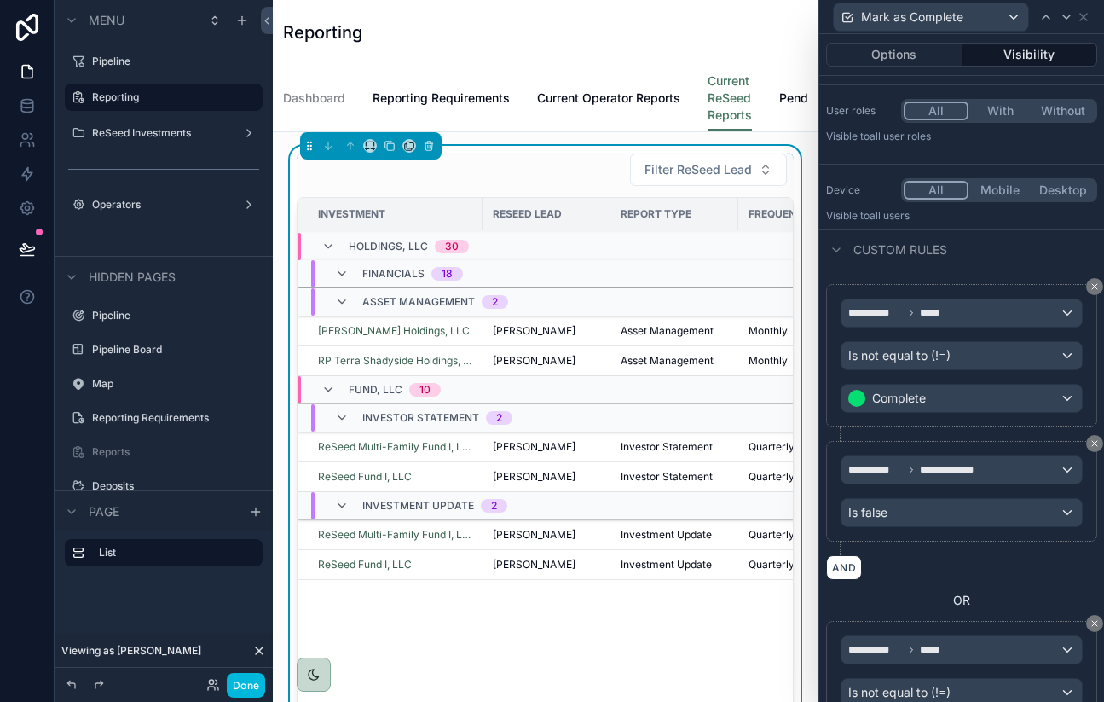
scroll to position [0, 0]
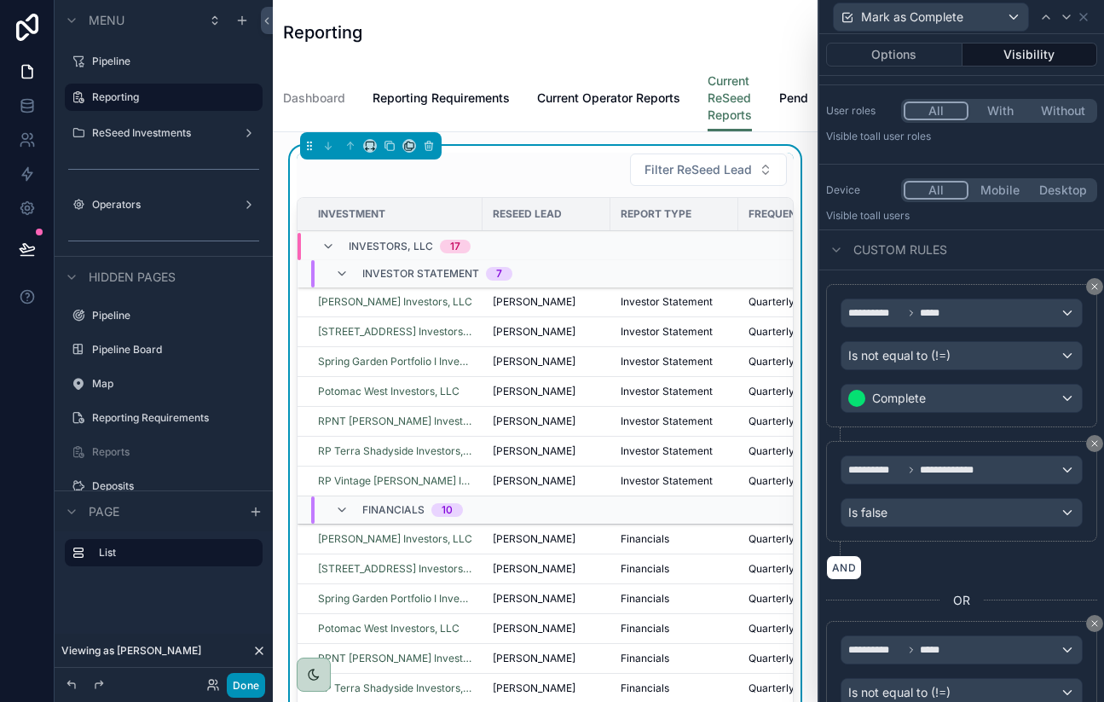
click at [248, 690] on button "Done" at bounding box center [246, 685] width 38 height 25
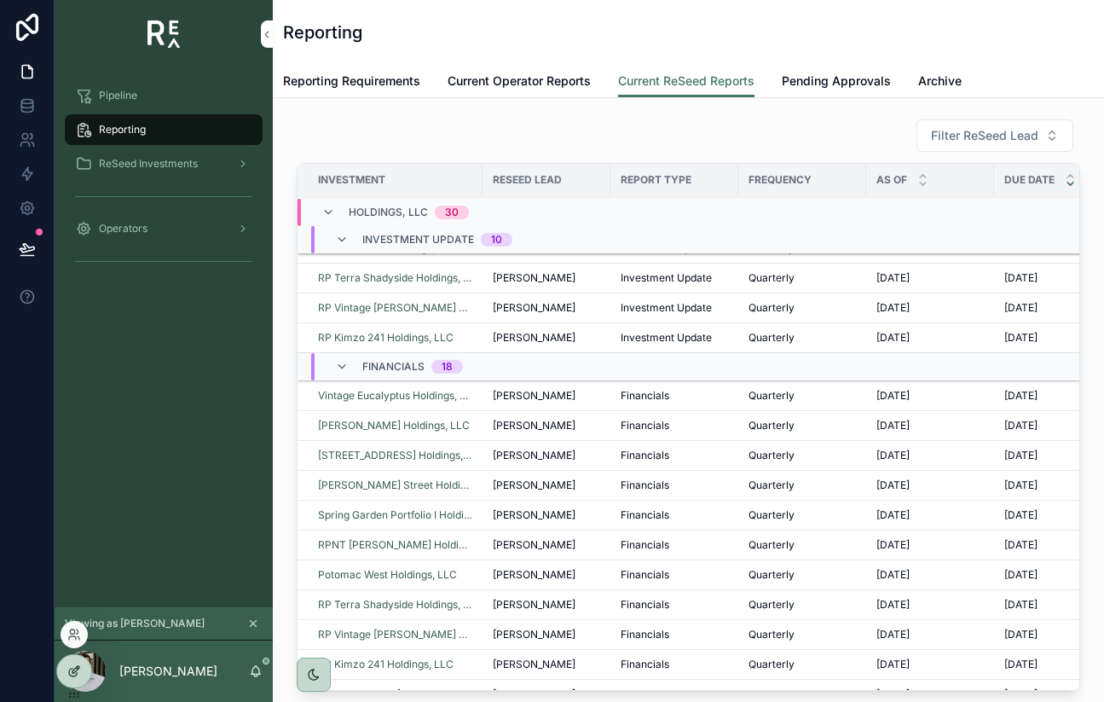
click at [71, 678] on div at bounding box center [74, 671] width 34 height 32
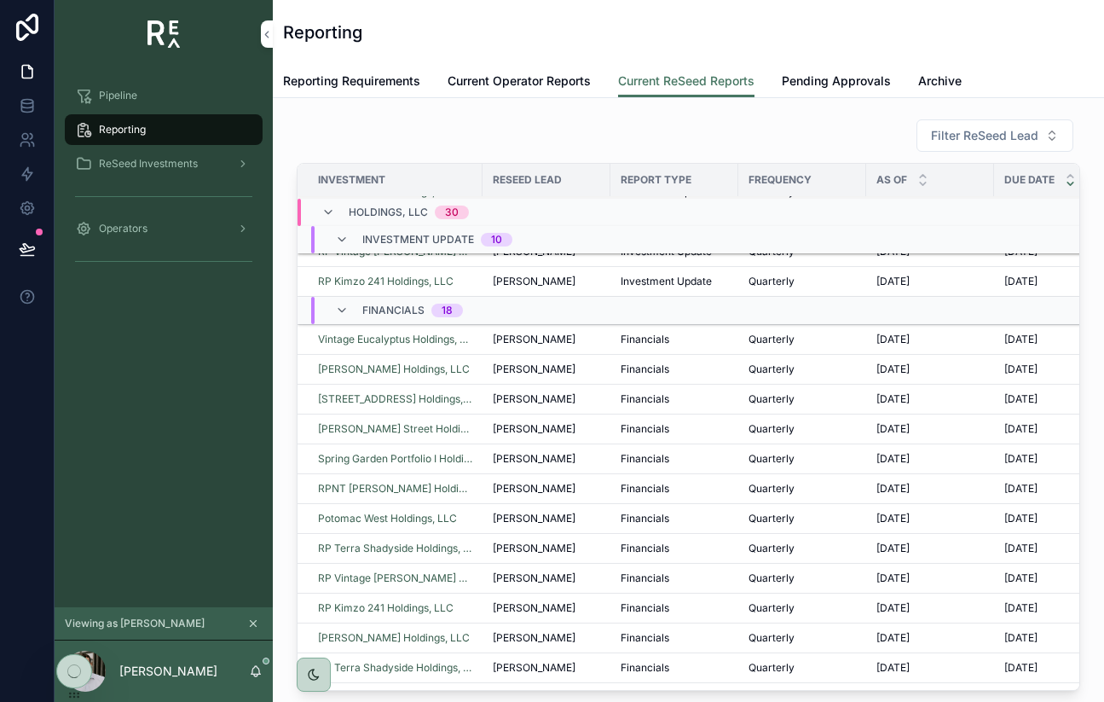
scroll to position [890, 0]
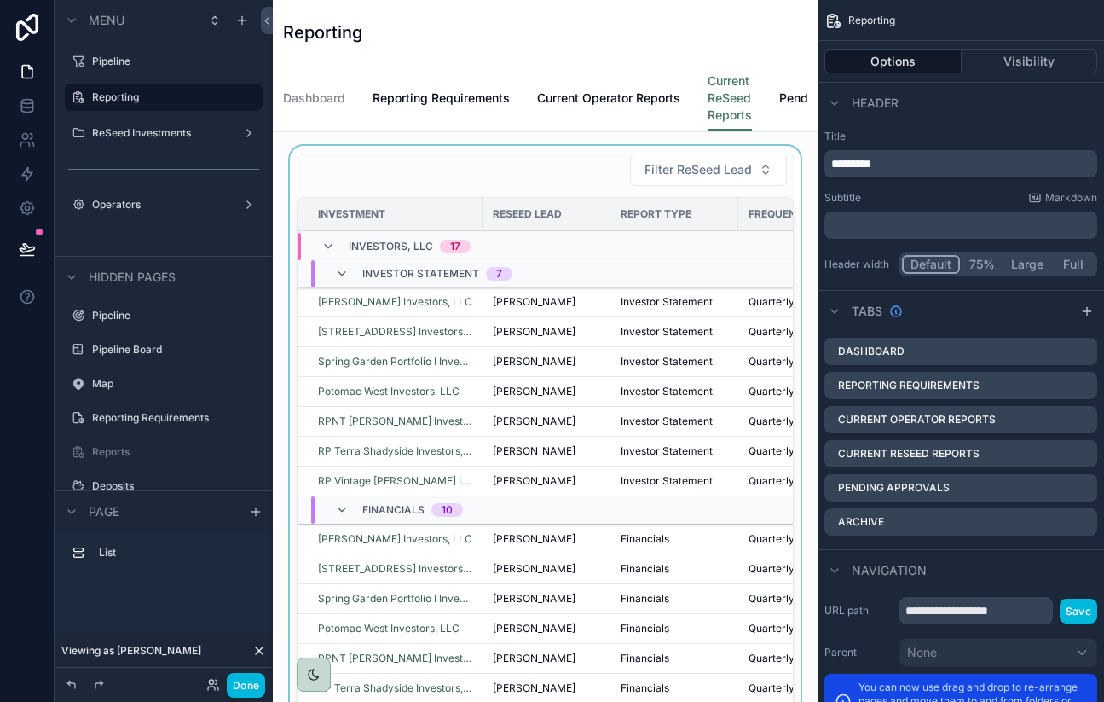
click at [612, 182] on div "scrollable content" at bounding box center [546, 442] width 518 height 593
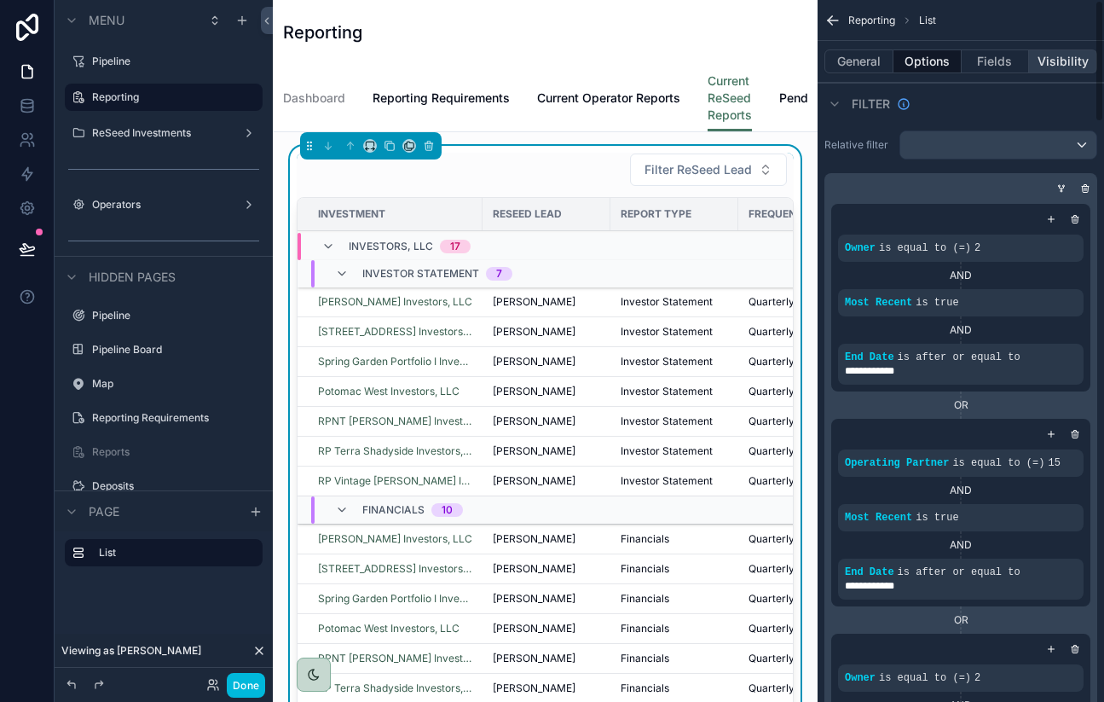
click at [1037, 49] on button "Visibility" at bounding box center [1063, 61] width 68 height 24
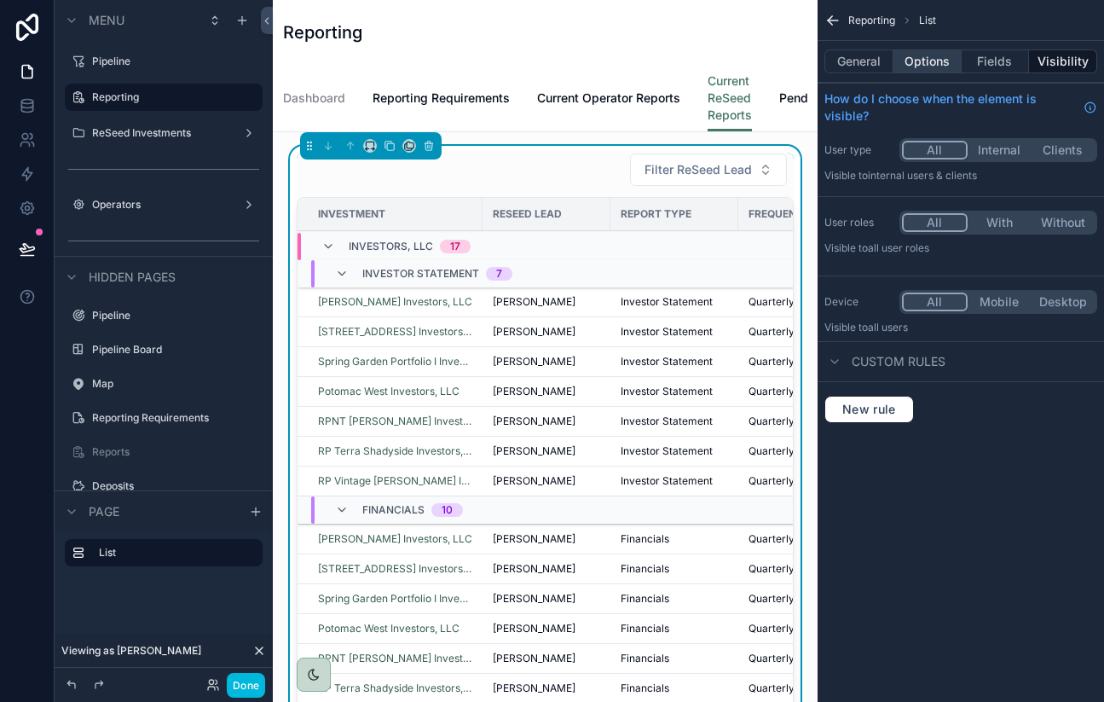
click at [928, 66] on button "Options" at bounding box center [928, 61] width 68 height 24
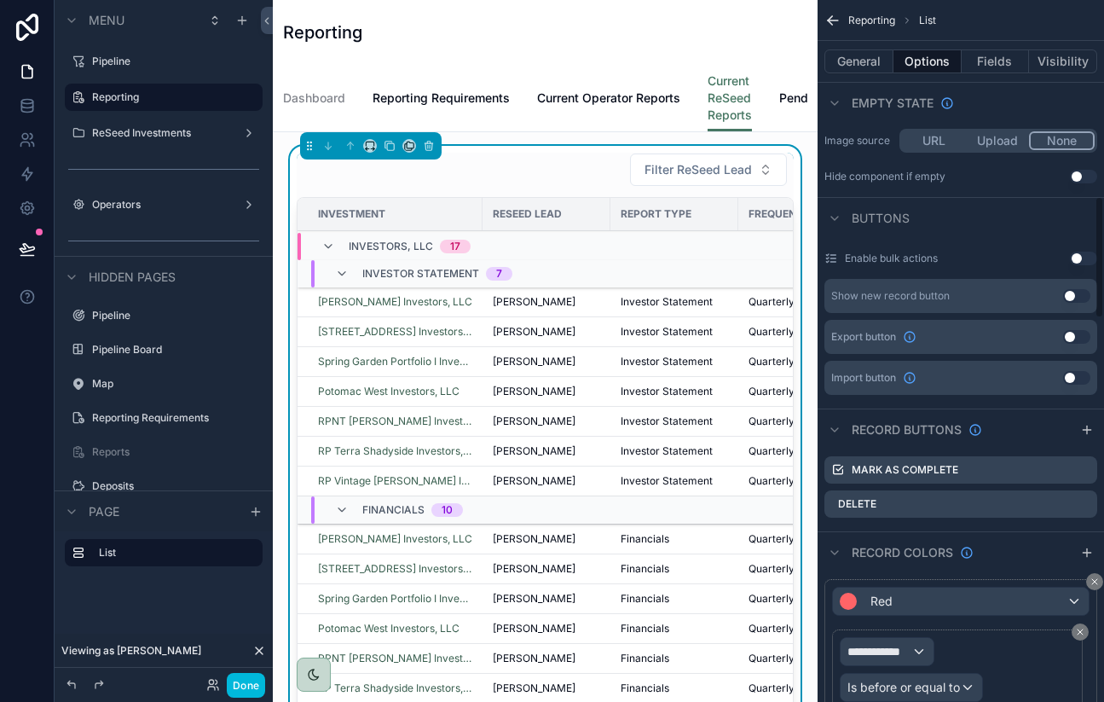
scroll to position [1132, 0]
click at [1086, 471] on icon "scrollable content" at bounding box center [1084, 469] width 14 height 14
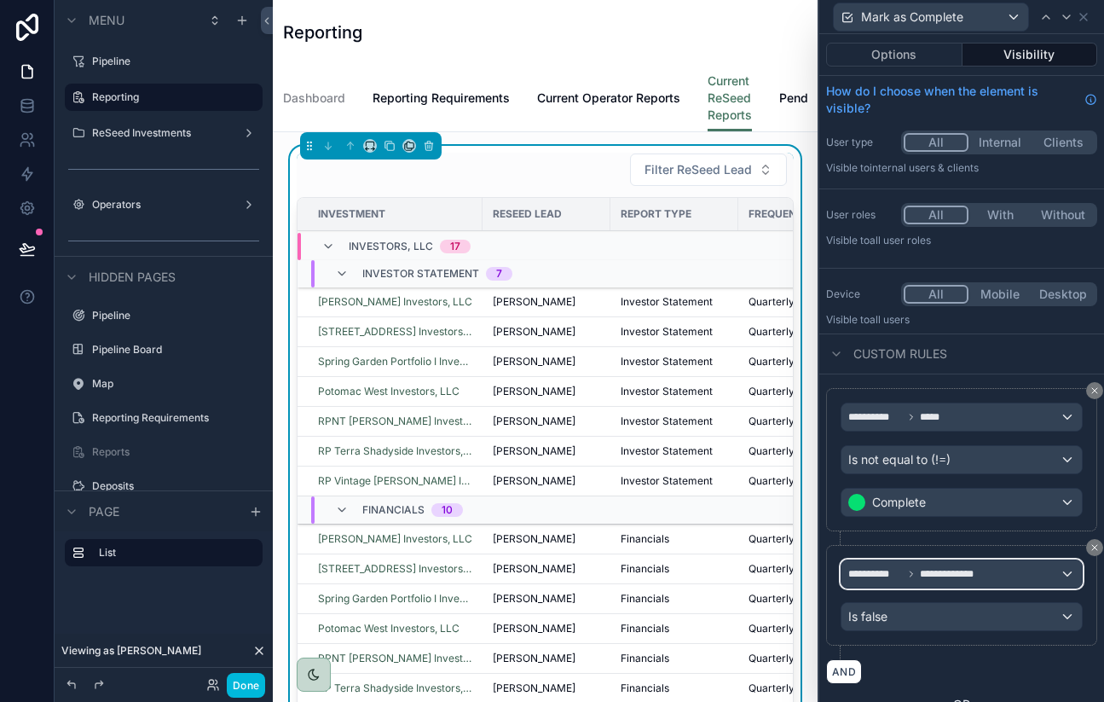
click at [931, 575] on span "**********" at bounding box center [951, 574] width 63 height 14
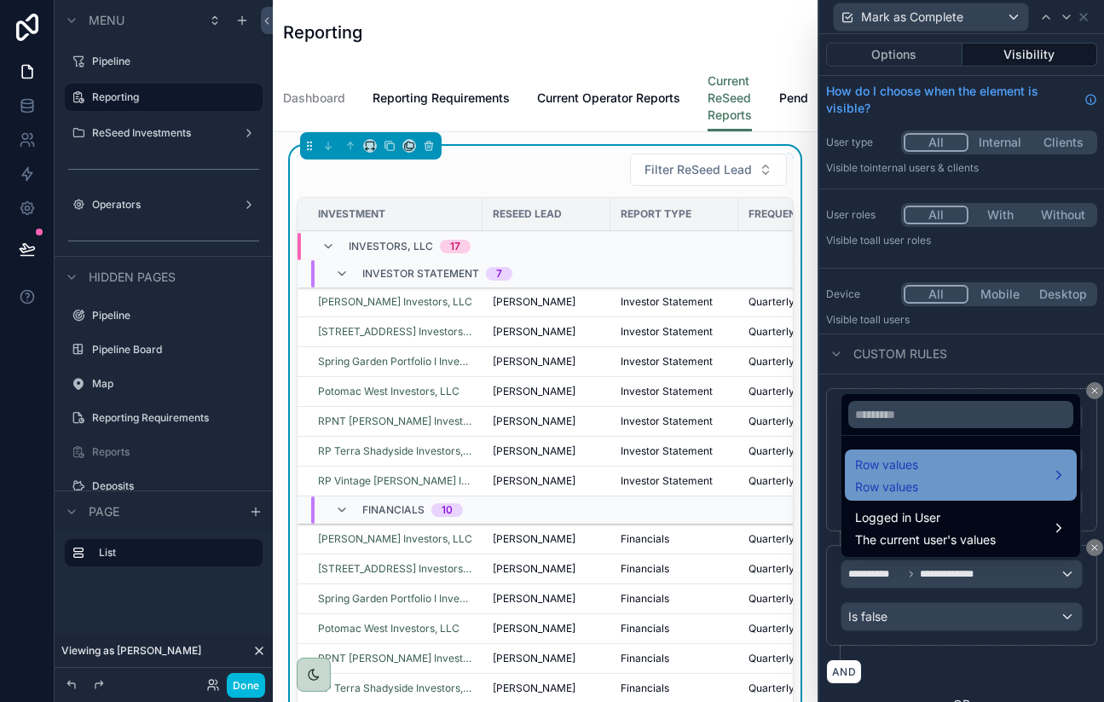
click at [923, 470] on div "Row values Row values" at bounding box center [960, 475] width 211 height 41
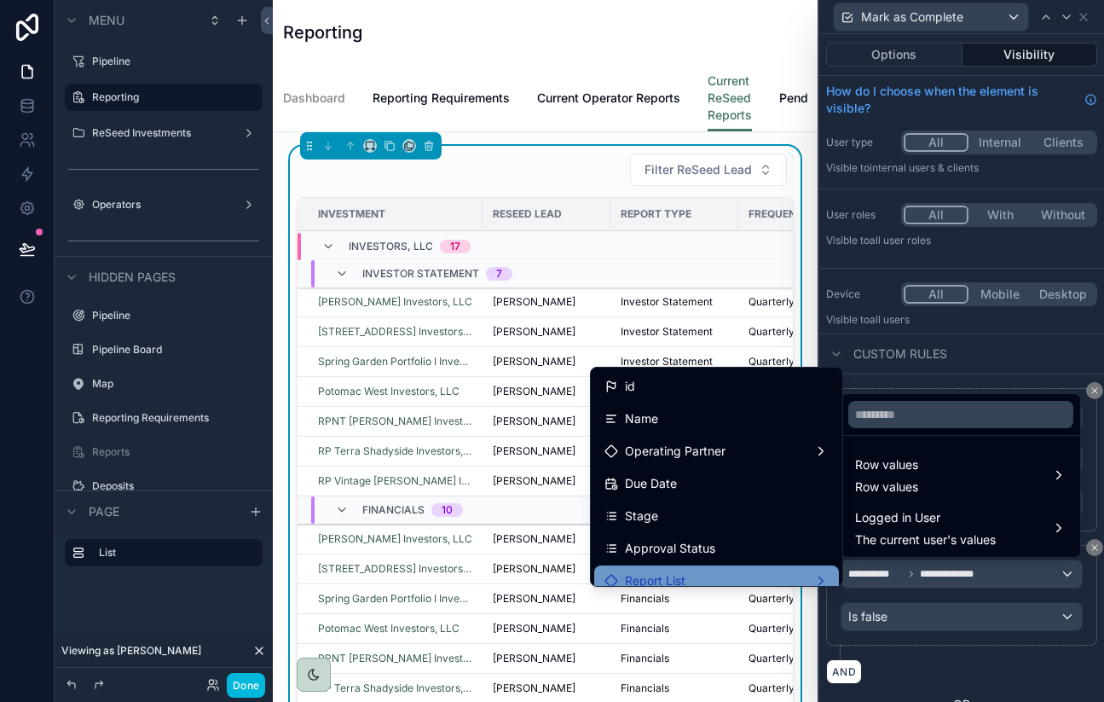
click at [733, 568] on div "Report List" at bounding box center [716, 580] width 245 height 31
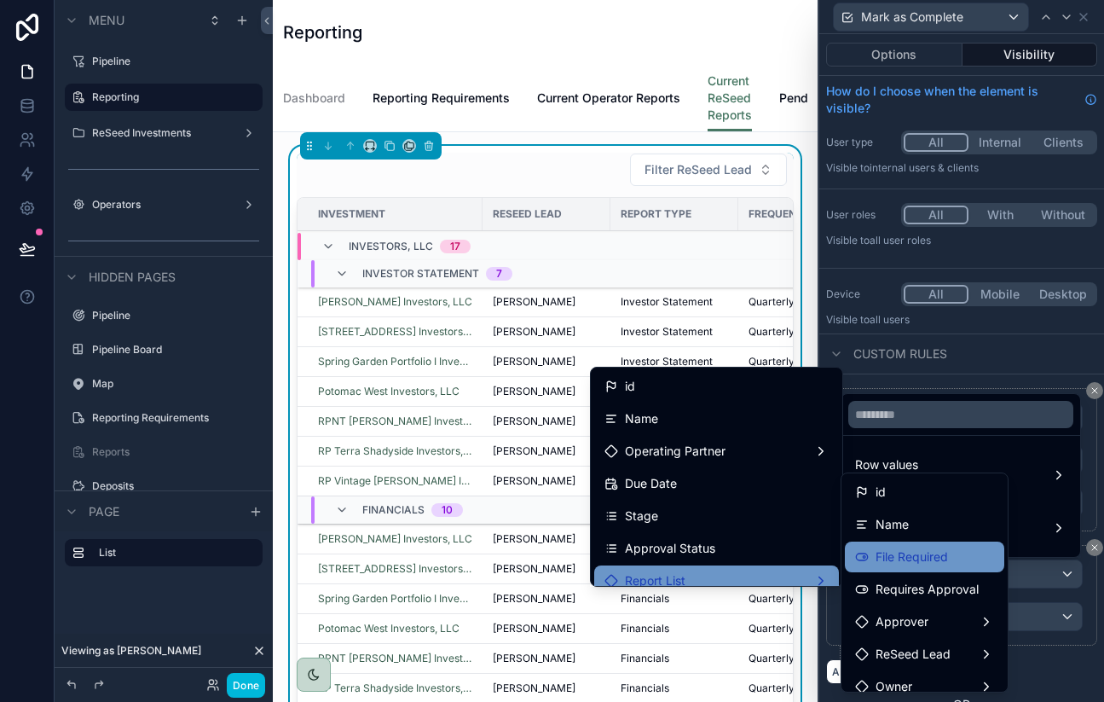
click at [901, 550] on span "File Required" at bounding box center [912, 557] width 72 height 20
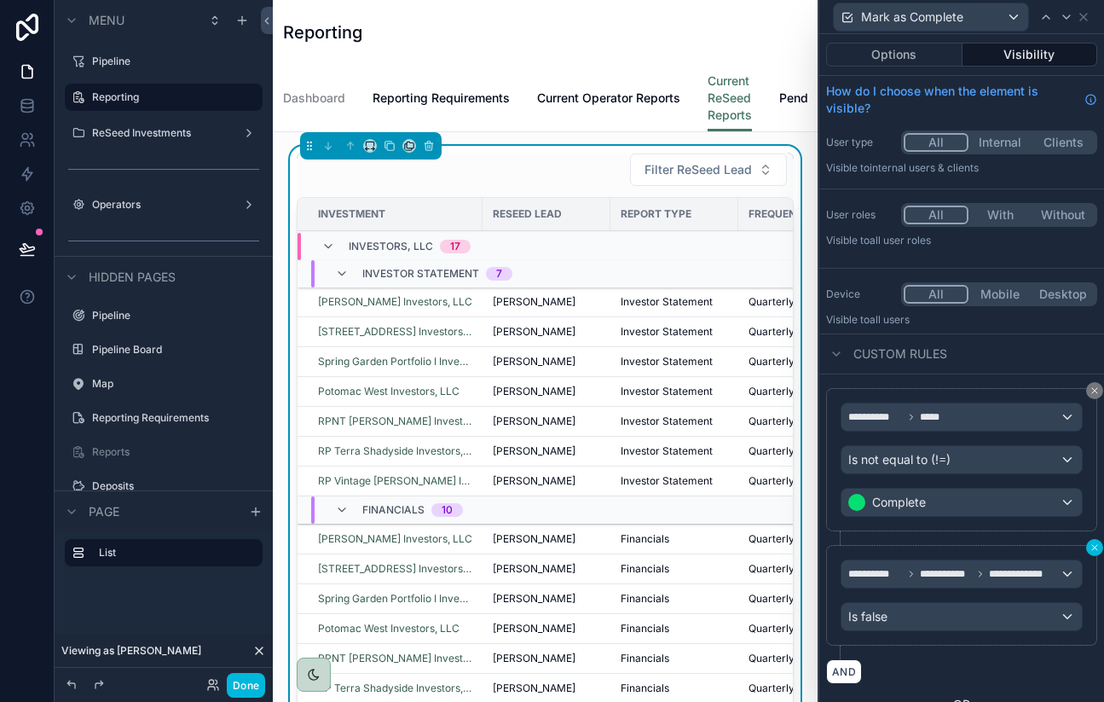
click at [1092, 543] on icon at bounding box center [1095, 547] width 10 height 10
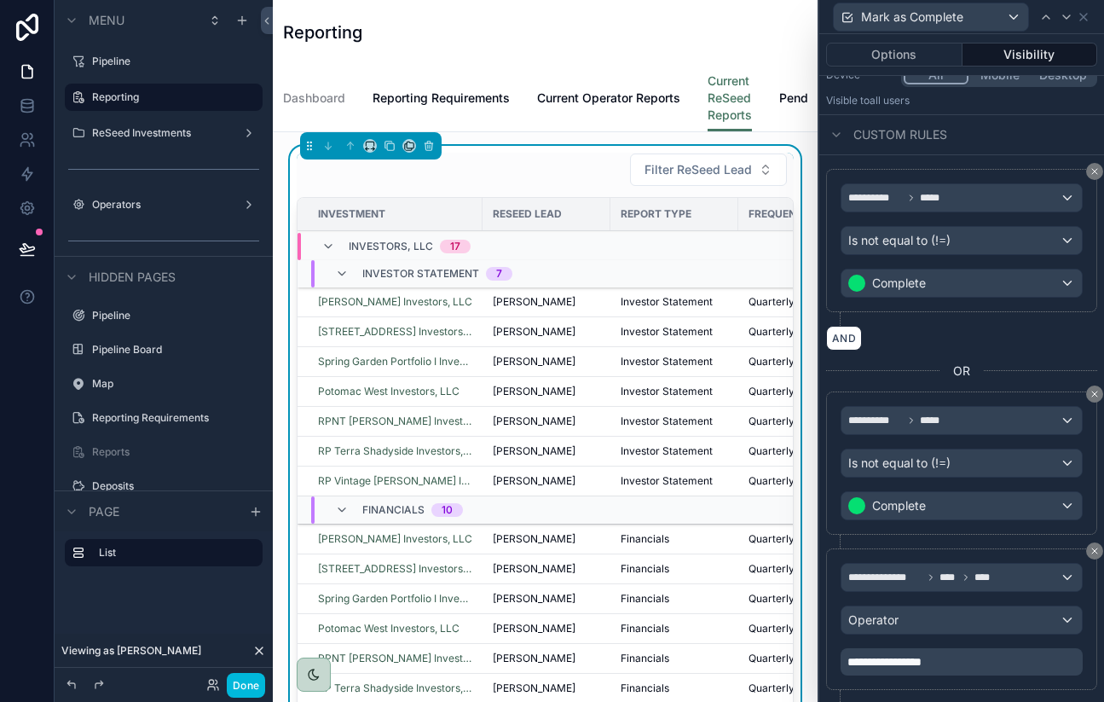
scroll to position [260, 0]
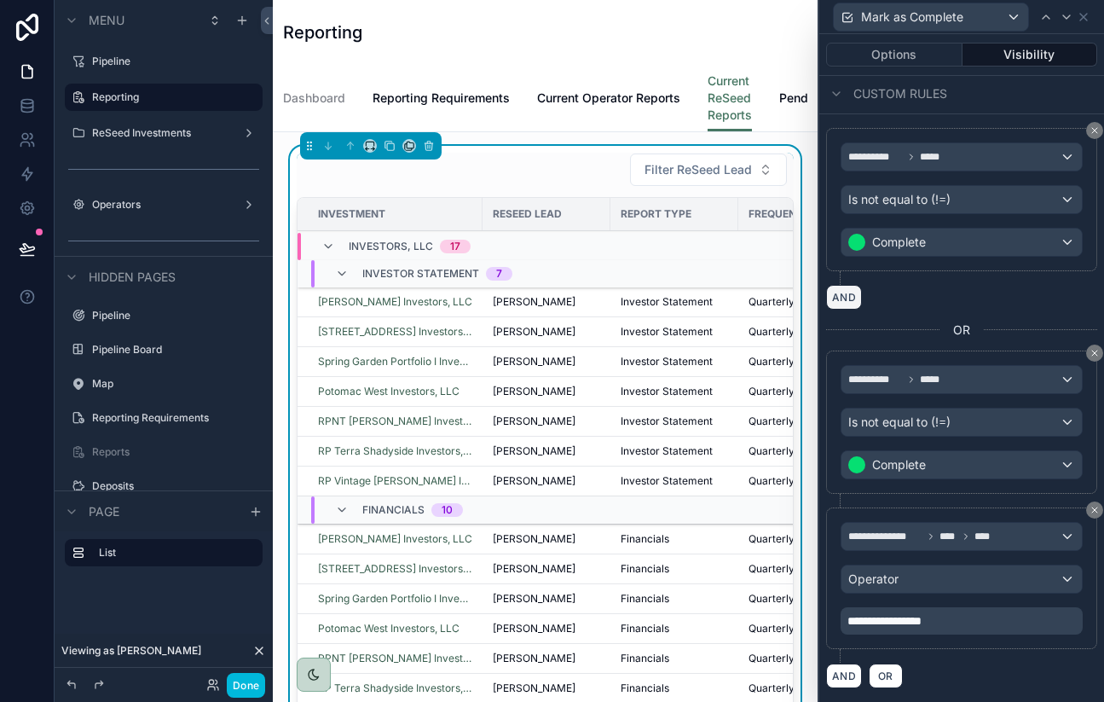
click at [849, 303] on button "AND" at bounding box center [844, 297] width 36 height 25
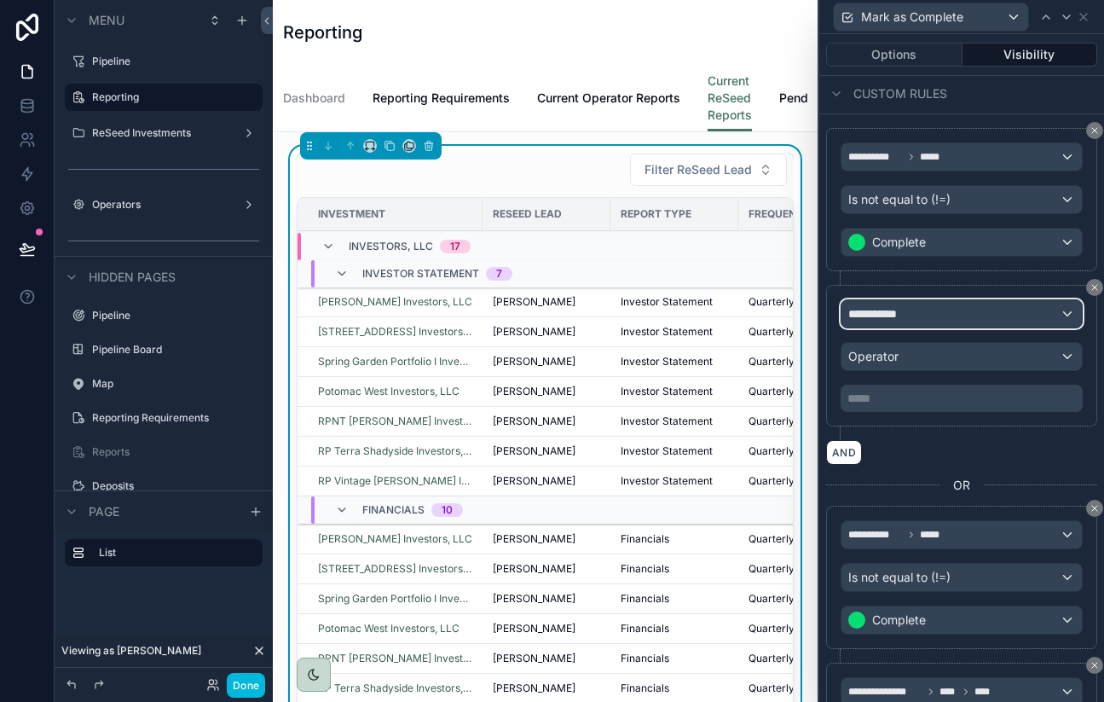
click at [883, 316] on span "**********" at bounding box center [879, 313] width 63 height 17
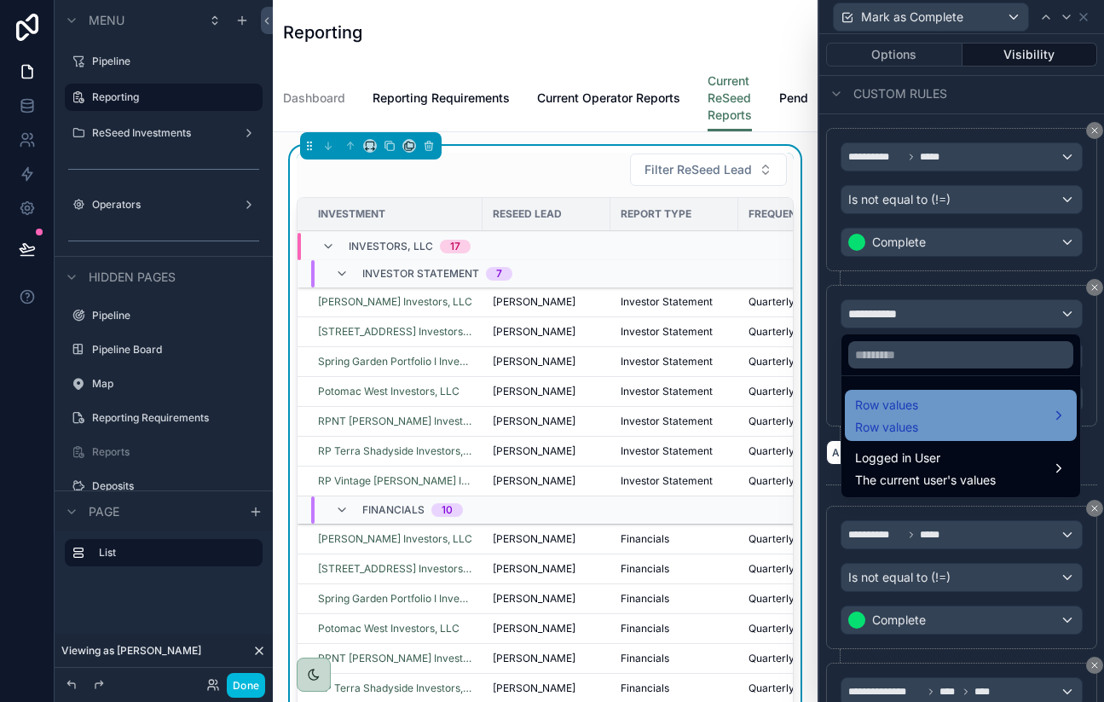
click at [897, 410] on span "Row values" at bounding box center [886, 405] width 63 height 20
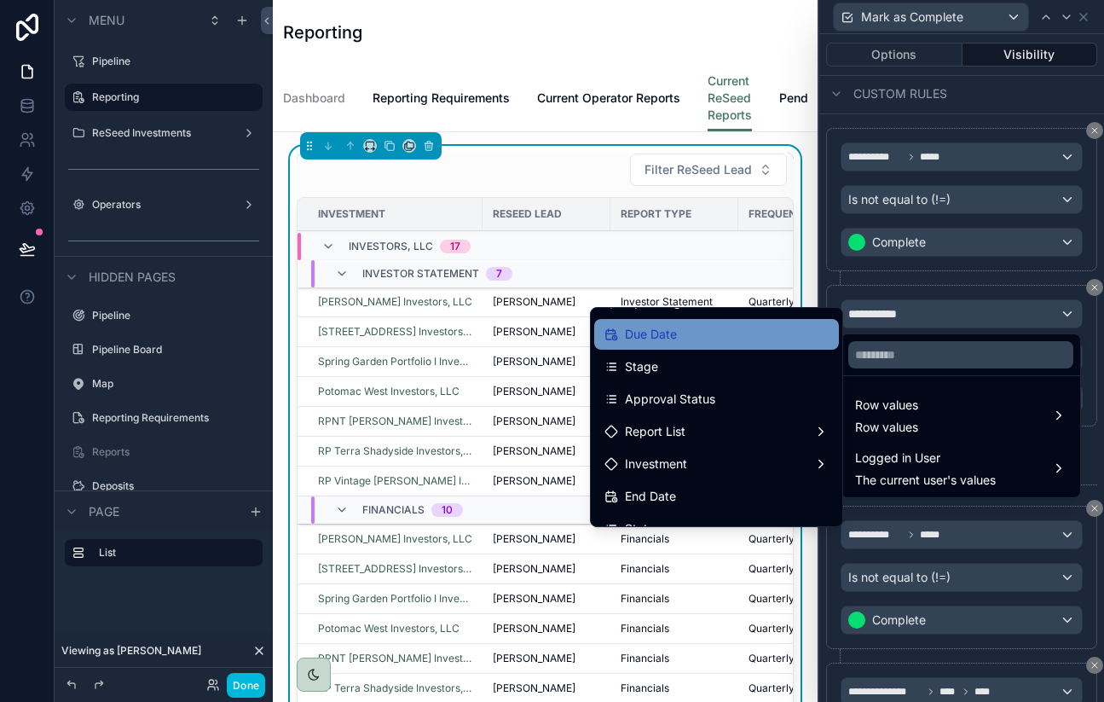
scroll to position [96, 0]
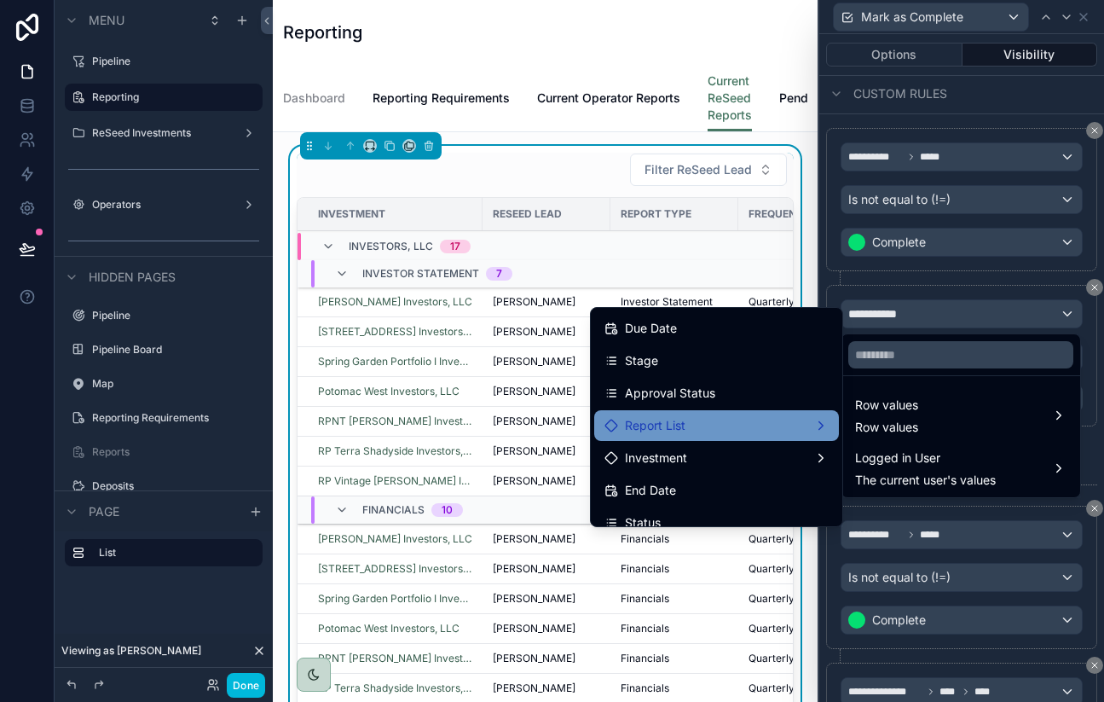
click at [668, 427] on span "Report List" at bounding box center [655, 425] width 61 height 20
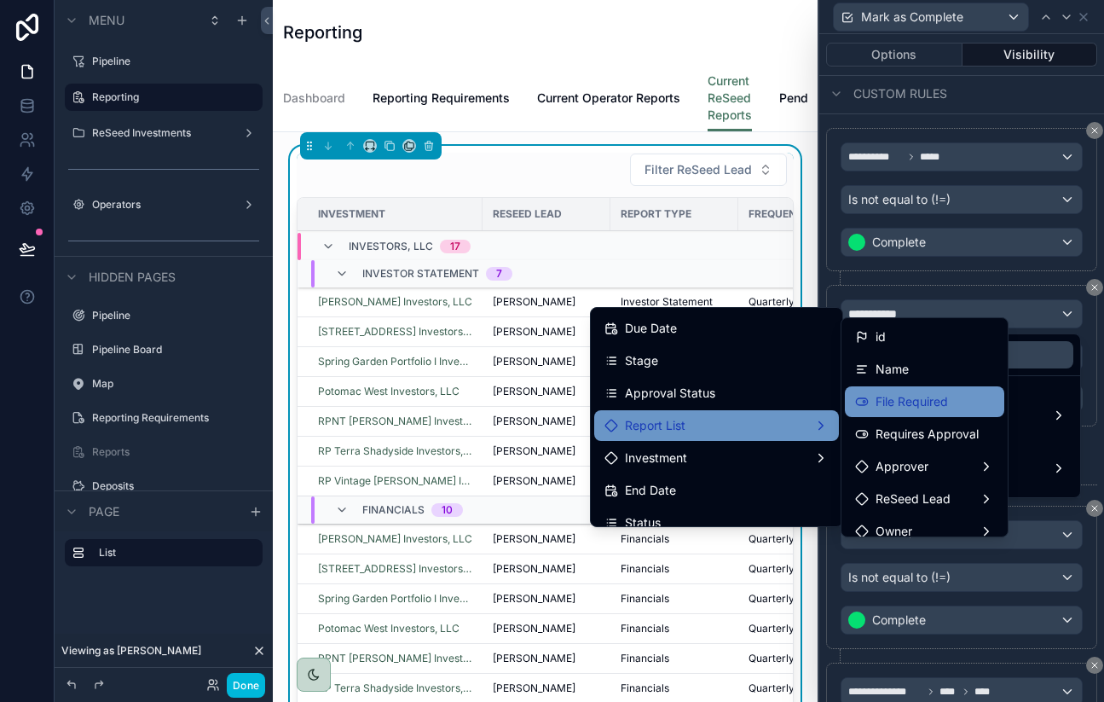
click at [899, 405] on span "File Required" at bounding box center [912, 401] width 72 height 20
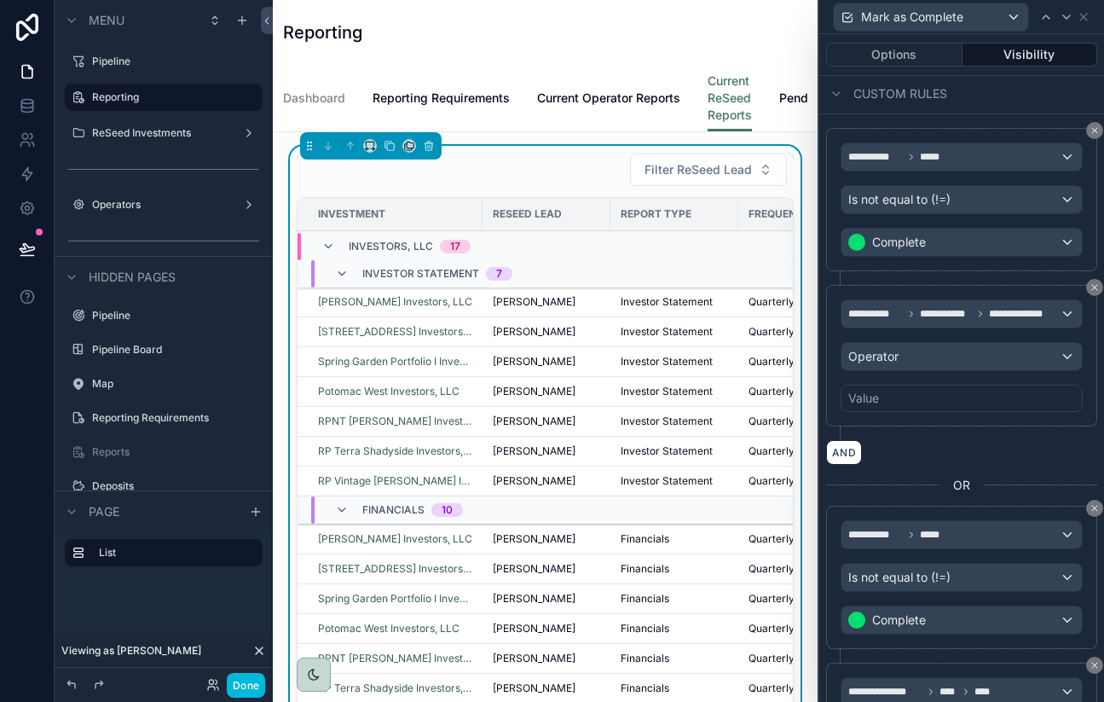
click at [899, 405] on div "Value" at bounding box center [962, 398] width 242 height 27
click at [899, 360] on div "Operator" at bounding box center [962, 356] width 240 height 27
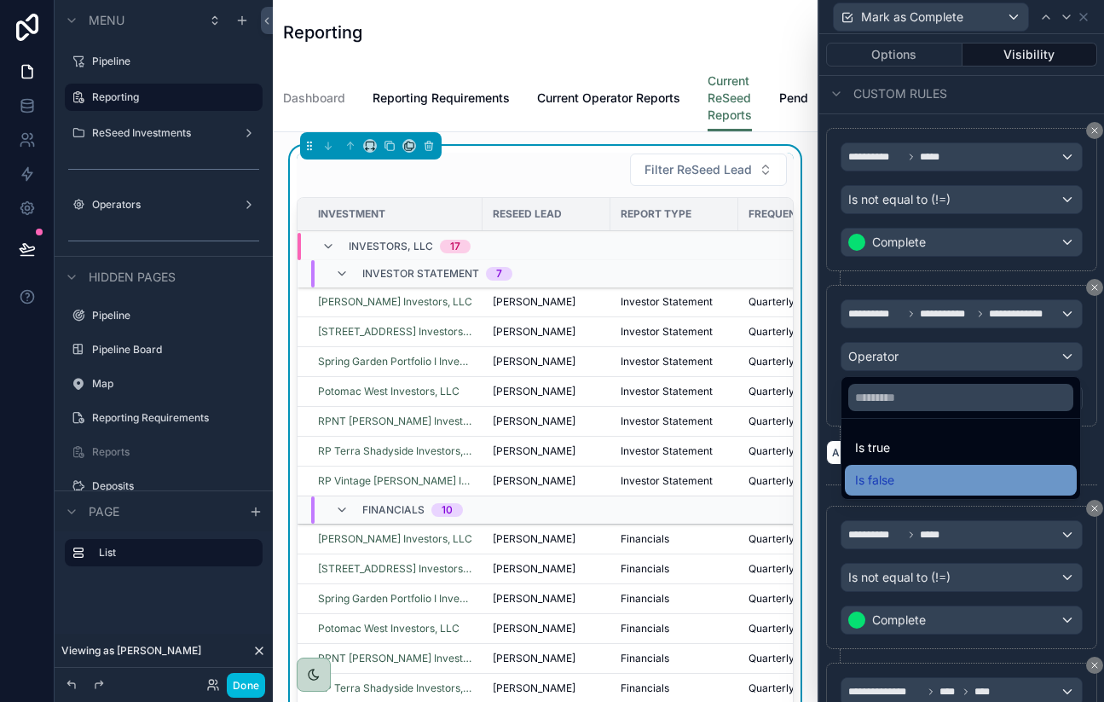
click at [909, 482] on div "Is false" at bounding box center [960, 480] width 211 height 20
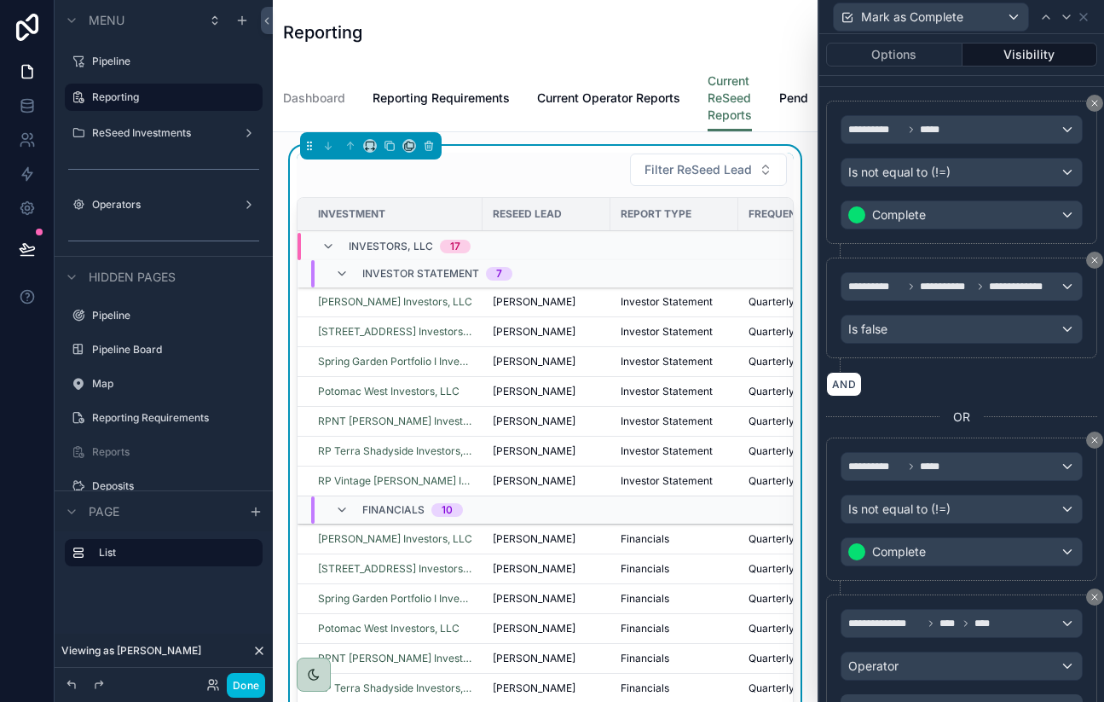
scroll to position [374, 0]
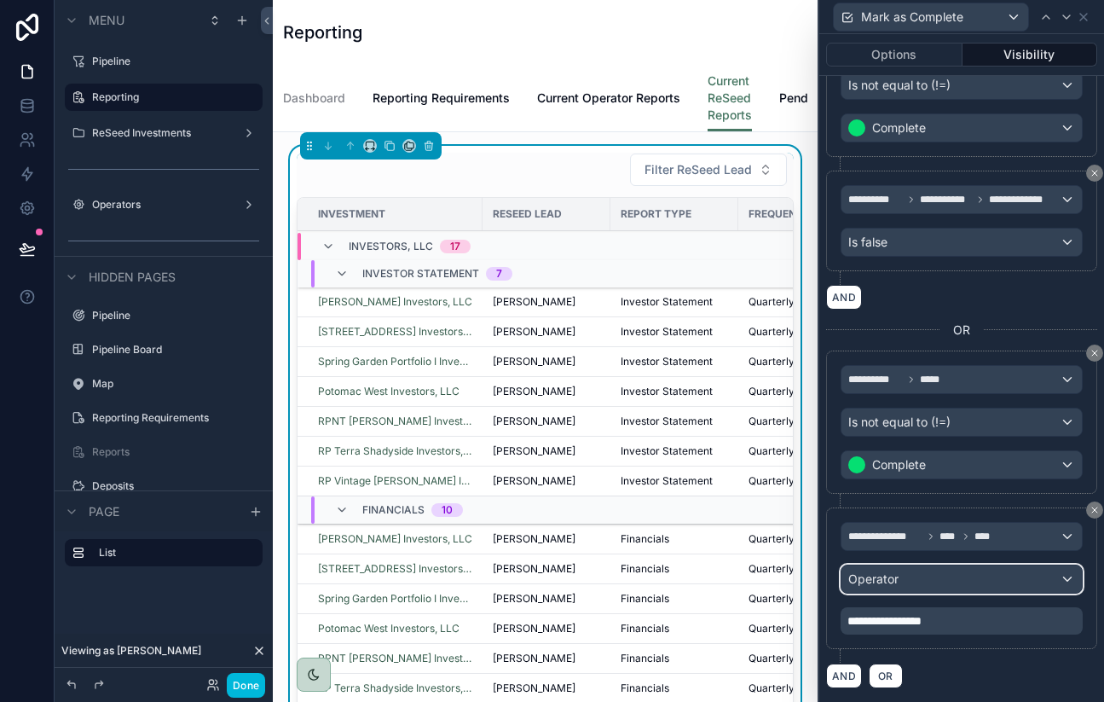
click at [936, 571] on div "Operator" at bounding box center [962, 578] width 240 height 27
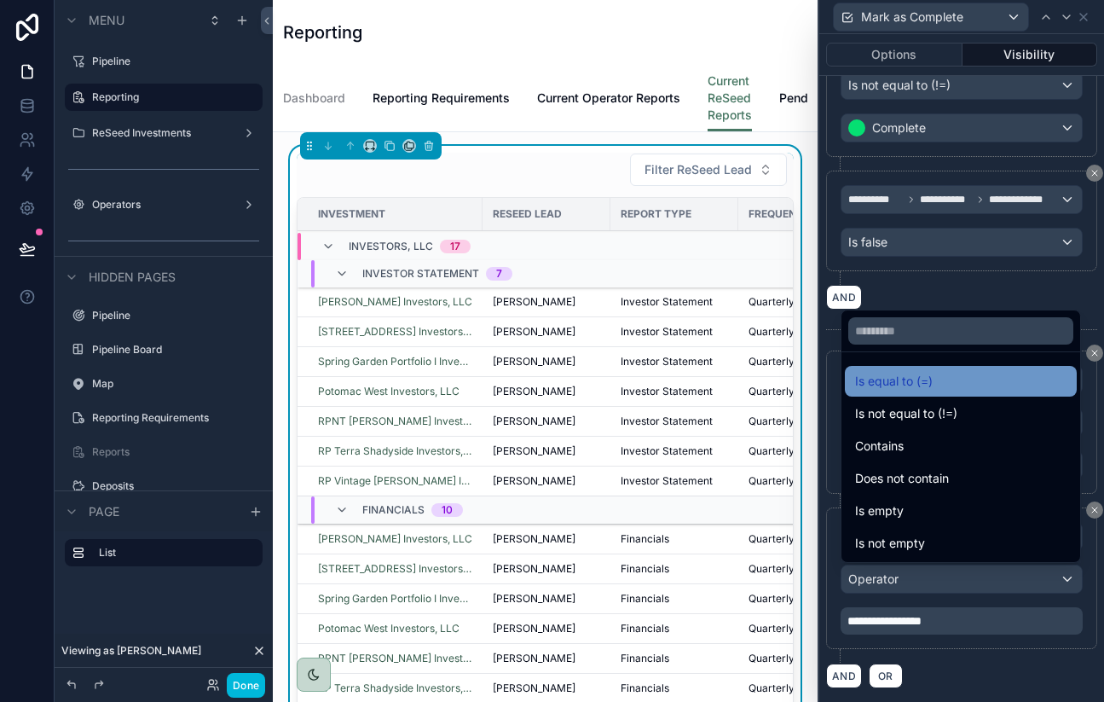
click at [917, 372] on span "Is equal to (=)" at bounding box center [894, 381] width 78 height 20
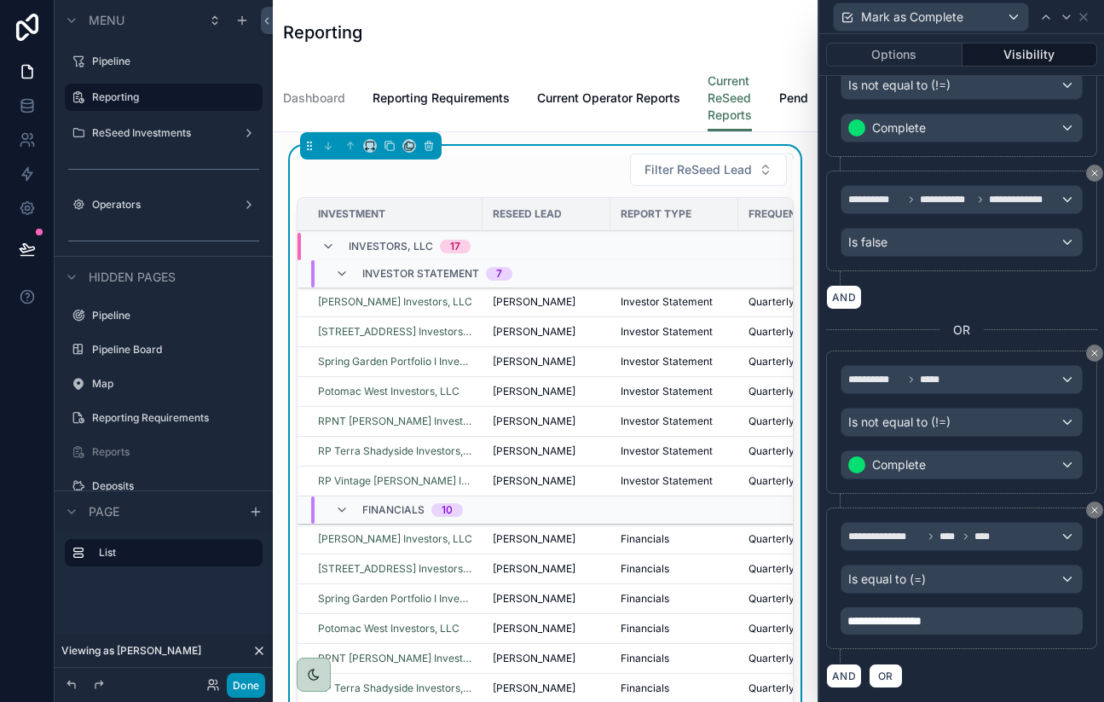
click at [257, 680] on button "Done" at bounding box center [246, 685] width 38 height 25
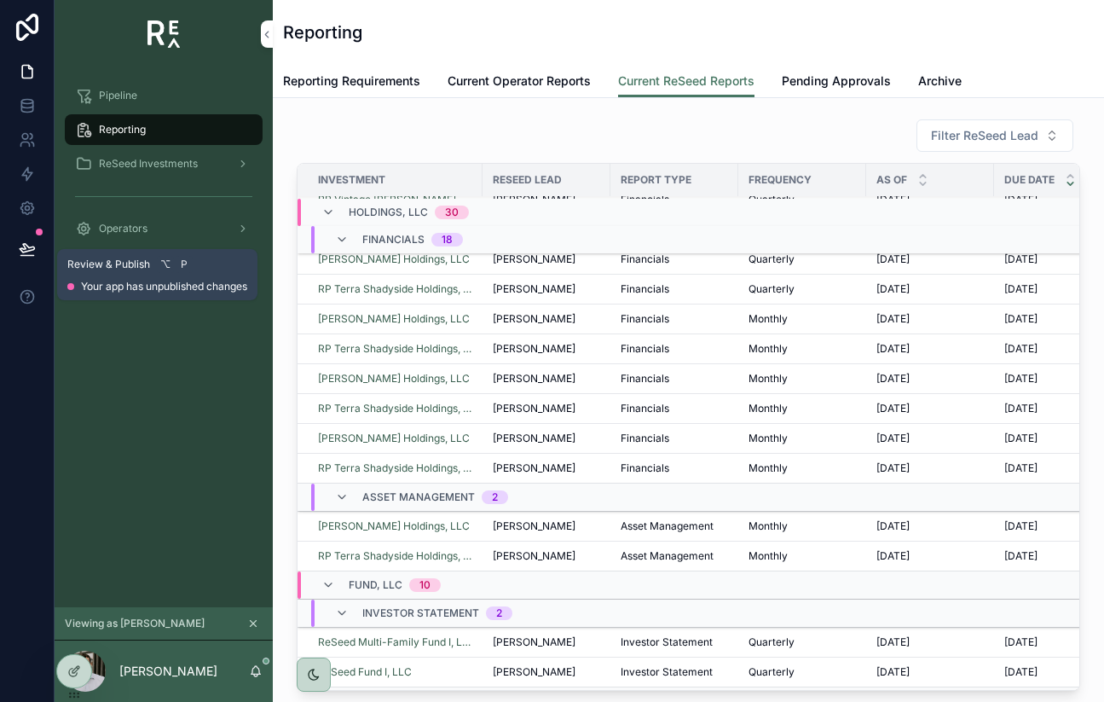
click at [37, 249] on button at bounding box center [28, 249] width 38 height 48
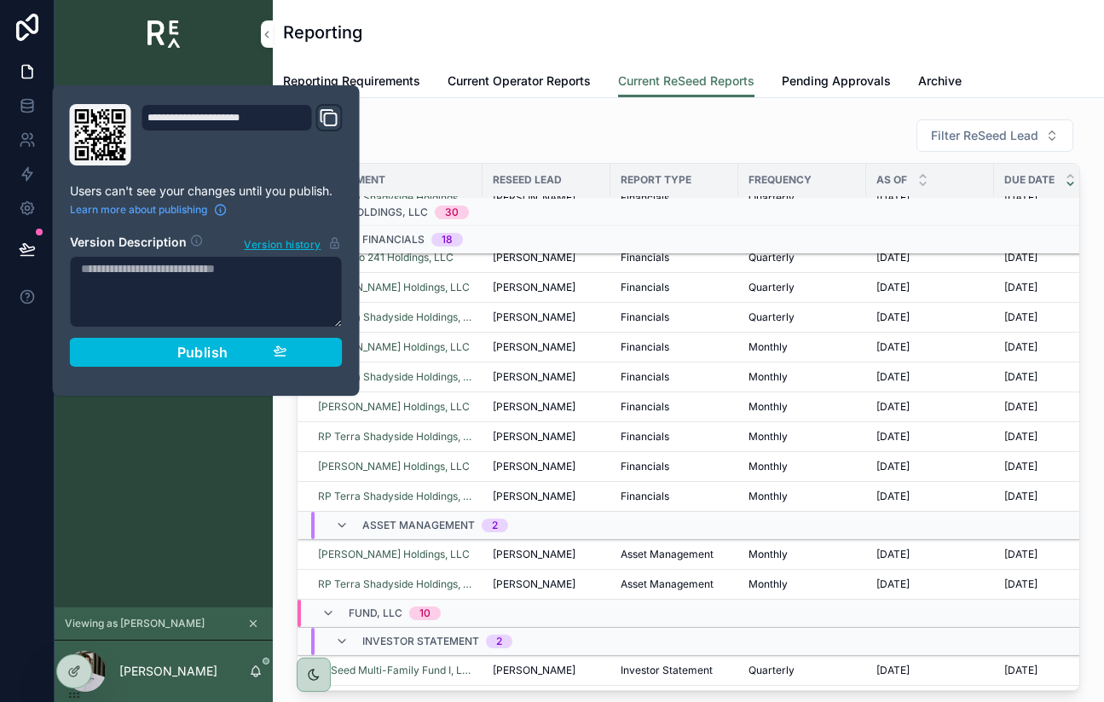
scroll to position [1204, 0]
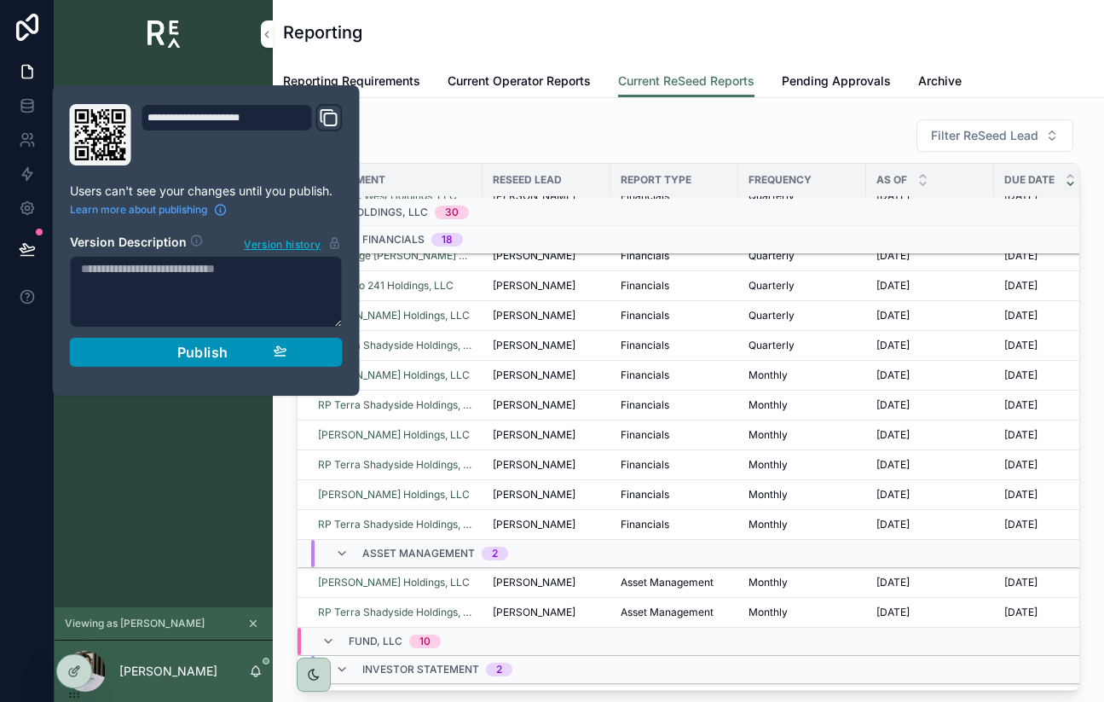
click at [144, 356] on div "Publish" at bounding box center [206, 352] width 162 height 17
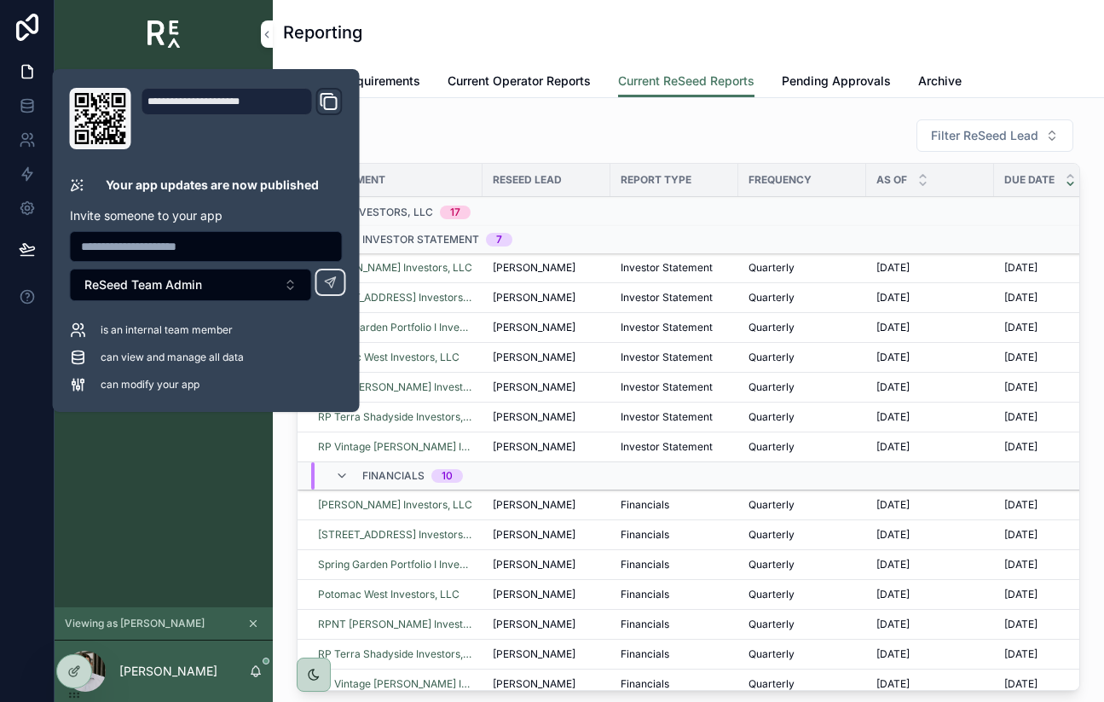
click at [128, 453] on div "Pipeline Reporting ReSeed Investments Operators" at bounding box center [164, 337] width 218 height 539
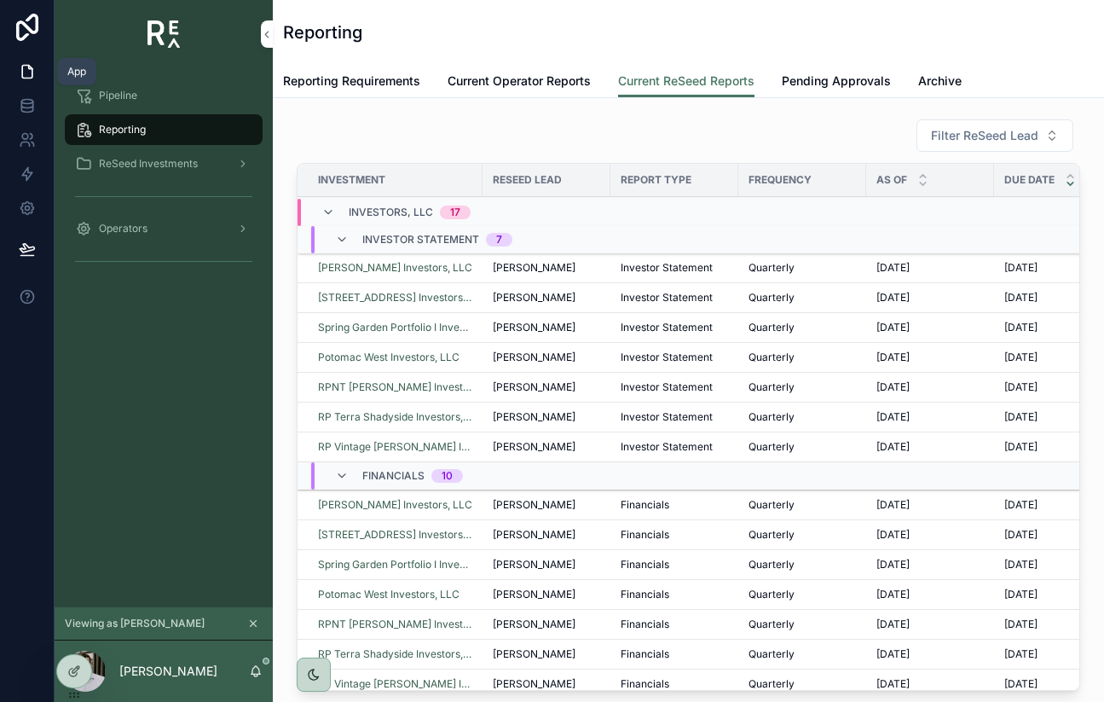
click at [28, 67] on icon at bounding box center [29, 67] width 3 height 3
